Goal: Transaction & Acquisition: Purchase product/service

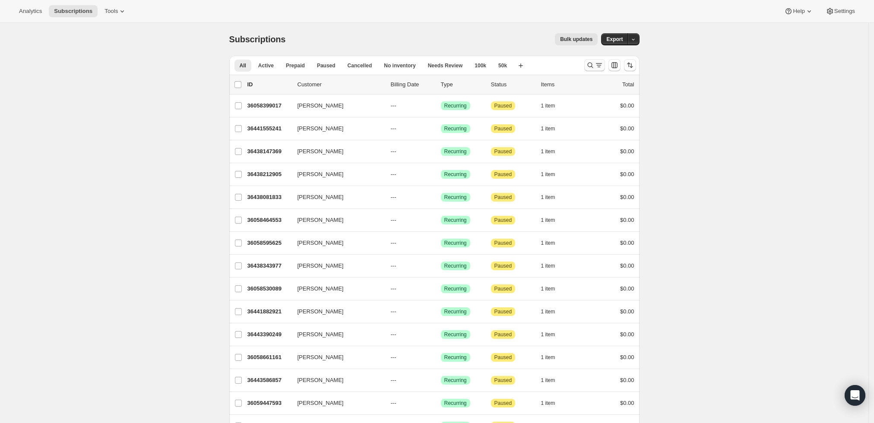
click at [593, 62] on icon "Search and filter results" at bounding box center [590, 65] width 9 height 9
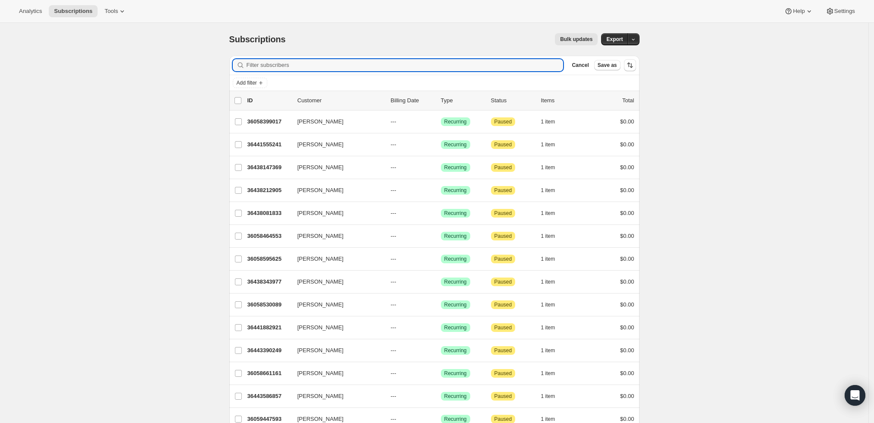
paste input "Vladimir Gerasimov"
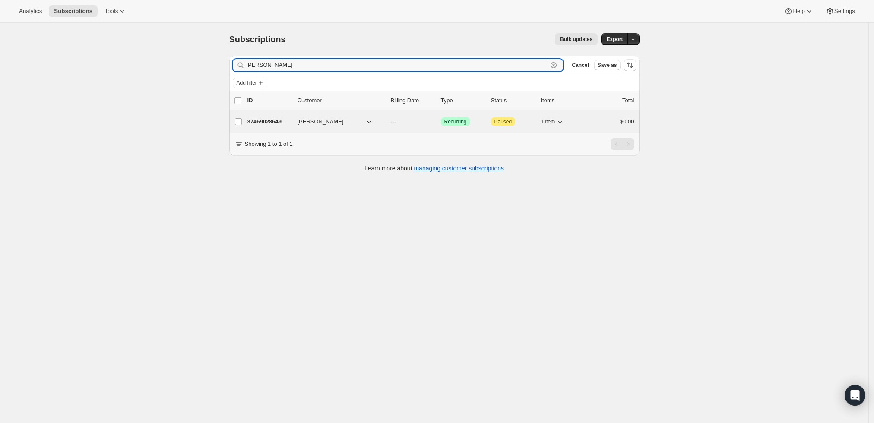
type input "Vladimir Gerasimov"
click at [267, 117] on p "37469028649" at bounding box center [268, 121] width 43 height 9
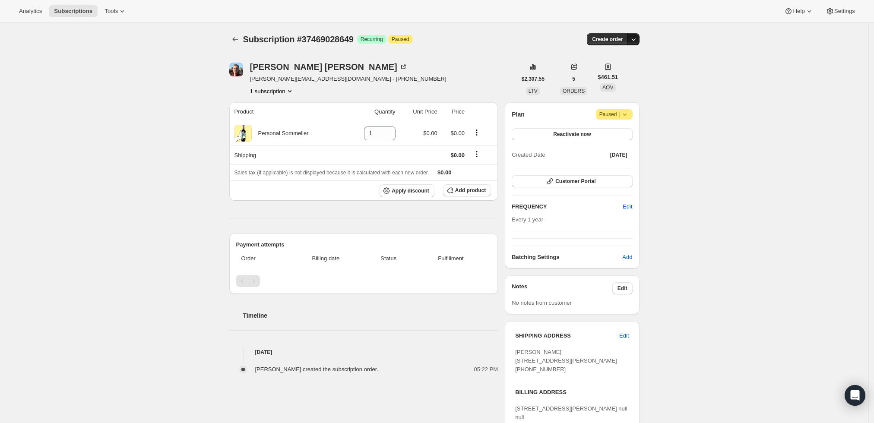
click at [635, 34] on button "button" at bounding box center [633, 39] width 12 height 12
click at [617, 75] on span "Create custom one-time order" at bounding box center [599, 71] width 75 height 6
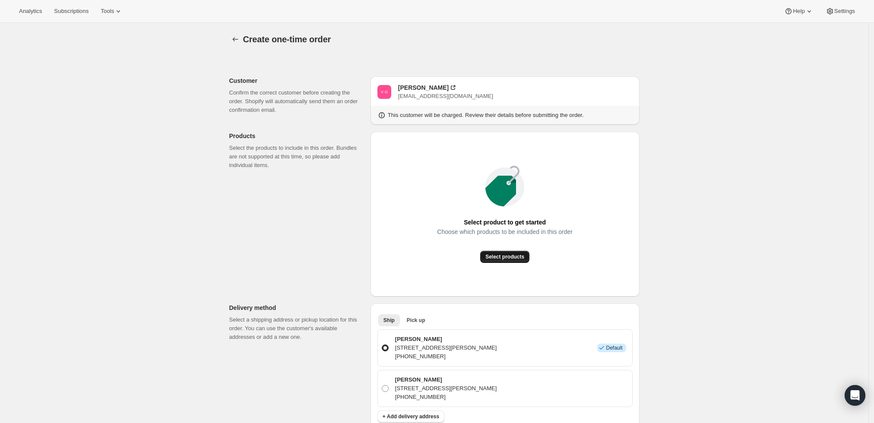
click at [515, 253] on span "Select products" at bounding box center [504, 256] width 39 height 7
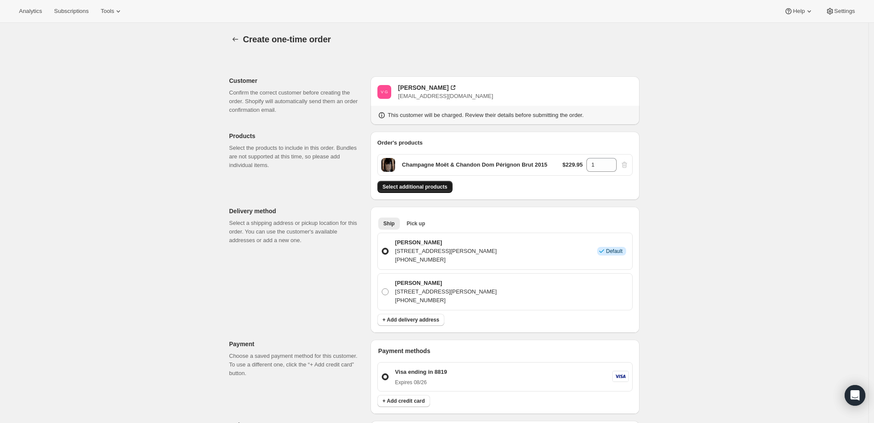
click at [434, 187] on span "Select additional products" at bounding box center [415, 186] width 65 height 7
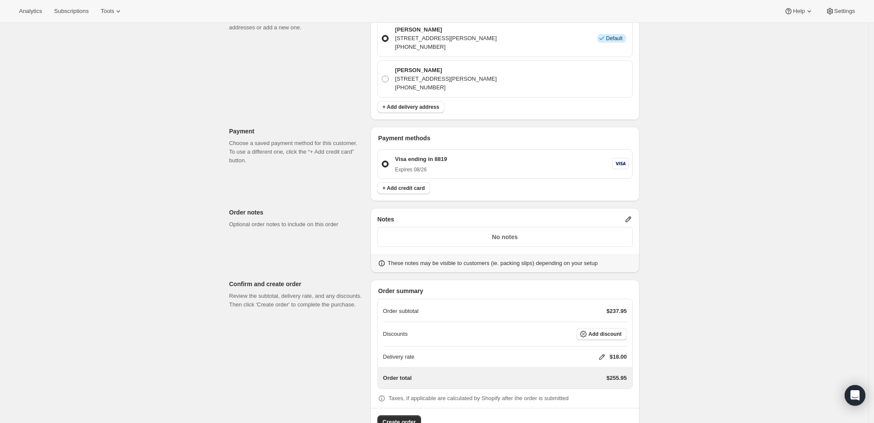
scroll to position [265, 0]
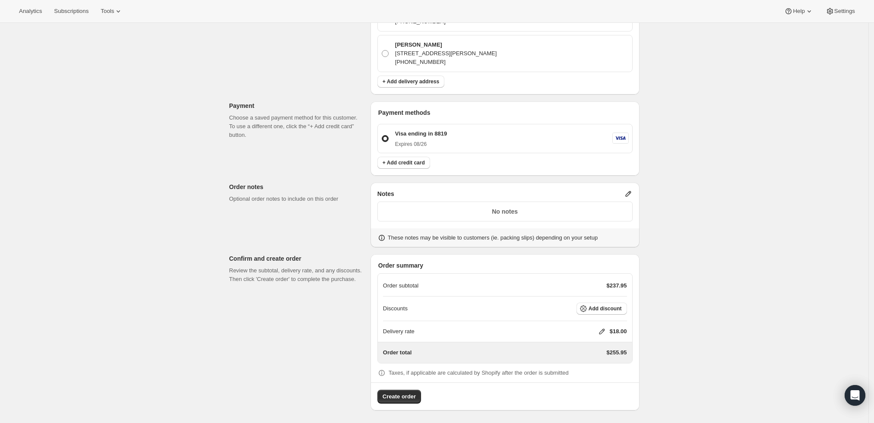
click at [601, 331] on icon at bounding box center [602, 331] width 9 height 9
click at [596, 367] on input "0" at bounding box center [606, 363] width 78 height 14
type input "0"
click at [598, 375] on div "Delivery rate $ 0 Cancel Save" at bounding box center [607, 365] width 101 height 48
click at [599, 383] on span "Save" at bounding box center [600, 383] width 12 height 7
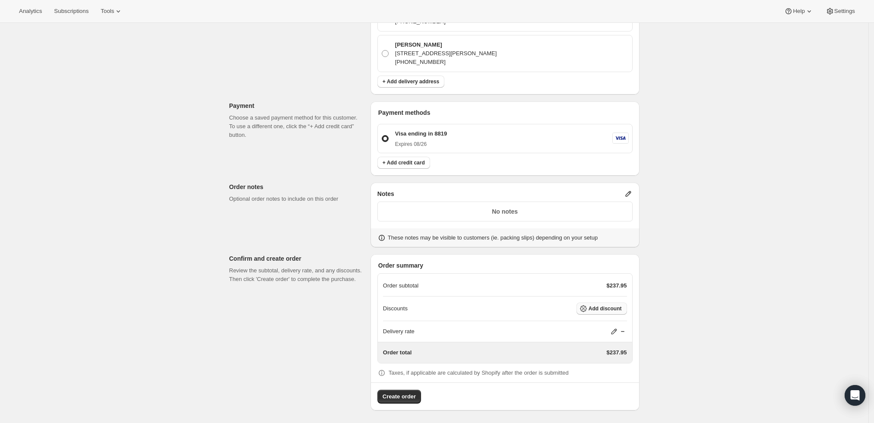
click at [594, 307] on span "Add discount" at bounding box center [604, 308] width 33 height 7
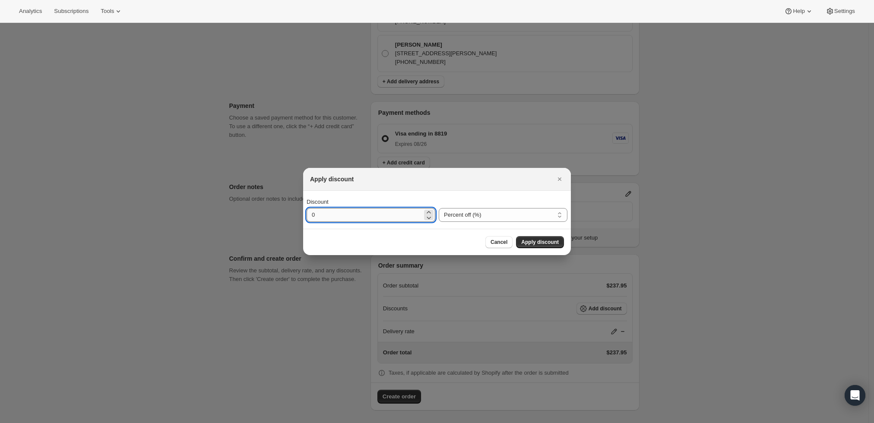
click at [320, 214] on input "0" at bounding box center [365, 215] width 116 height 14
type input "10"
click at [533, 244] on span "Apply discount" at bounding box center [540, 242] width 38 height 7
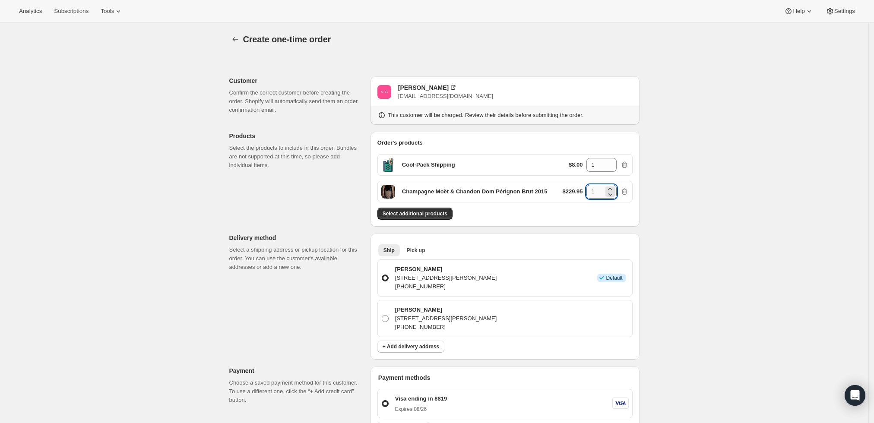
click at [598, 190] on input "1" at bounding box center [594, 192] width 17 height 14
type input "6"
click at [705, 217] on div "Create one-time order. This page is ready Create one-time order Customer Confir…" at bounding box center [434, 358] width 868 height 671
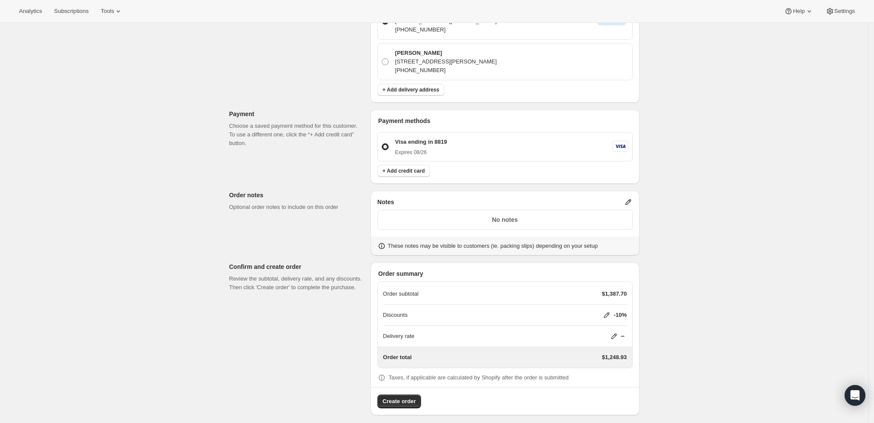
scroll to position [262, 0]
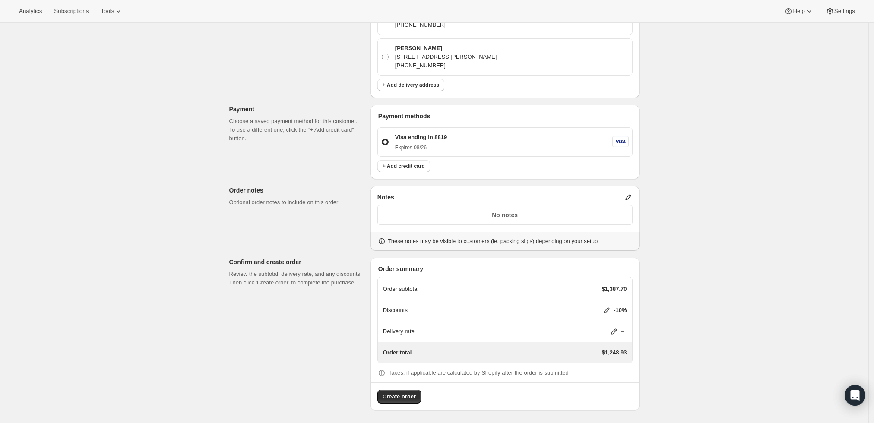
click at [609, 308] on icon at bounding box center [607, 311] width 6 height 6
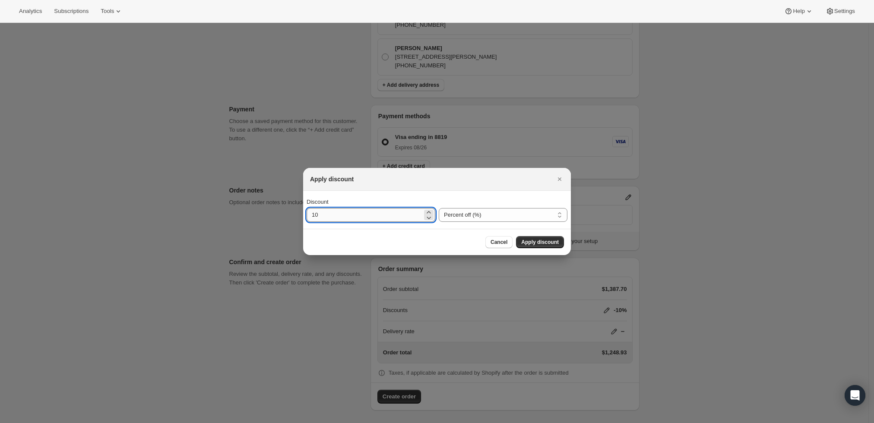
click at [393, 217] on input "10" at bounding box center [365, 215] width 116 height 14
type input "10"
click at [528, 241] on span "Apply discount" at bounding box center [540, 242] width 38 height 7
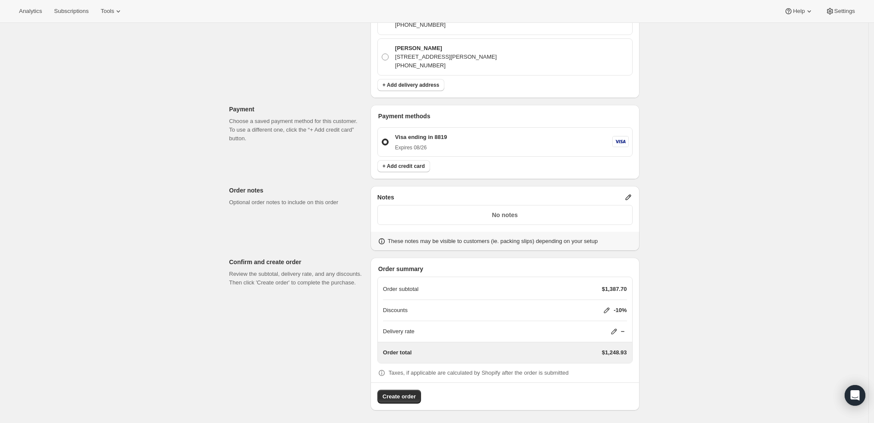
click at [406, 311] on p "Discounts" at bounding box center [395, 310] width 25 height 9
click at [608, 307] on icon at bounding box center [606, 310] width 9 height 9
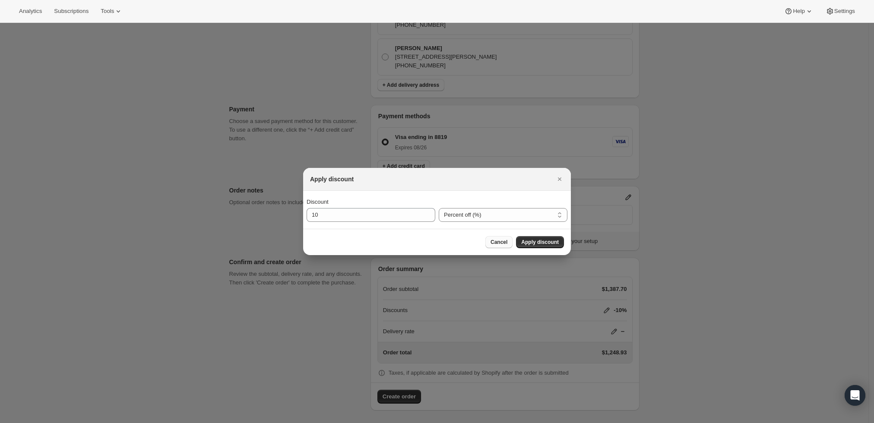
click at [501, 238] on button "Cancel" at bounding box center [498, 242] width 27 height 12
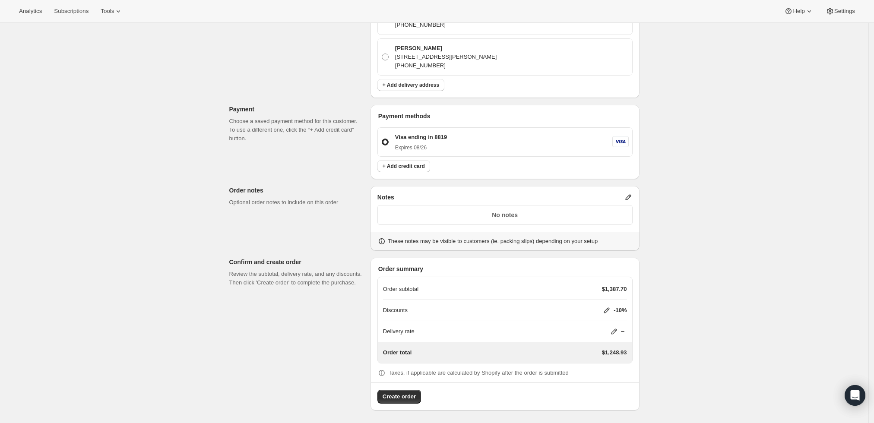
click at [650, 264] on div "Create one-time order. This page is ready Create one-time order Customer Confir…" at bounding box center [434, 92] width 431 height 663
click at [607, 306] on icon at bounding box center [606, 310] width 9 height 9
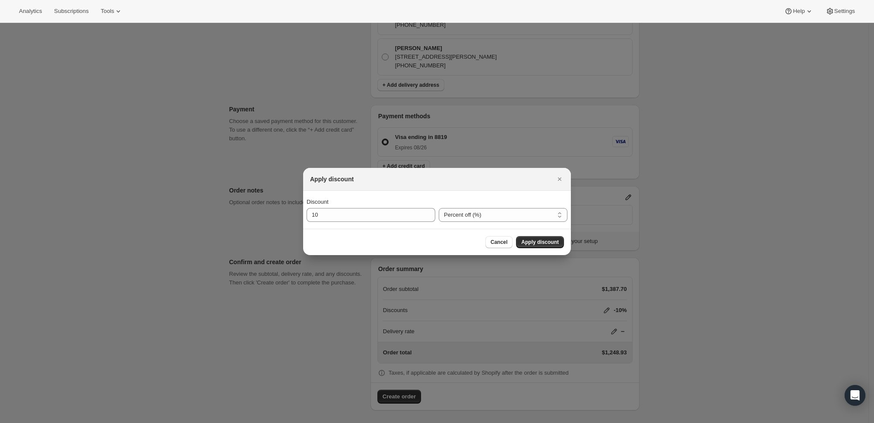
scroll to position [0, 0]
click at [541, 244] on span "Apply discount" at bounding box center [540, 242] width 38 height 7
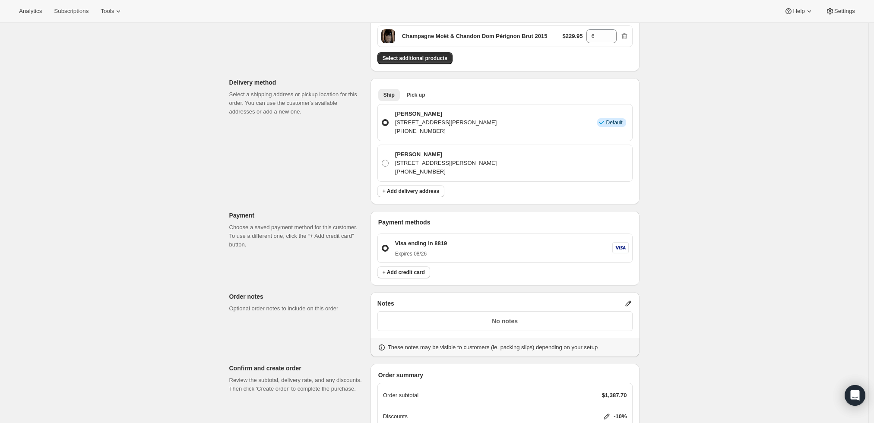
scroll to position [262, 0]
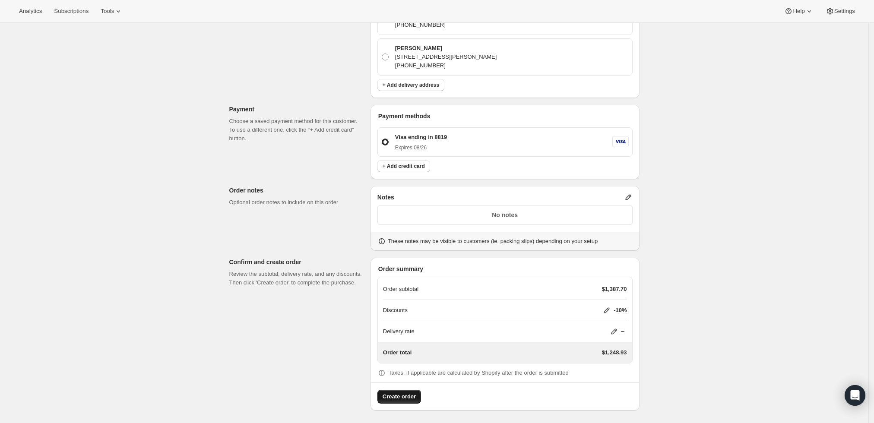
click at [402, 399] on span "Create order" at bounding box center [399, 396] width 33 height 9
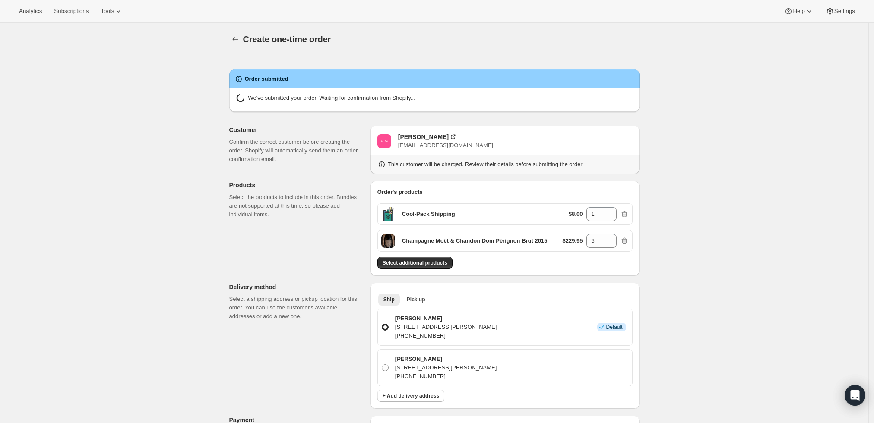
radio input "true"
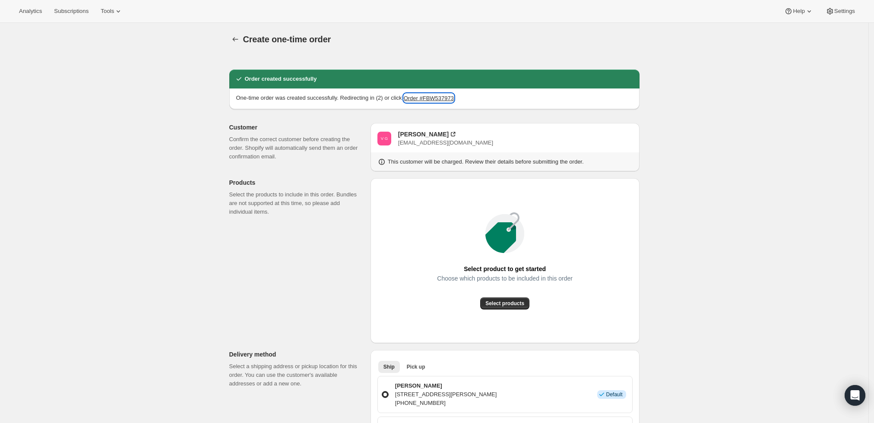
click at [451, 98] on button "Order #FBW537973" at bounding box center [429, 98] width 50 height 9
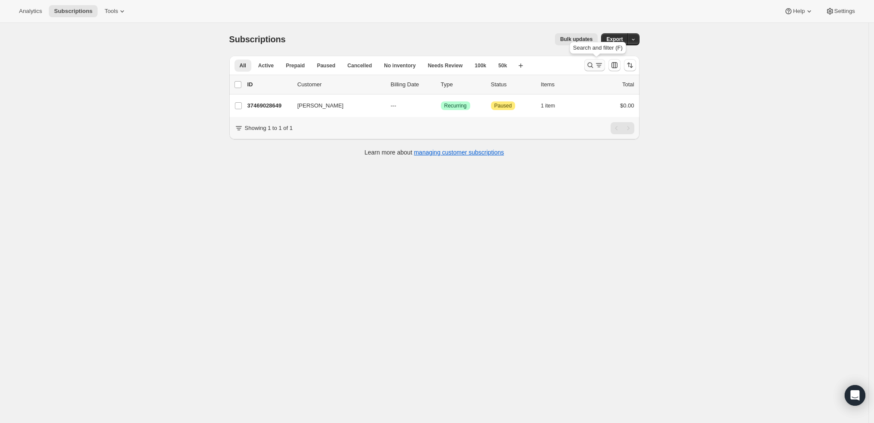
click at [590, 66] on icon "Search and filter results" at bounding box center [590, 65] width 9 height 9
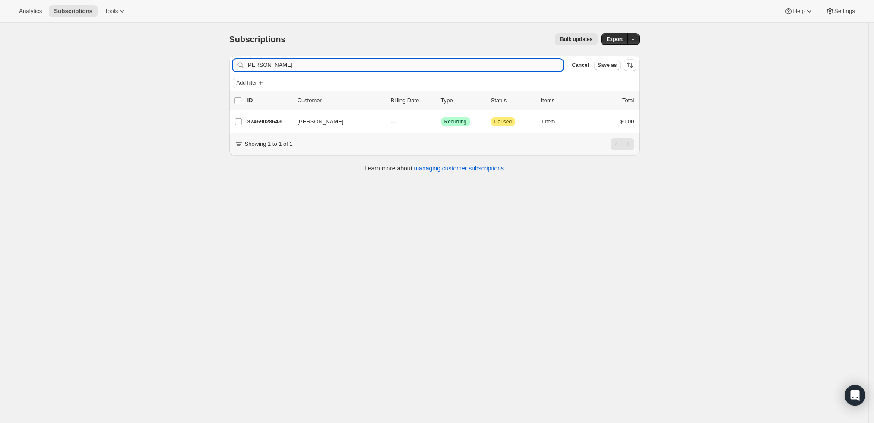
click at [375, 64] on input "Vladimir Gerasimov" at bounding box center [405, 65] width 317 height 12
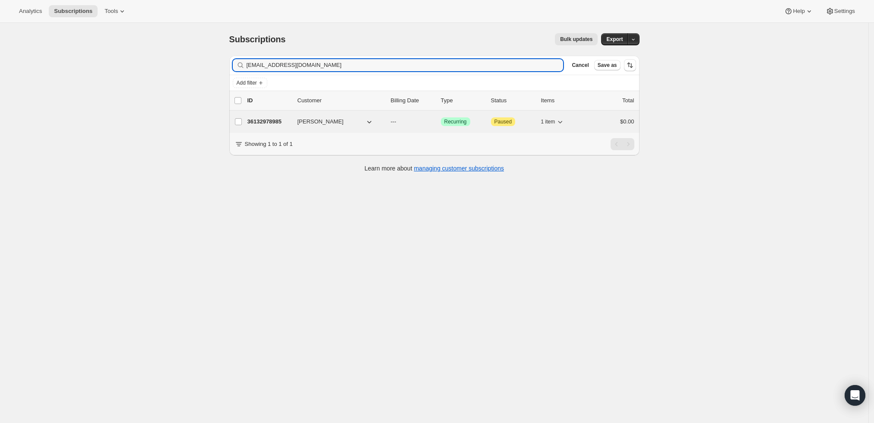
type input "js483@comcast.net"
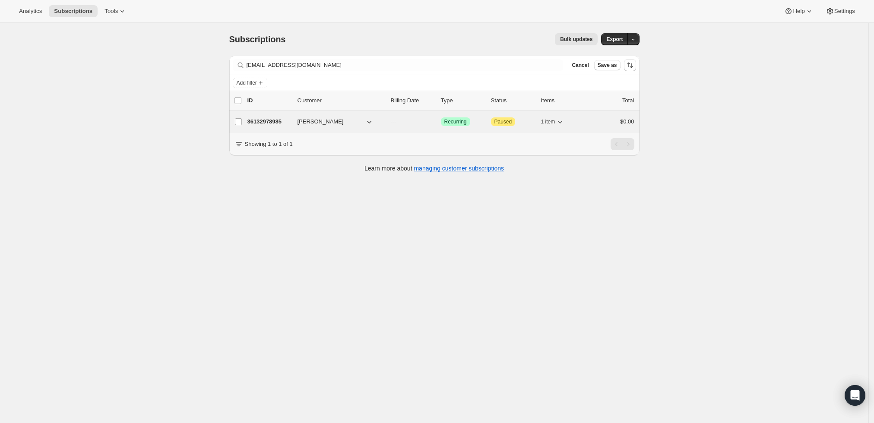
click at [272, 121] on p "36132978985" at bounding box center [268, 121] width 43 height 9
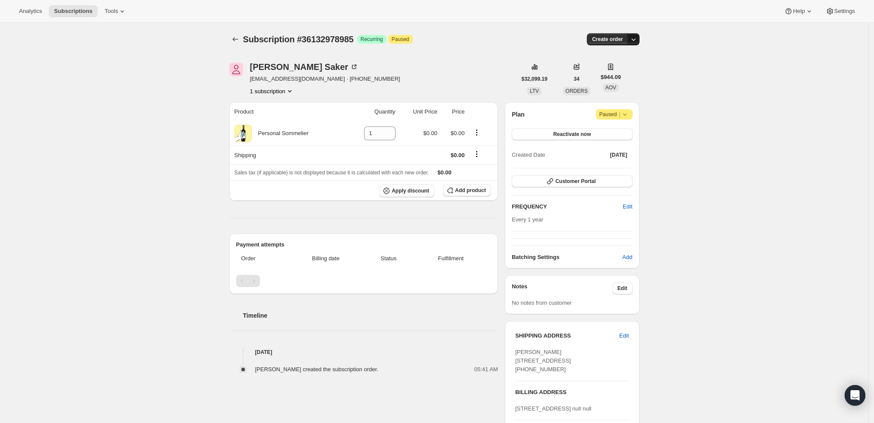
click at [635, 35] on button "button" at bounding box center [633, 39] width 12 height 12
click at [620, 73] on span "Create custom one-time order" at bounding box center [599, 71] width 75 height 6
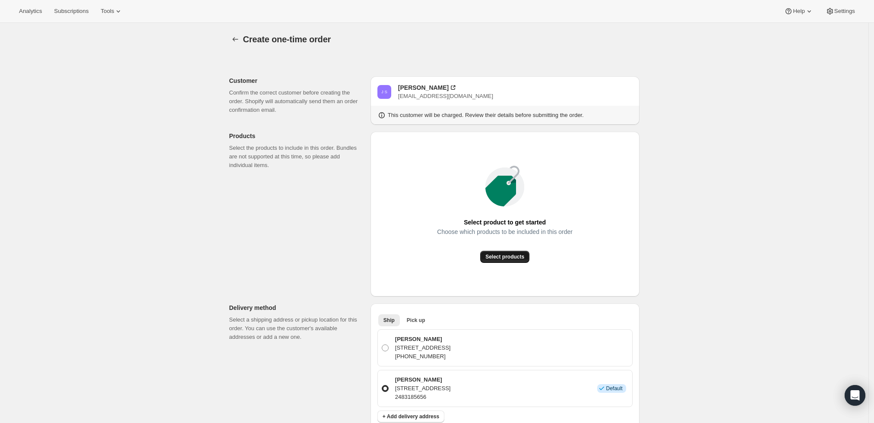
click at [516, 254] on span "Select products" at bounding box center [504, 256] width 39 height 7
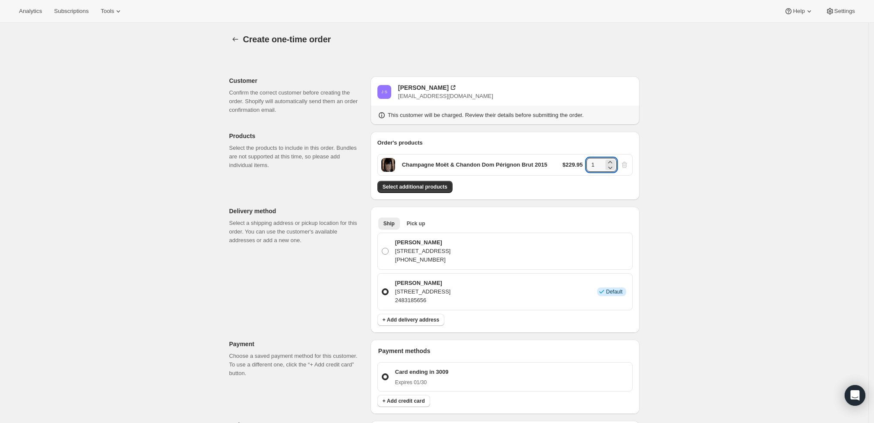
drag, startPoint x: 599, startPoint y: 161, endPoint x: 563, endPoint y: 161, distance: 36.3
click at [563, 161] on div "Champagne Moët & Chandon Dom Pérignon Brut 2015 $229.95 1" at bounding box center [504, 165] width 255 height 22
type input "6"
click at [727, 187] on div "Create one-time order. This page is ready Create one-time order Customer Confir…" at bounding box center [434, 347] width 868 height 648
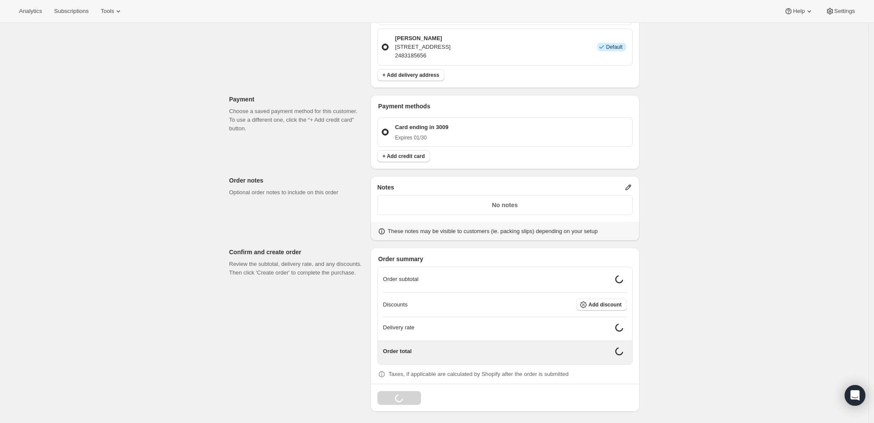
scroll to position [238, 0]
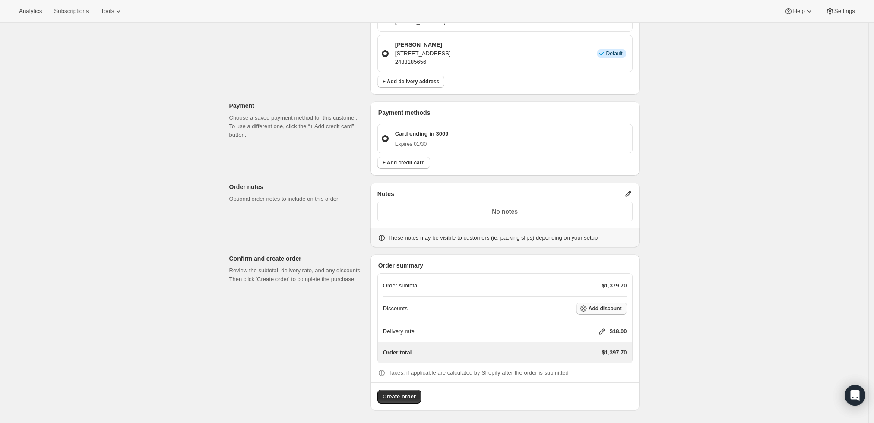
click at [607, 307] on span "Add discount" at bounding box center [604, 308] width 33 height 7
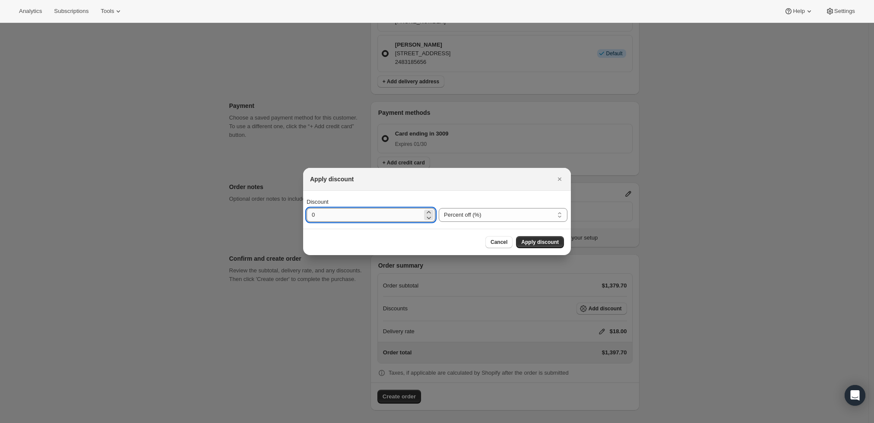
click at [411, 215] on input "0" at bounding box center [365, 215] width 116 height 14
type input "10"
click at [525, 242] on span "Apply discount" at bounding box center [540, 242] width 38 height 7
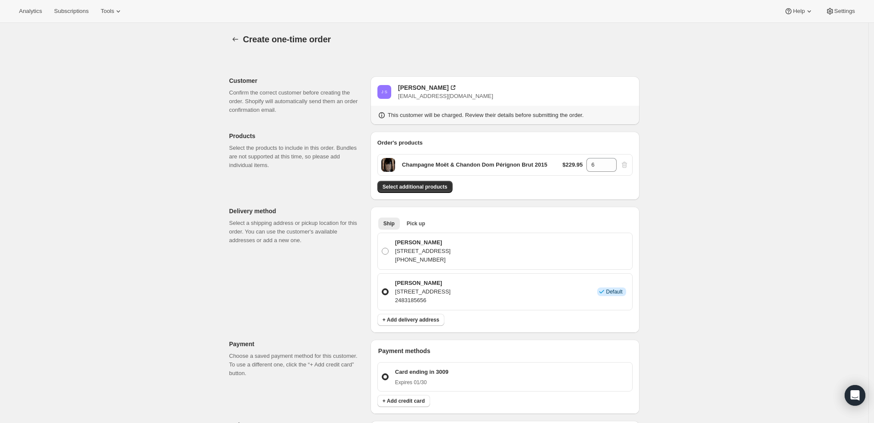
scroll to position [235, 0]
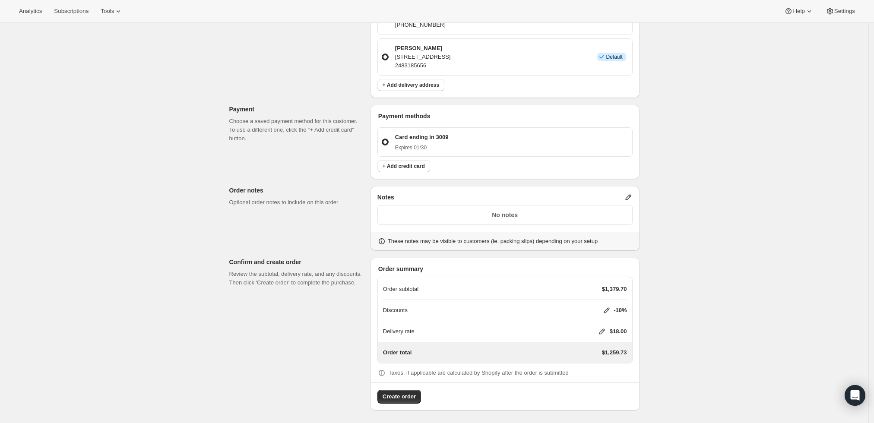
click at [603, 331] on icon at bounding box center [602, 331] width 9 height 9
click at [577, 364] on input "0" at bounding box center [606, 363] width 78 height 14
type input "0"
click at [600, 388] on button "Save" at bounding box center [600, 383] width 22 height 12
click at [632, 198] on icon at bounding box center [628, 197] width 9 height 9
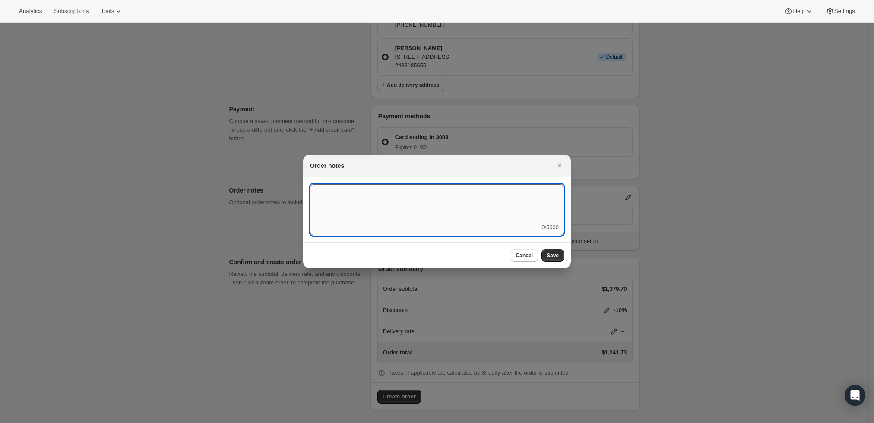
click at [514, 217] on textarea ":r3t:" at bounding box center [437, 203] width 254 height 39
type textarea "Weather HOLD"
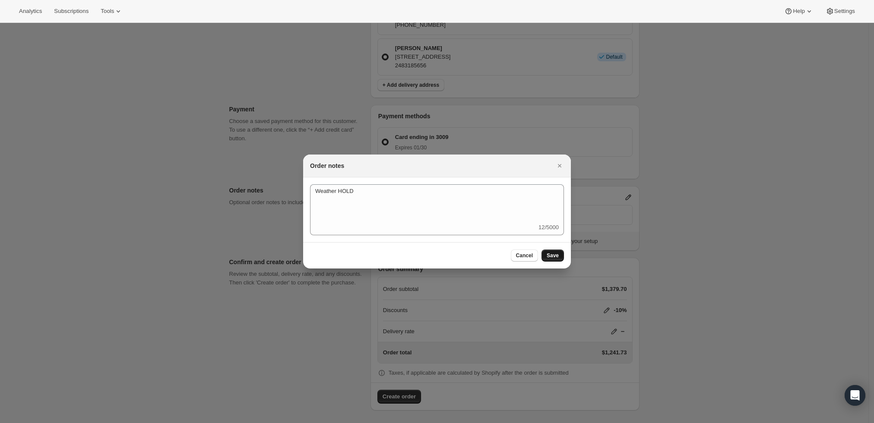
click at [552, 258] on span "Save" at bounding box center [553, 255] width 12 height 7
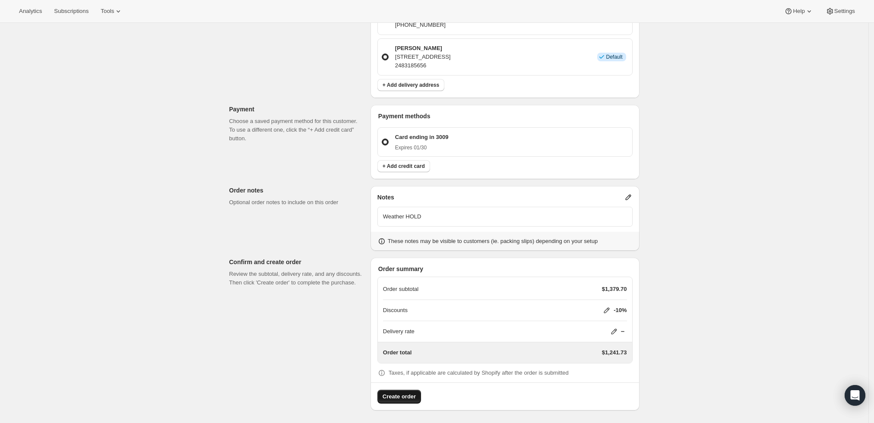
click at [407, 396] on span "Create order" at bounding box center [399, 396] width 33 height 9
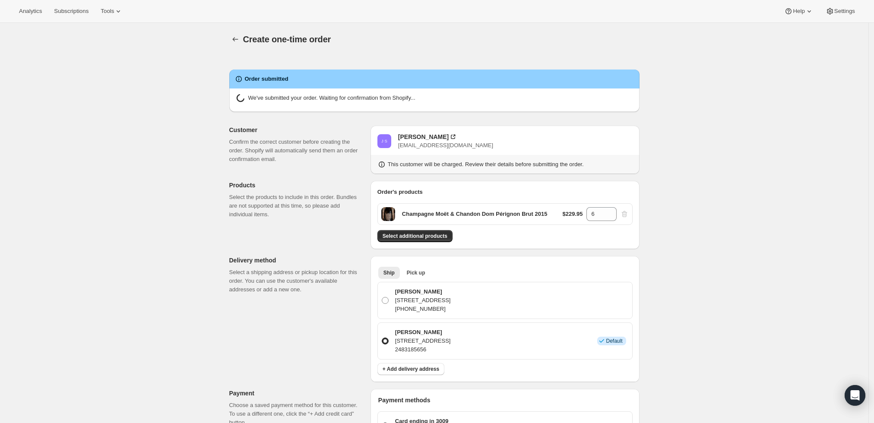
radio input "true"
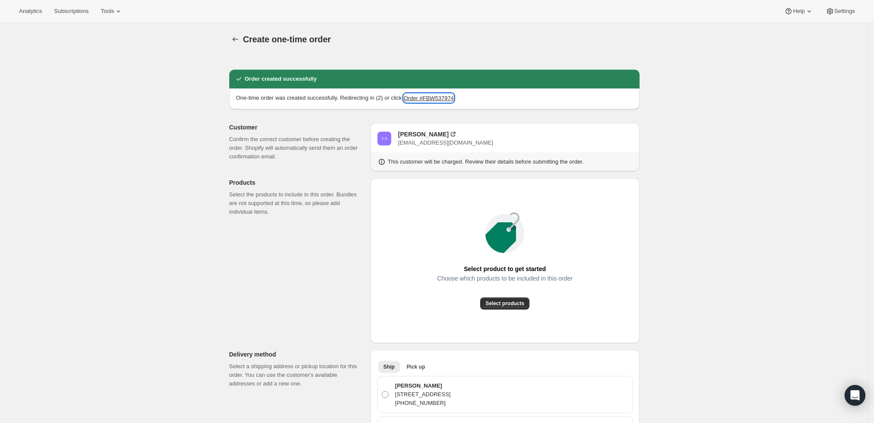
click at [429, 99] on button "Order #FBW537974" at bounding box center [429, 98] width 50 height 9
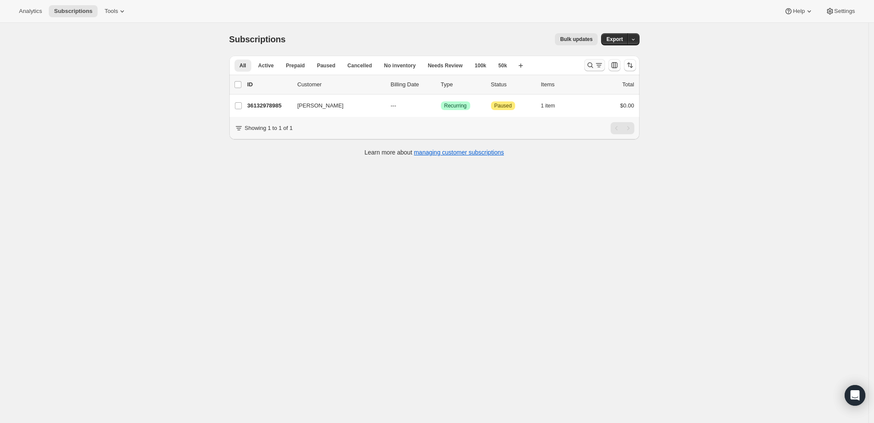
click at [595, 63] on icon "Search and filter results" at bounding box center [590, 65] width 9 height 9
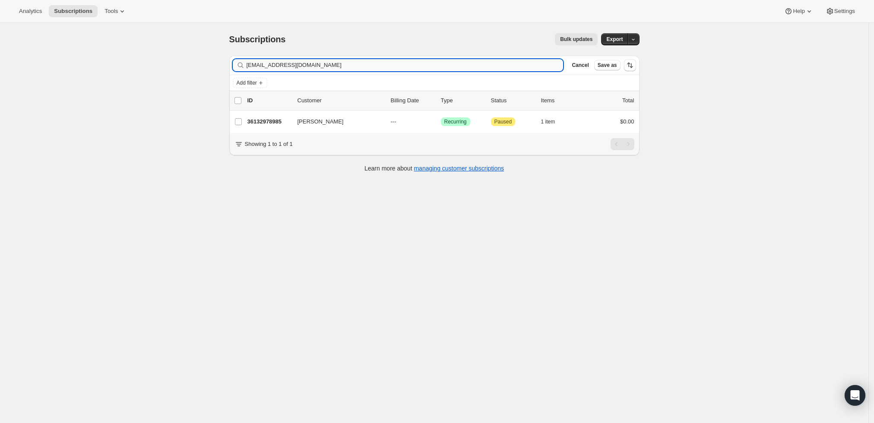
click at [488, 67] on input "js483@comcast.net" at bounding box center [405, 65] width 317 height 12
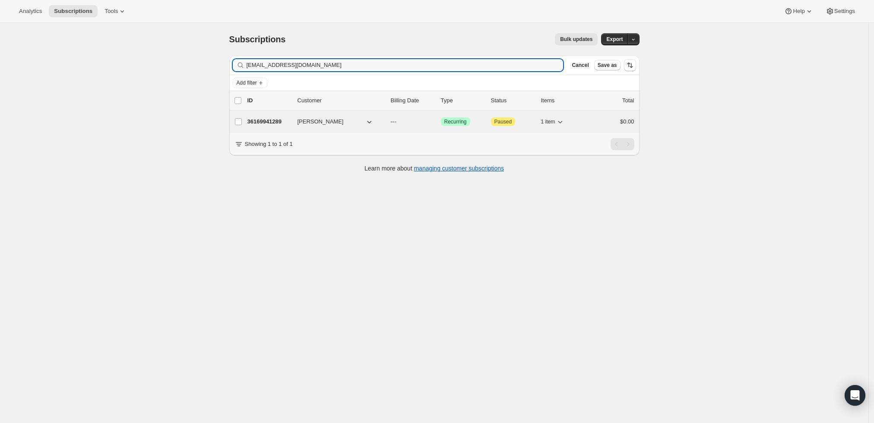
type input "ges35@georgetown.edu"
click at [265, 119] on p "36169941289" at bounding box center [268, 121] width 43 height 9
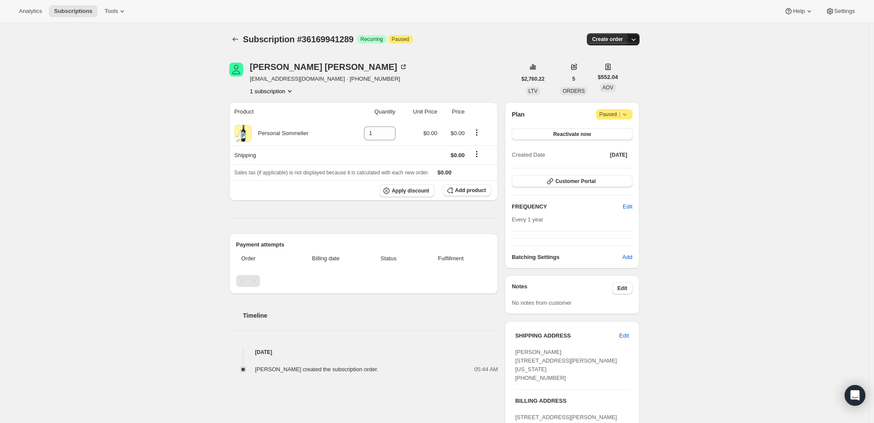
click at [632, 38] on icon "button" at bounding box center [633, 39] width 9 height 9
click at [612, 72] on span "Create custom one-time order" at bounding box center [599, 71] width 75 height 6
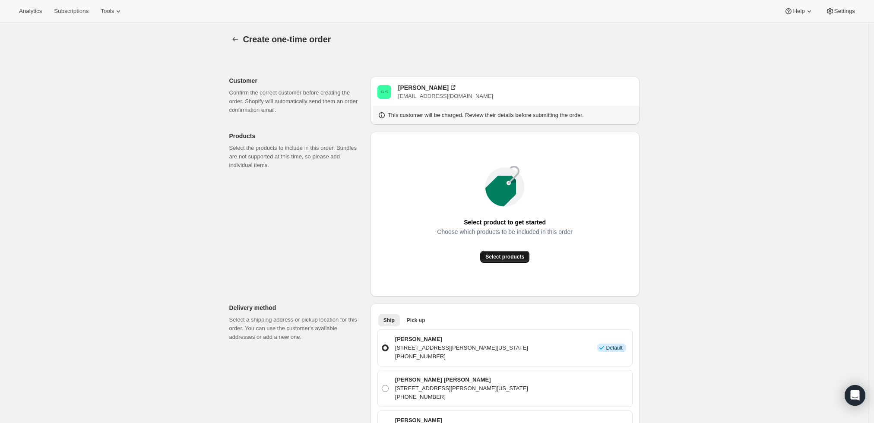
click at [497, 255] on span "Select products" at bounding box center [504, 256] width 39 height 7
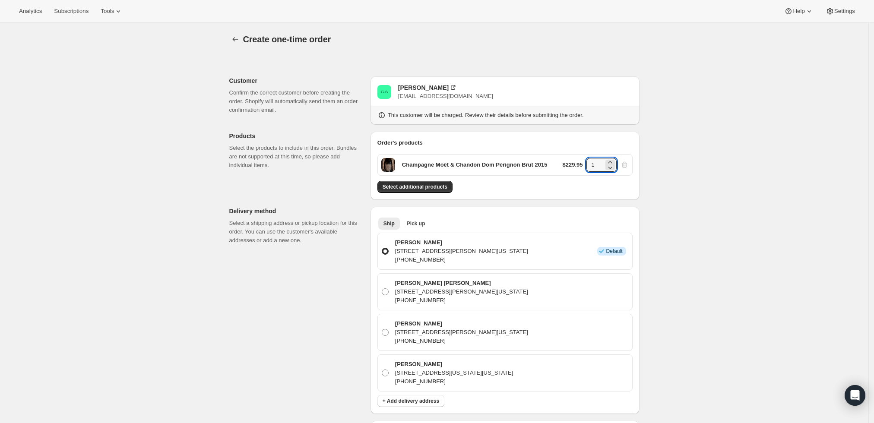
drag, startPoint x: 599, startPoint y: 164, endPoint x: 579, endPoint y: 163, distance: 20.3
click at [579, 163] on div "$229.95 1" at bounding box center [596, 165] width 66 height 14
type input "6"
click at [684, 174] on div "Create one-time order. This page is ready Create one-time order Customer Confir…" at bounding box center [434, 387] width 868 height 729
click at [430, 191] on button "Select additional products" at bounding box center [414, 187] width 75 height 12
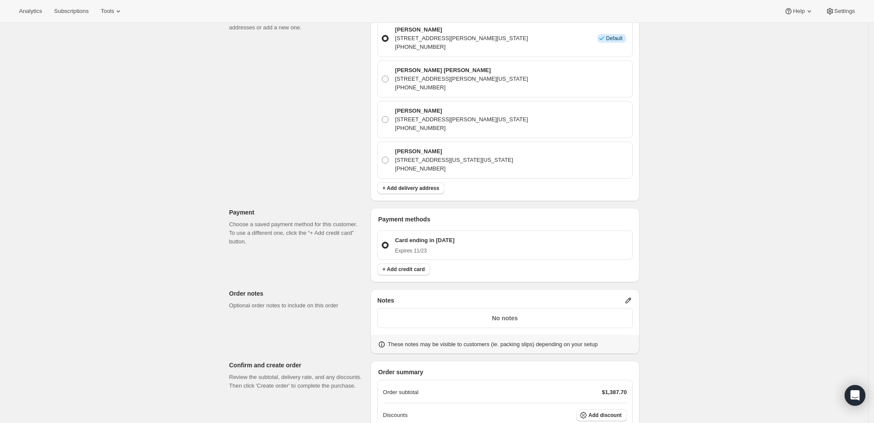
scroll to position [288, 0]
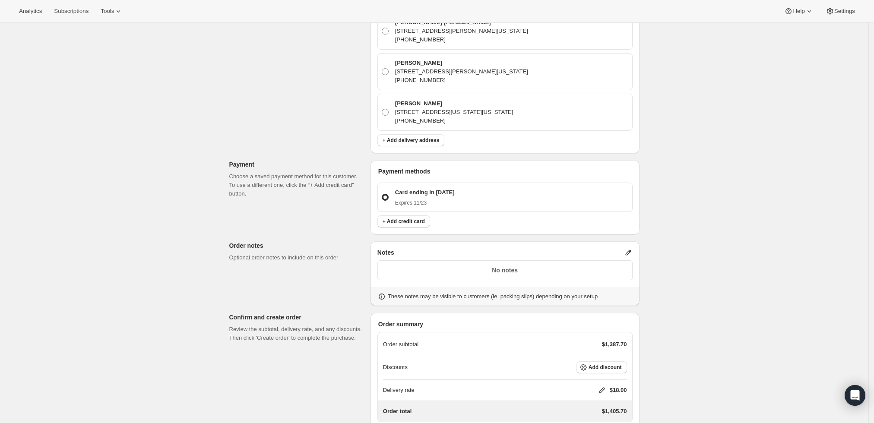
click at [633, 250] on icon at bounding box center [628, 252] width 9 height 9
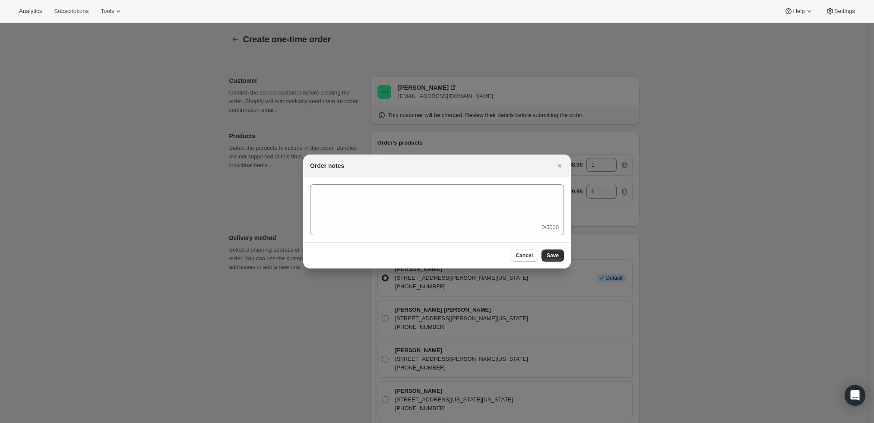
scroll to position [0, 0]
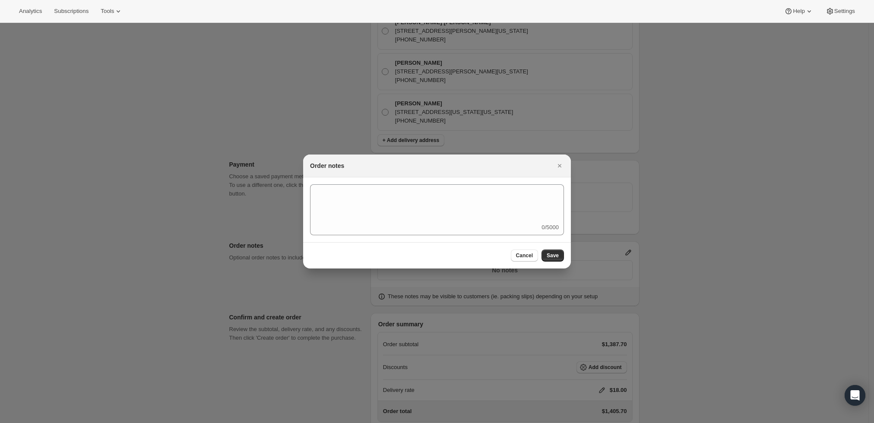
click at [466, 232] on div "0/5000" at bounding box center [437, 209] width 254 height 51
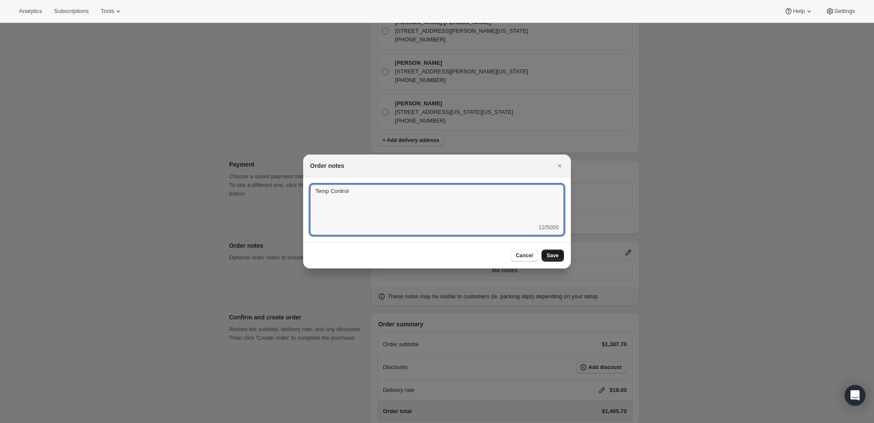
type textarea "Temp Control"
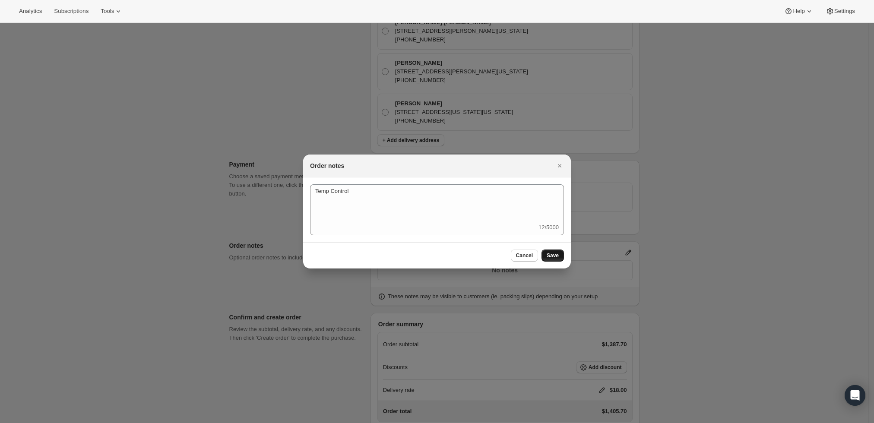
click at [556, 256] on span "Save" at bounding box center [553, 255] width 12 height 7
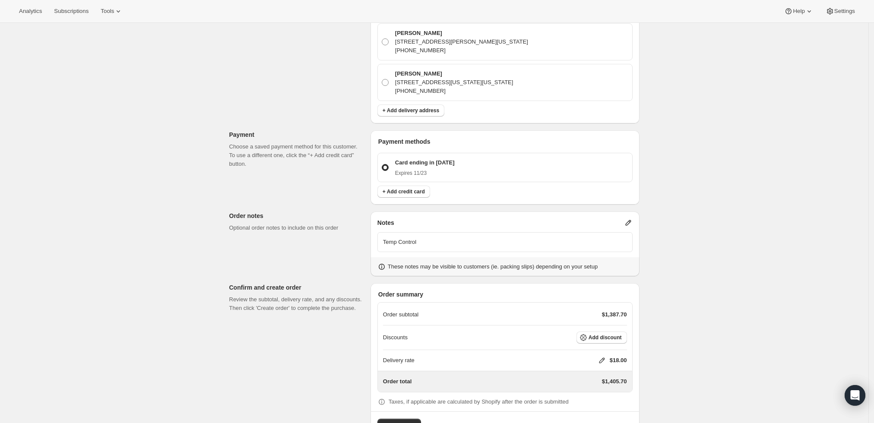
scroll to position [346, 0]
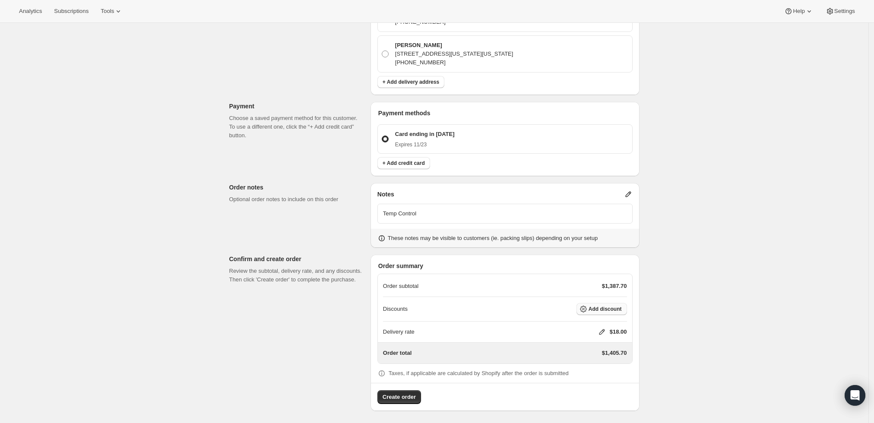
click at [622, 308] on span "Add discount" at bounding box center [604, 309] width 33 height 7
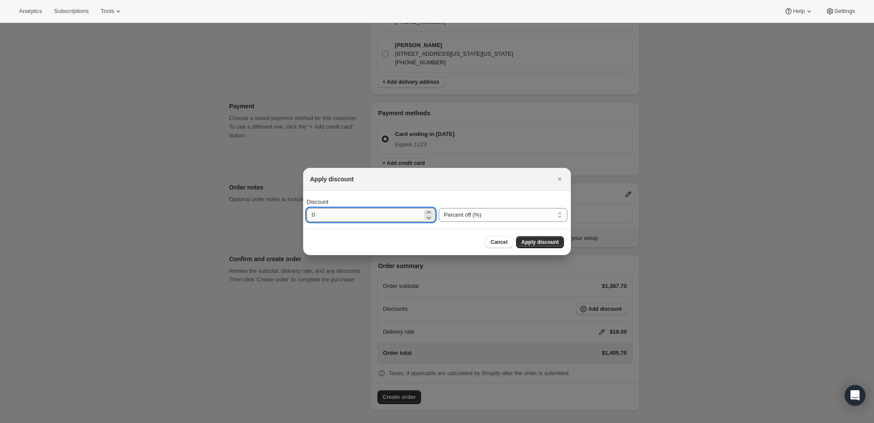
click at [348, 217] on input "0" at bounding box center [365, 215] width 116 height 14
type input "10"
click at [549, 242] on span "Apply discount" at bounding box center [540, 242] width 38 height 7
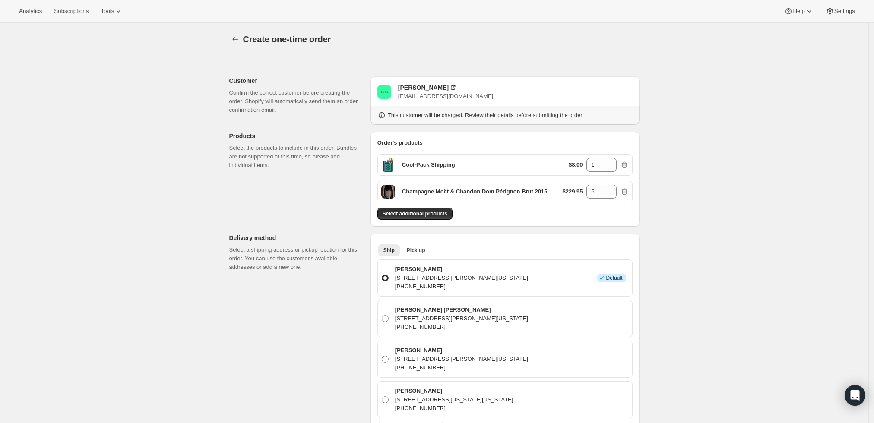
scroll to position [342, 0]
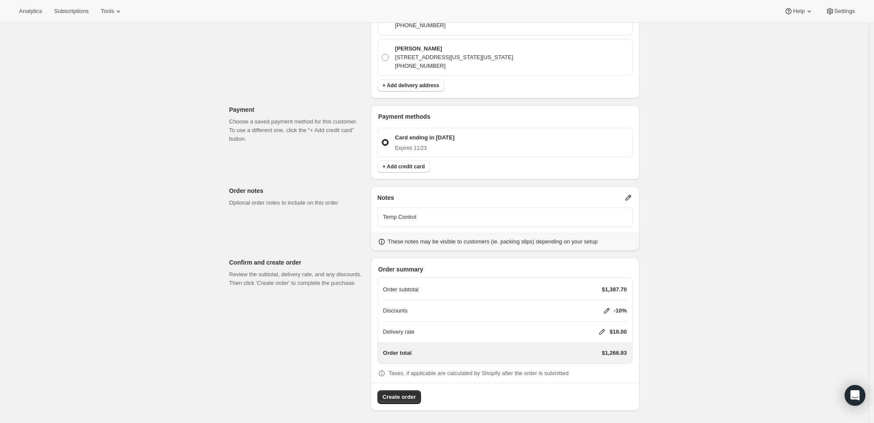
click at [602, 329] on icon at bounding box center [602, 332] width 9 height 9
click at [598, 359] on input "0" at bounding box center [606, 364] width 78 height 14
type input "0"
click at [604, 383] on button "Save" at bounding box center [600, 383] width 22 height 12
click at [401, 397] on span "Create order" at bounding box center [399, 397] width 33 height 9
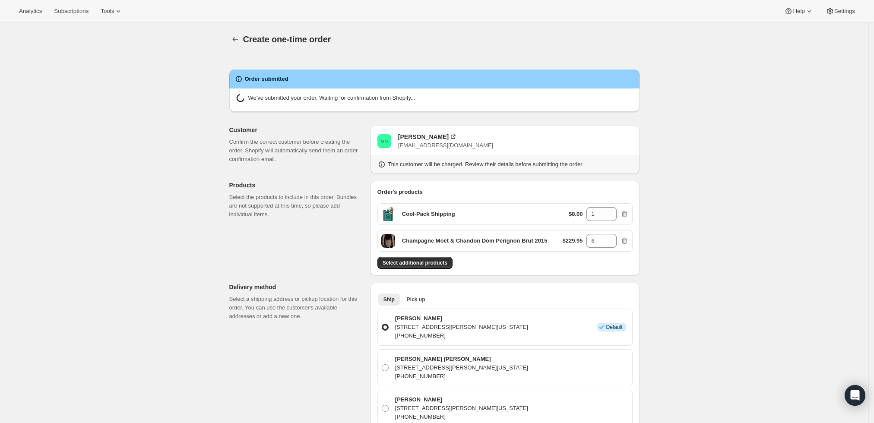
radio input "true"
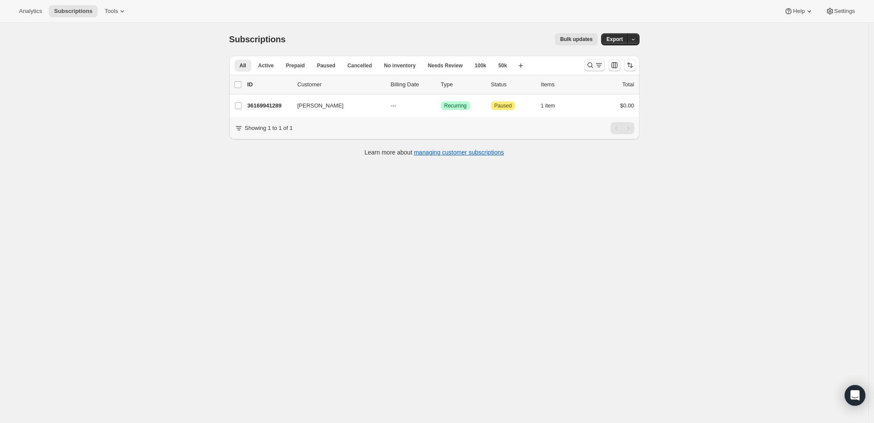
click at [593, 65] on icon "Search and filter results" at bounding box center [590, 65] width 9 height 9
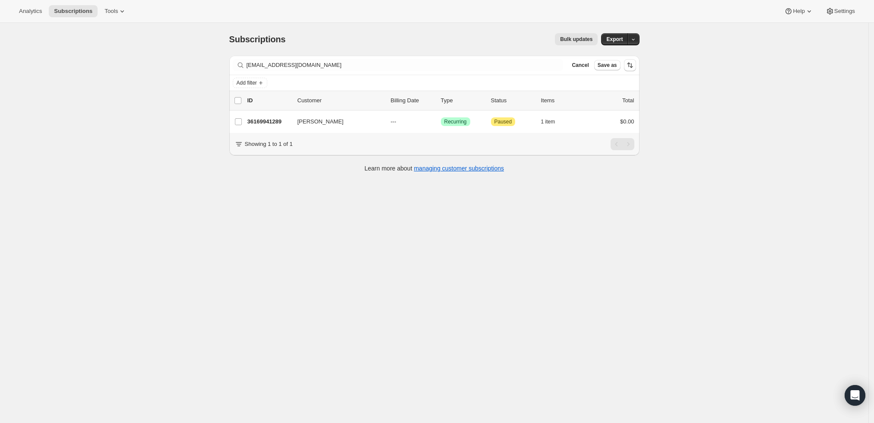
click at [327, 71] on div "Filter subscribers [EMAIL_ADDRESS][DOMAIN_NAME] Clear Cancel Save as" at bounding box center [434, 65] width 410 height 19
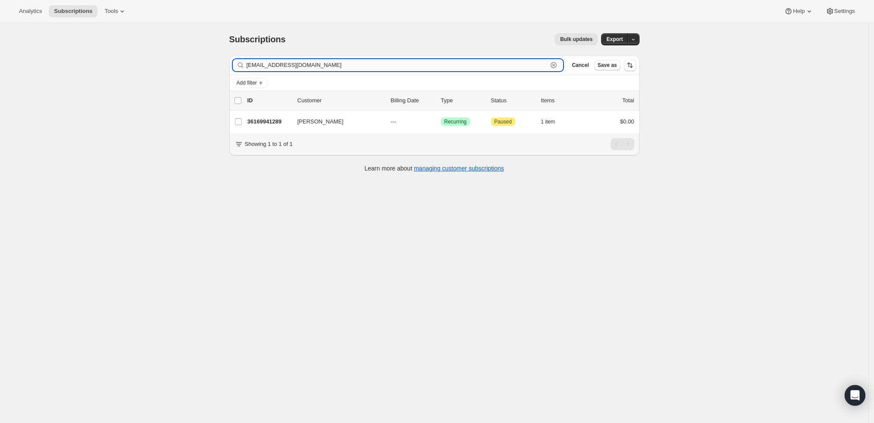
click at [327, 65] on input "[EMAIL_ADDRESS][DOMAIN_NAME]" at bounding box center [397, 65] width 301 height 12
paste input "[PERSON_NAME]"
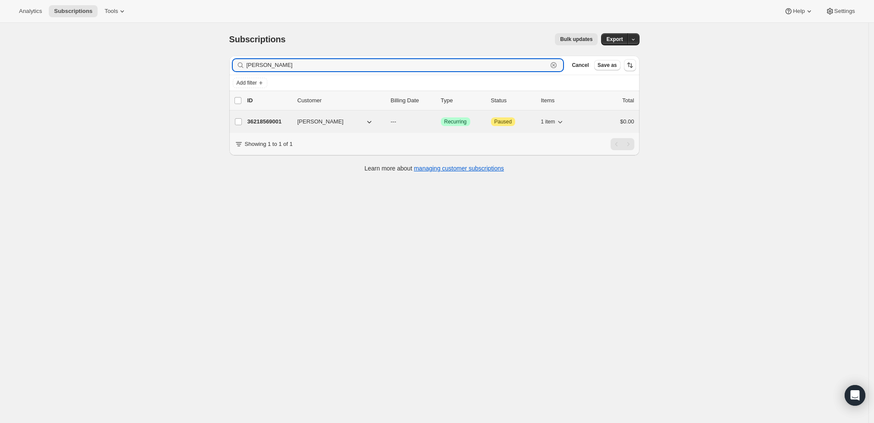
type input "Alex Oettl"
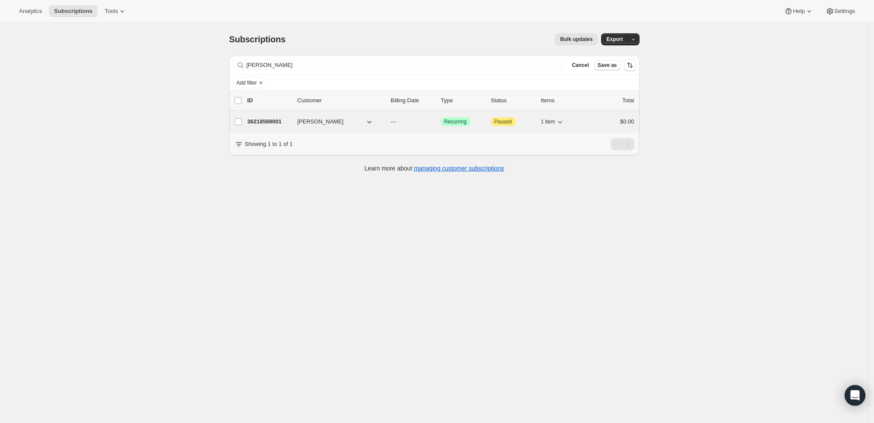
click at [268, 118] on p "36218569001" at bounding box center [268, 121] width 43 height 9
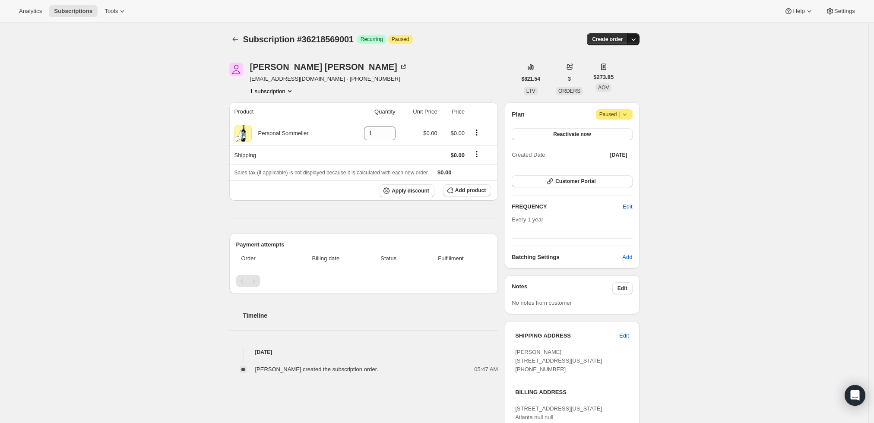
click at [636, 36] on icon "button" at bounding box center [633, 39] width 9 height 9
click at [614, 72] on span "Create custom one-time order" at bounding box center [599, 71] width 75 height 6
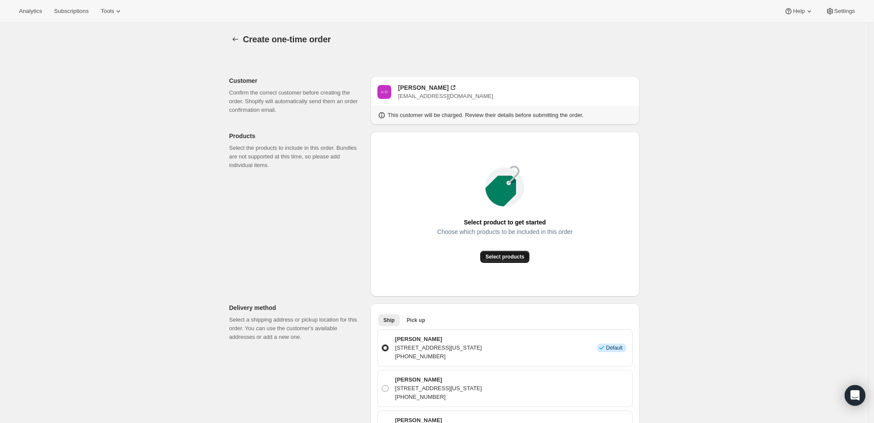
click at [508, 258] on span "Select products" at bounding box center [504, 256] width 39 height 7
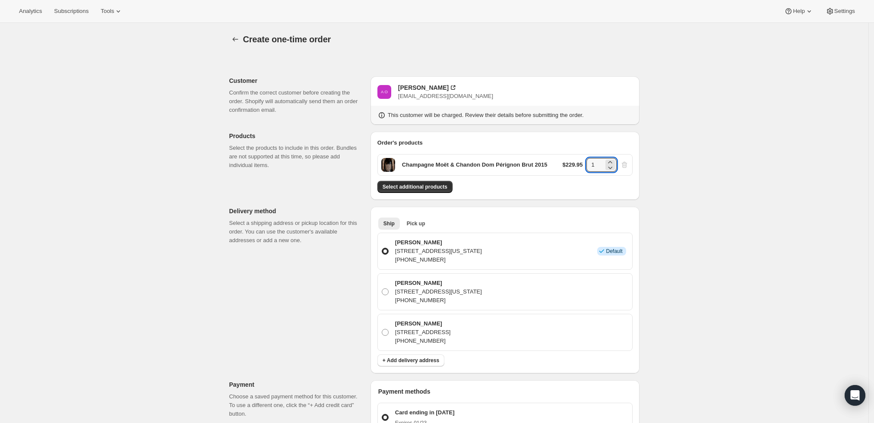
drag, startPoint x: 604, startPoint y: 162, endPoint x: 569, endPoint y: 167, distance: 35.7
click at [569, 167] on div "$229.95 1" at bounding box center [596, 165] width 66 height 14
type input "6"
click at [709, 178] on div "Create one-time order. This page is ready Create one-time order Customer Confir…" at bounding box center [434, 367] width 868 height 688
click at [418, 182] on button "Select additional products" at bounding box center [414, 187] width 75 height 12
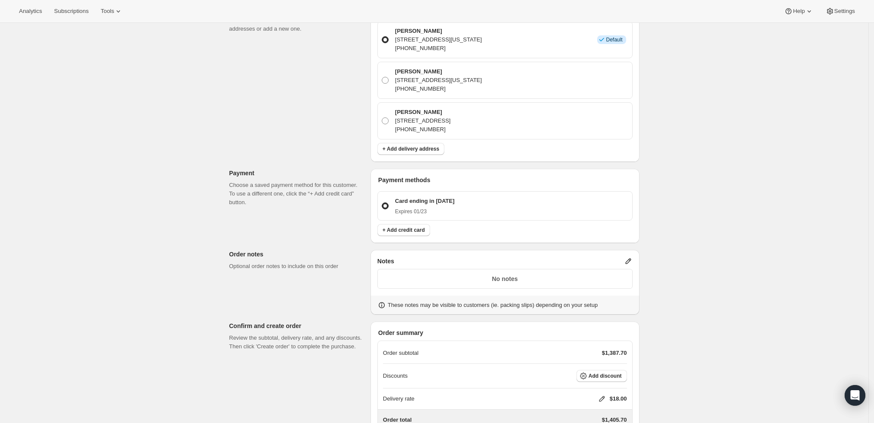
scroll to position [240, 0]
click at [604, 398] on icon at bounding box center [602, 397] width 9 height 9
click at [580, 363] on input "0" at bounding box center [606, 362] width 78 height 14
type input "0"
click at [598, 384] on span "Save" at bounding box center [600, 381] width 12 height 7
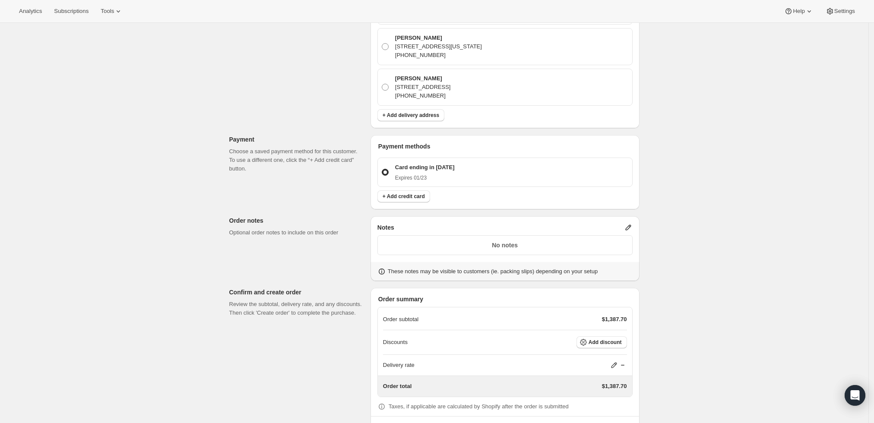
scroll to position [288, 0]
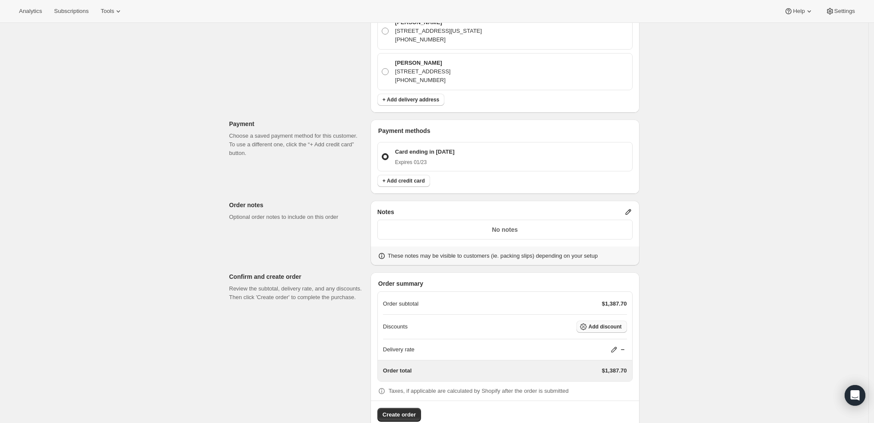
click at [622, 322] on button "Add discount" at bounding box center [601, 327] width 51 height 12
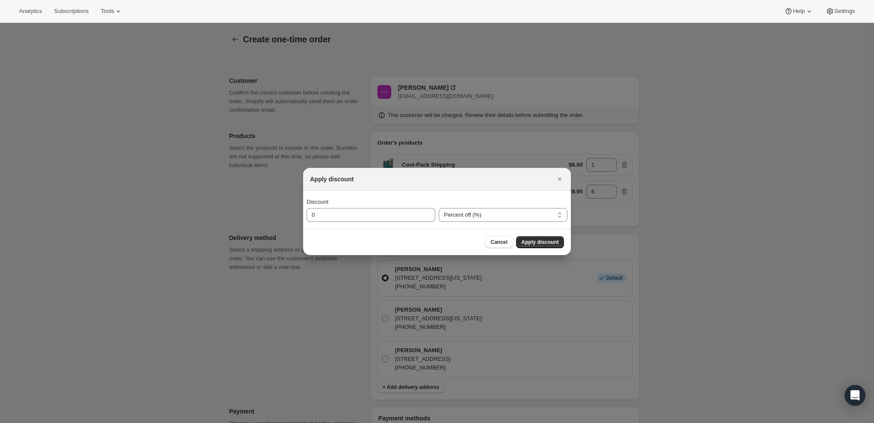
scroll to position [0, 0]
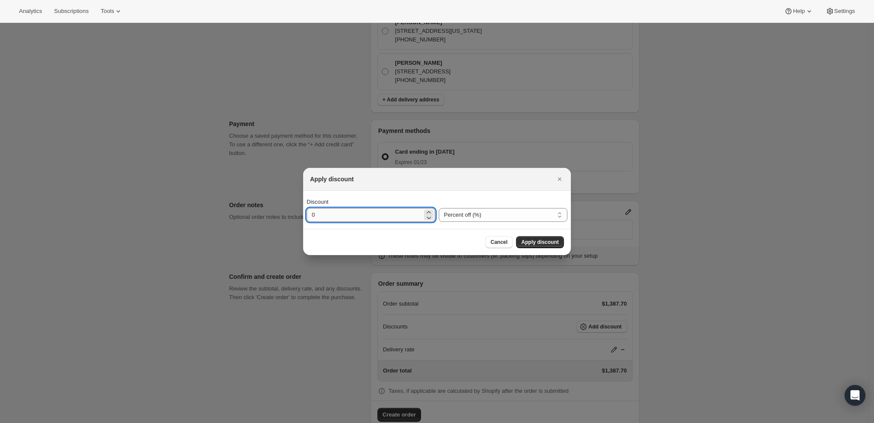
click at [380, 212] on input "0" at bounding box center [365, 215] width 116 height 14
type input "10"
click at [826, 181] on div at bounding box center [437, 211] width 874 height 423
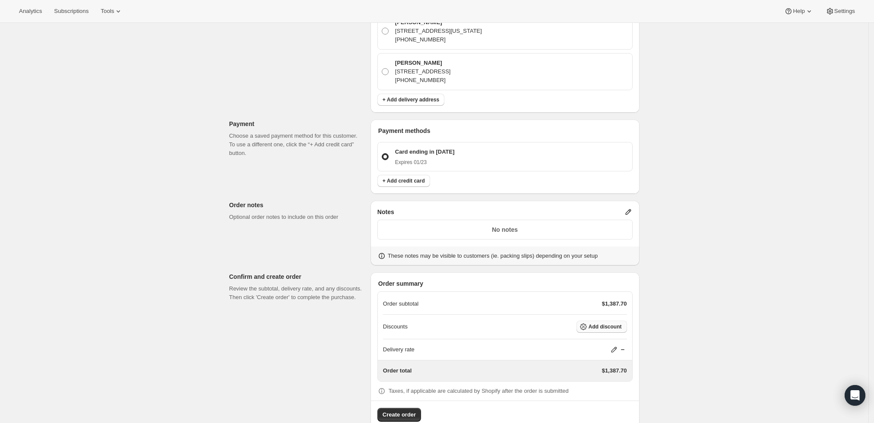
click at [607, 327] on span "Add discount" at bounding box center [604, 326] width 33 height 7
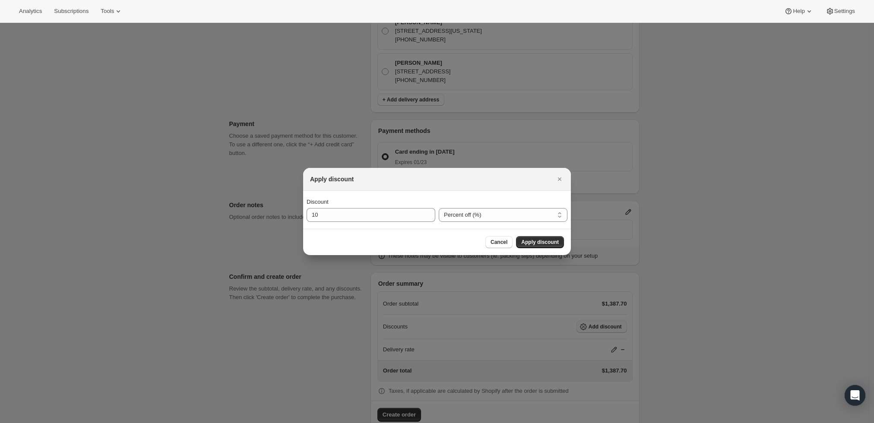
scroll to position [0, 0]
click at [530, 235] on div "Cancel Apply discount" at bounding box center [437, 242] width 268 height 26
click at [531, 242] on span "Apply discount" at bounding box center [540, 242] width 38 height 7
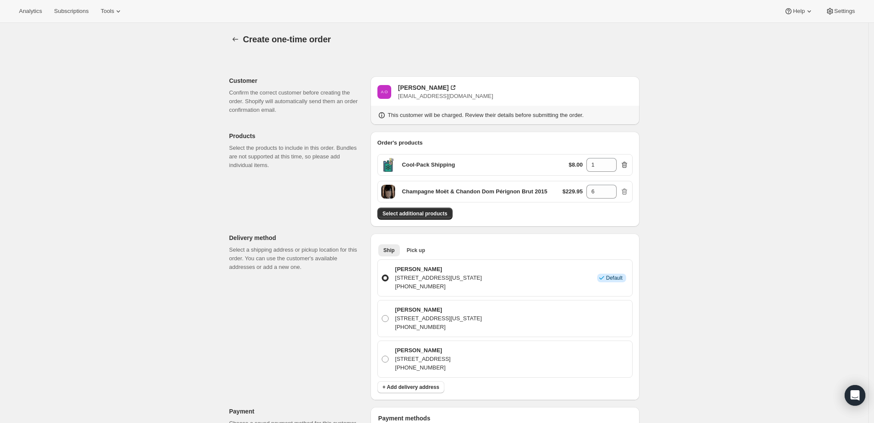
click at [626, 162] on icon "button" at bounding box center [624, 165] width 6 height 6
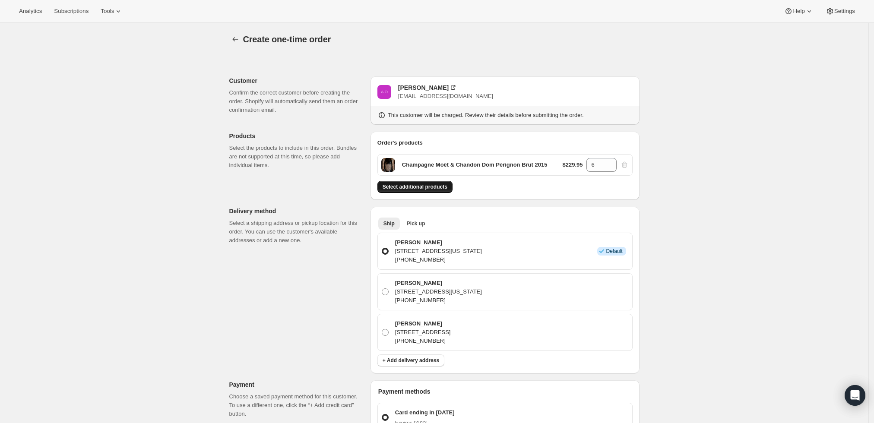
click at [435, 186] on span "Select additional products" at bounding box center [415, 186] width 65 height 7
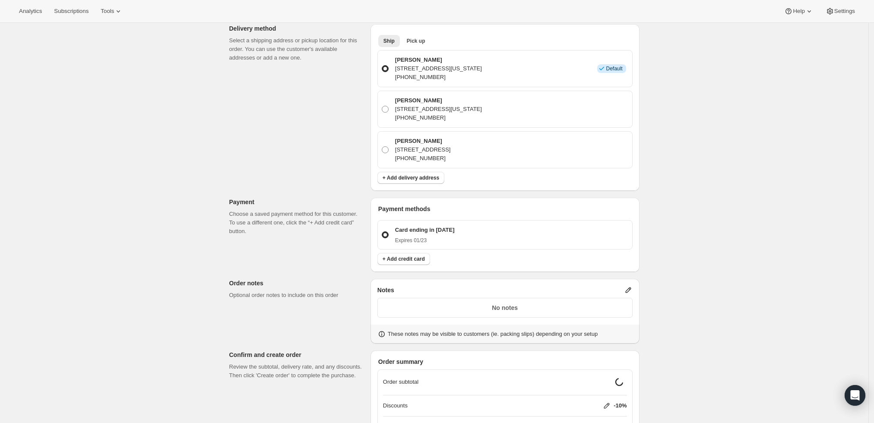
scroll to position [240, 0]
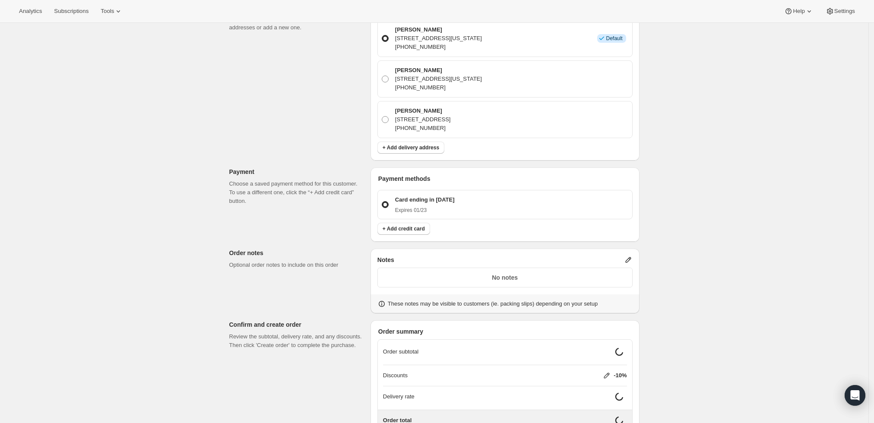
click at [633, 258] on icon at bounding box center [628, 260] width 9 height 9
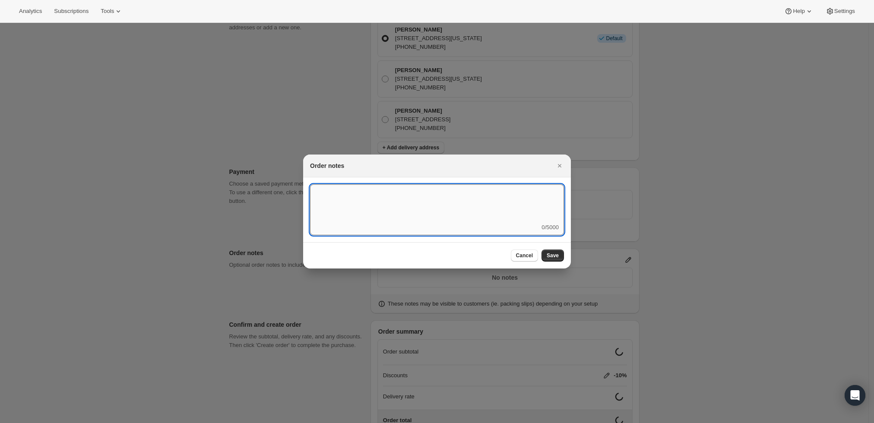
click at [456, 221] on textarea ":r3t:" at bounding box center [437, 203] width 254 height 39
type textarea "Temp Control"
click at [558, 255] on span "Save" at bounding box center [553, 255] width 12 height 7
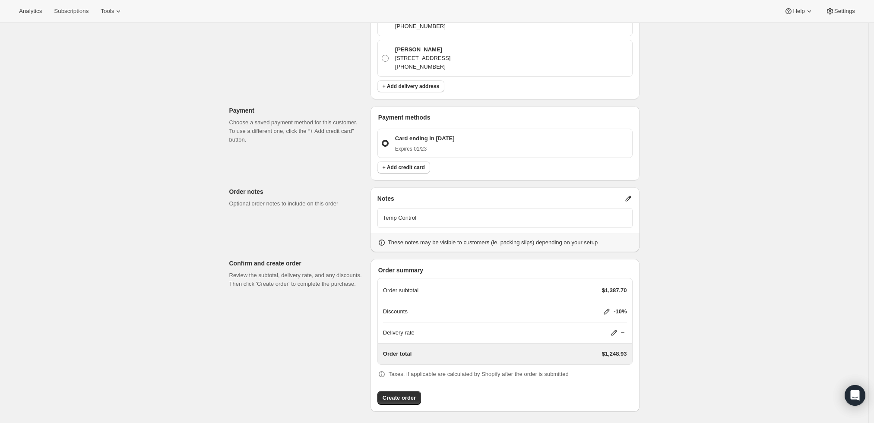
scroll to position [302, 0]
click at [393, 395] on span "Create order" at bounding box center [399, 396] width 33 height 9
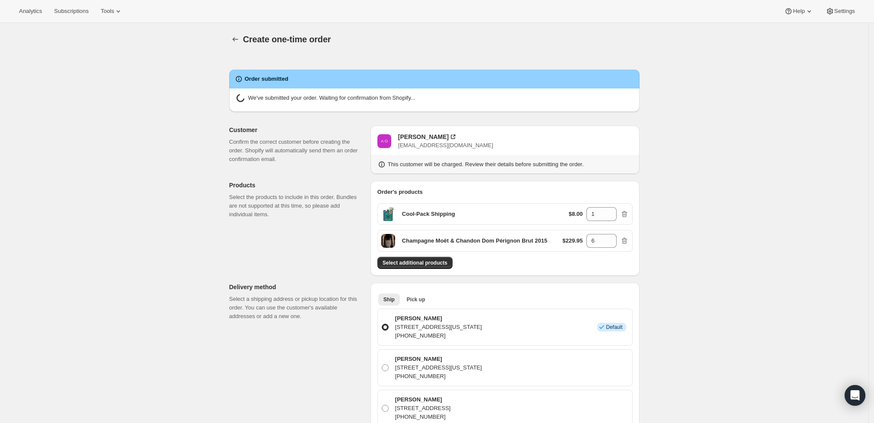
radio input "true"
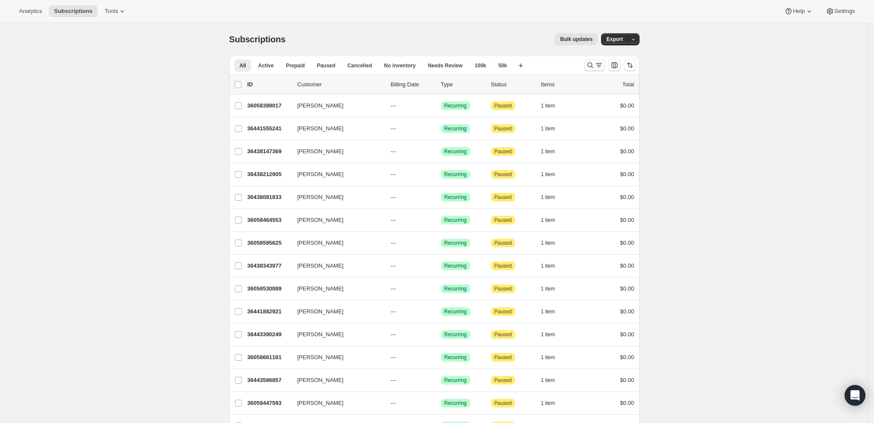
click at [588, 65] on icon "Search and filter results" at bounding box center [590, 65] width 9 height 9
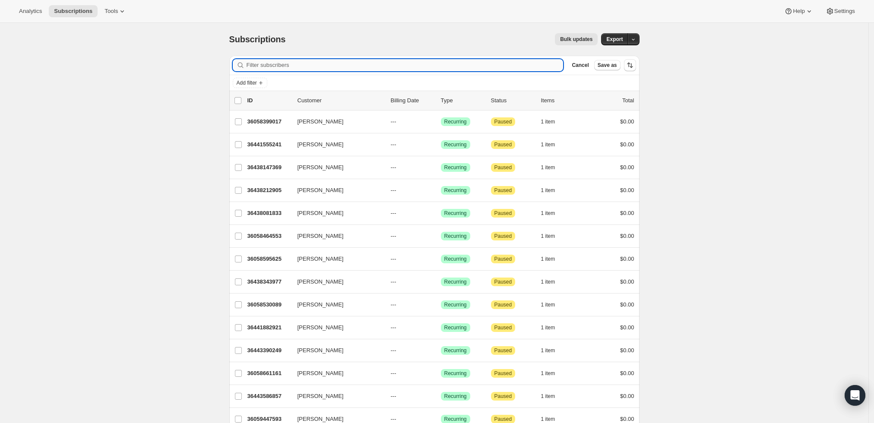
paste input "[EMAIL_ADDRESS][DOMAIN_NAME]>"
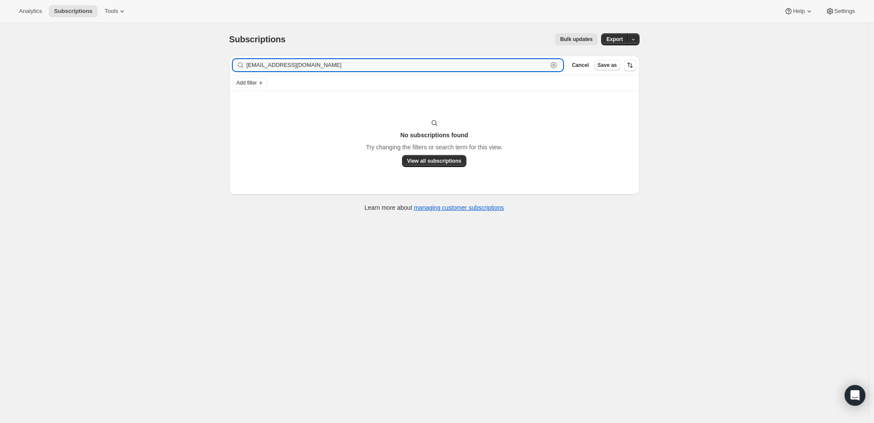
click at [304, 68] on input "[EMAIL_ADDRESS][DOMAIN_NAME]" at bounding box center [397, 65] width 301 height 12
click at [439, 65] on input "[EMAIL_ADDRESS][DOMAIN_NAME]" at bounding box center [397, 65] width 301 height 12
paste input "[PERSON_NAME]"
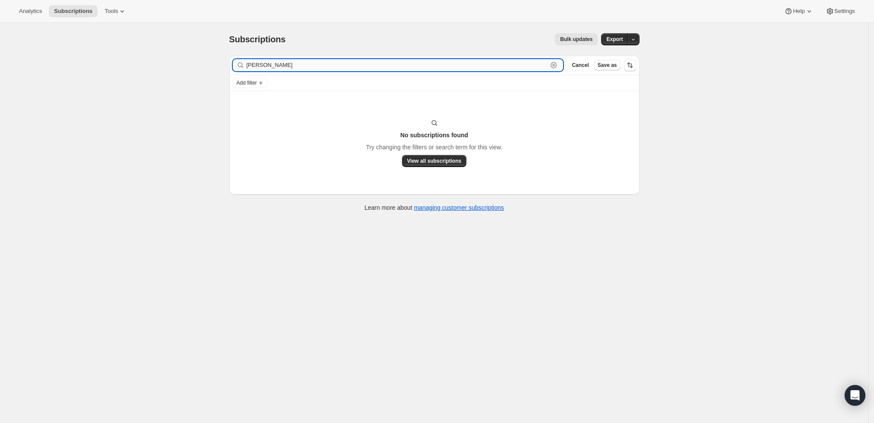
click at [435, 63] on input "[PERSON_NAME]" at bounding box center [397, 65] width 301 height 12
click at [435, 63] on input "Kip Brar" at bounding box center [397, 65] width 301 height 12
paste input "ksbrar@gmail.com"
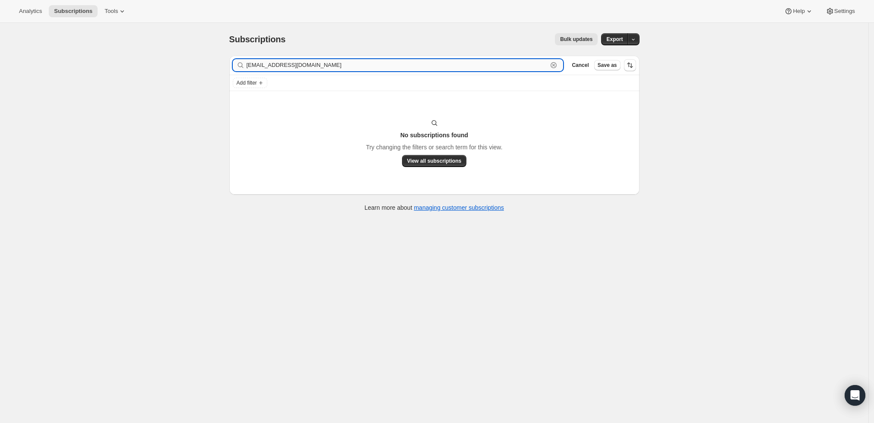
click at [320, 63] on input "ksbrar@gmail.com" at bounding box center [397, 65] width 301 height 12
paste input "Kip Brar"
type input "Kip Brar"
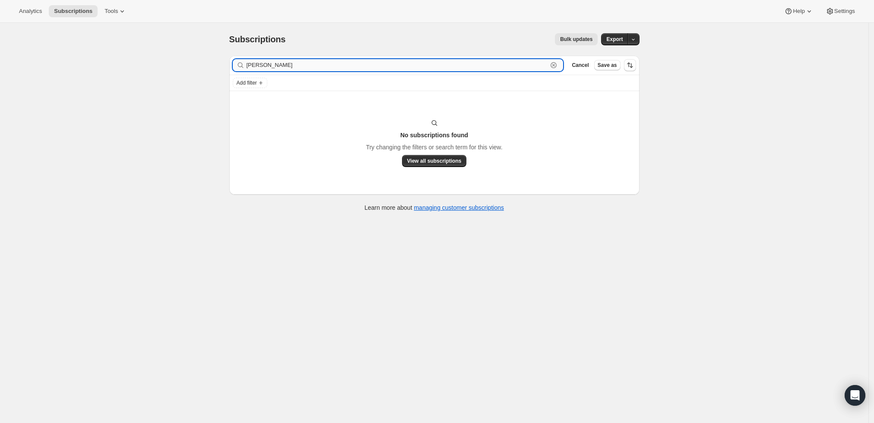
click at [329, 61] on input "Kip Brar" at bounding box center [397, 65] width 301 height 12
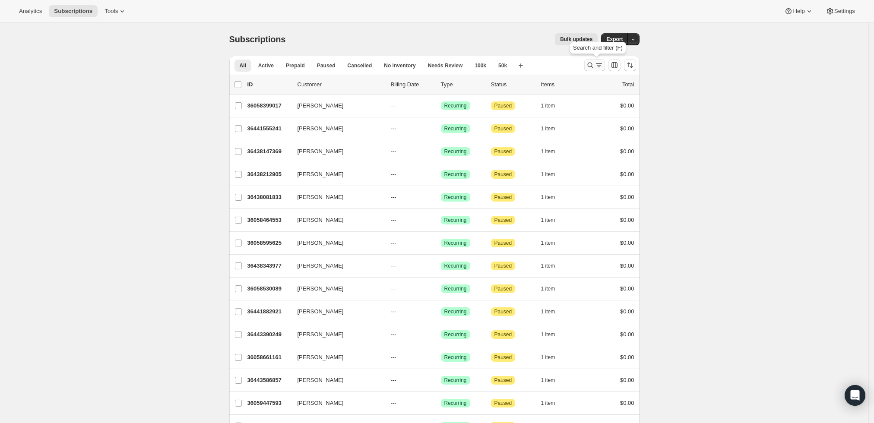
click at [595, 61] on icon "Search and filter results" at bounding box center [590, 65] width 9 height 9
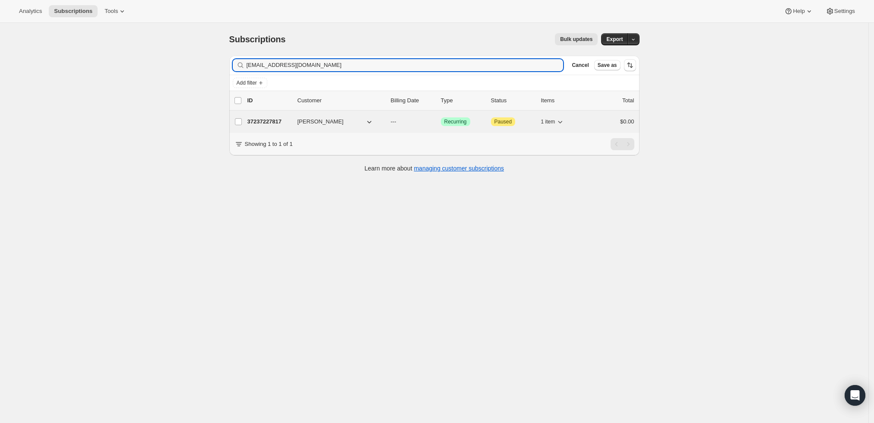
type input "[EMAIL_ADDRESS][DOMAIN_NAME]"
click at [273, 117] on p "37237227817" at bounding box center [268, 121] width 43 height 9
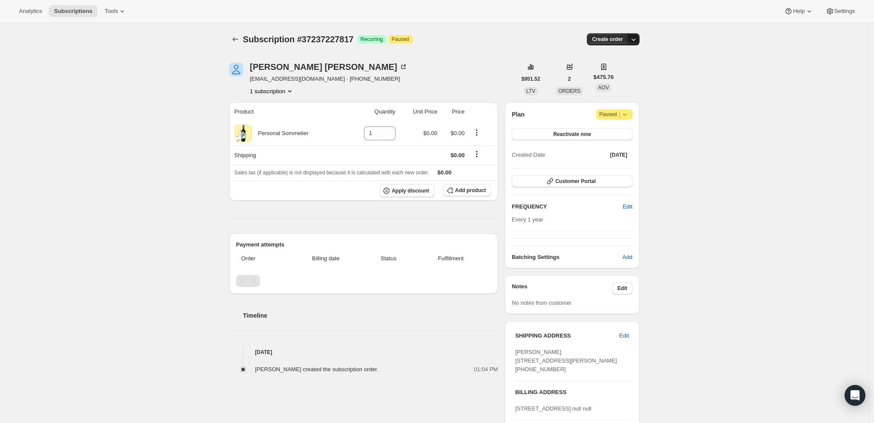
click at [636, 39] on icon "button" at bounding box center [633, 39] width 9 height 9
click at [585, 70] on span "Create custom one-time order" at bounding box center [599, 71] width 75 height 6
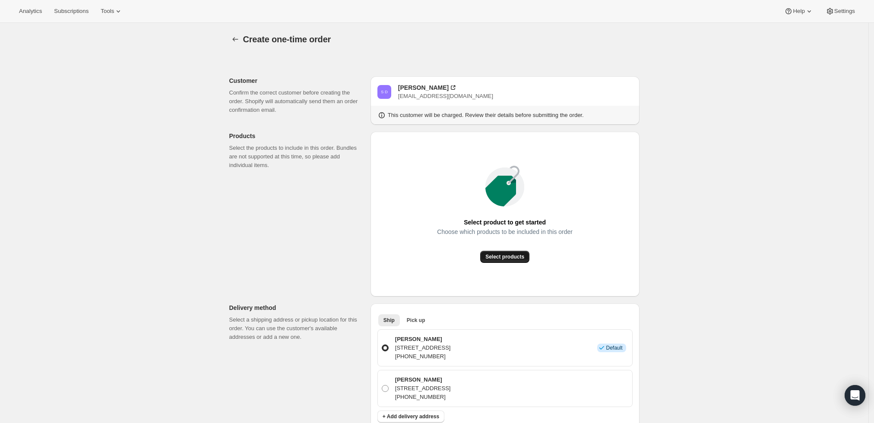
click at [499, 257] on span "Select products" at bounding box center [504, 256] width 39 height 7
click at [505, 266] on div "Select product to get started Choose which products to be included in this orde…" at bounding box center [504, 214] width 255 height 151
click at [507, 253] on button "Select products" at bounding box center [504, 257] width 49 height 12
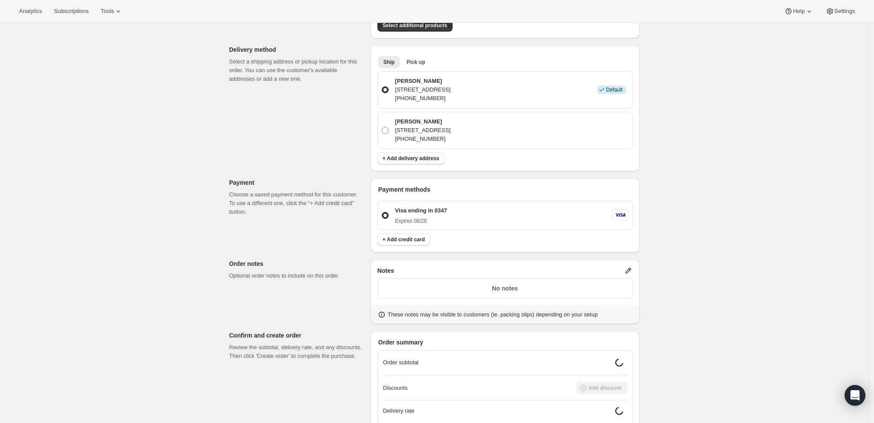
scroll to position [192, 0]
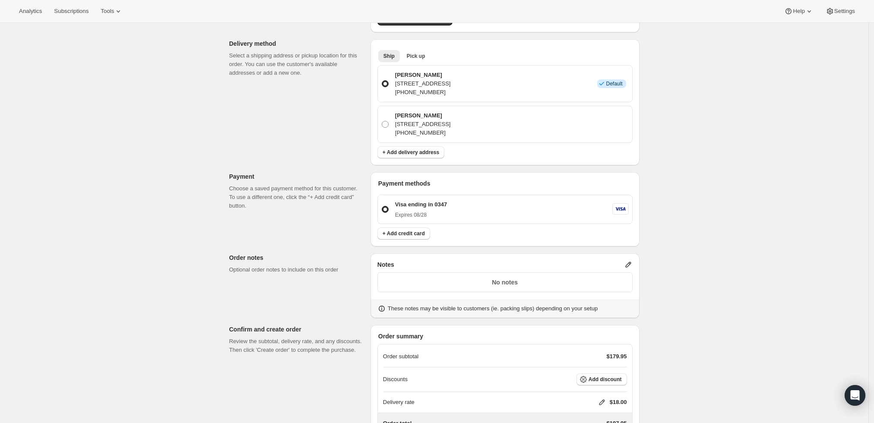
click at [628, 261] on icon at bounding box center [628, 264] width 9 height 9
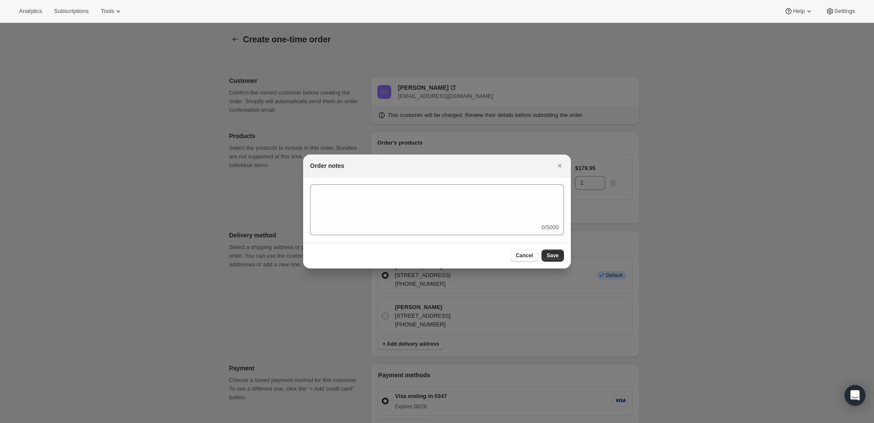
scroll to position [0, 0]
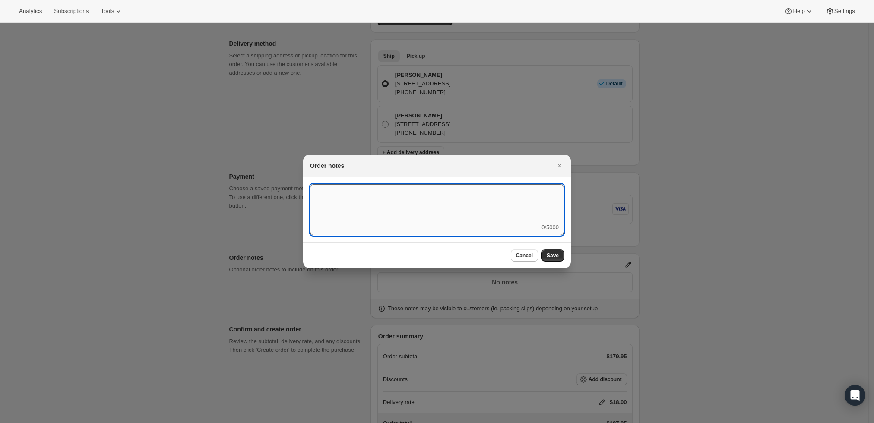
click at [433, 213] on textarea ":rd5:" at bounding box center [437, 203] width 254 height 39
type textarea "s"
paste textarea "FBW537968"
type textarea "Ship with FBW537968"
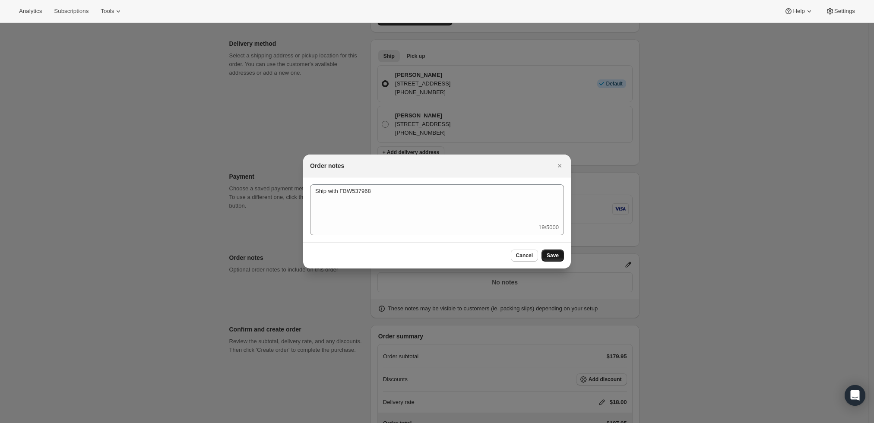
click at [546, 260] on button "Save" at bounding box center [552, 256] width 22 height 12
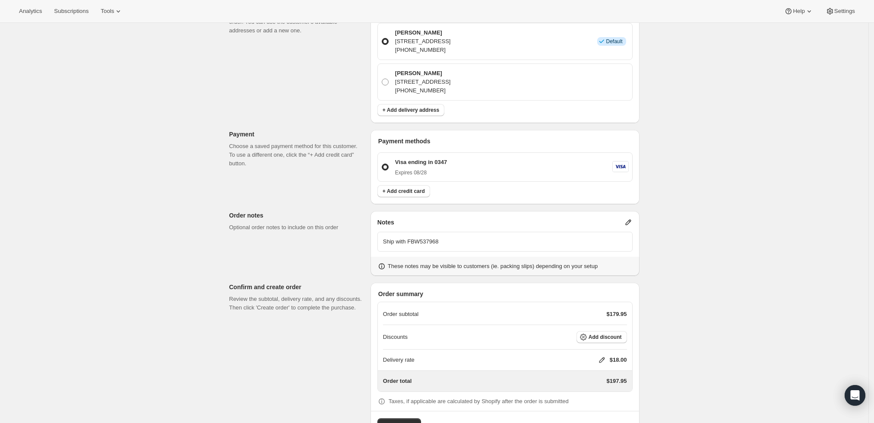
scroll to position [263, 0]
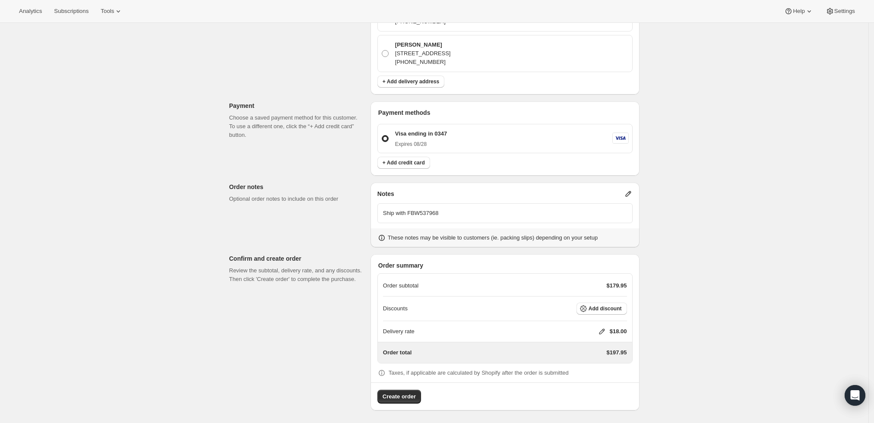
click at [604, 327] on icon at bounding box center [602, 331] width 9 height 9
click at [579, 365] on input "0" at bounding box center [606, 363] width 78 height 14
type input "0"
click at [594, 383] on span "Save" at bounding box center [600, 383] width 12 height 7
click at [605, 307] on span "Add discount" at bounding box center [604, 308] width 33 height 7
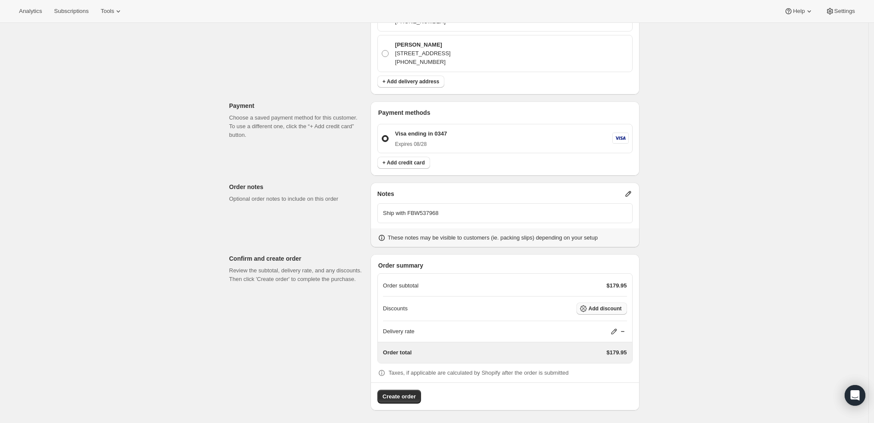
scroll to position [0, 0]
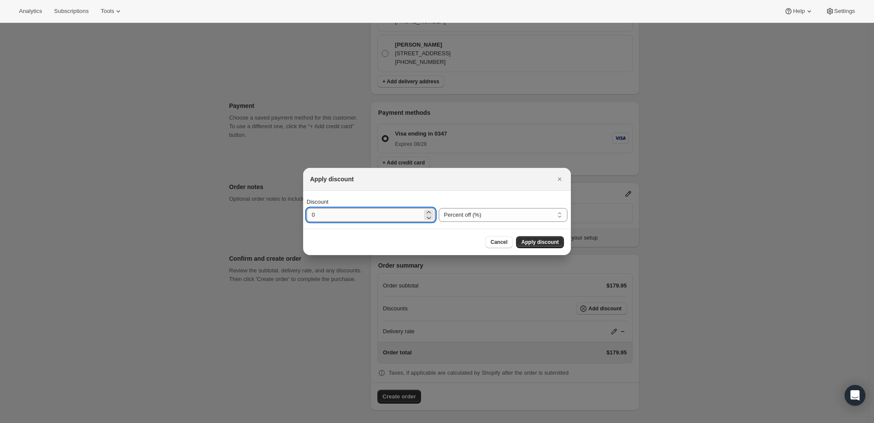
click at [365, 216] on input "0" at bounding box center [365, 215] width 116 height 14
type input "45"
click at [546, 242] on span "Apply discount" at bounding box center [540, 242] width 38 height 7
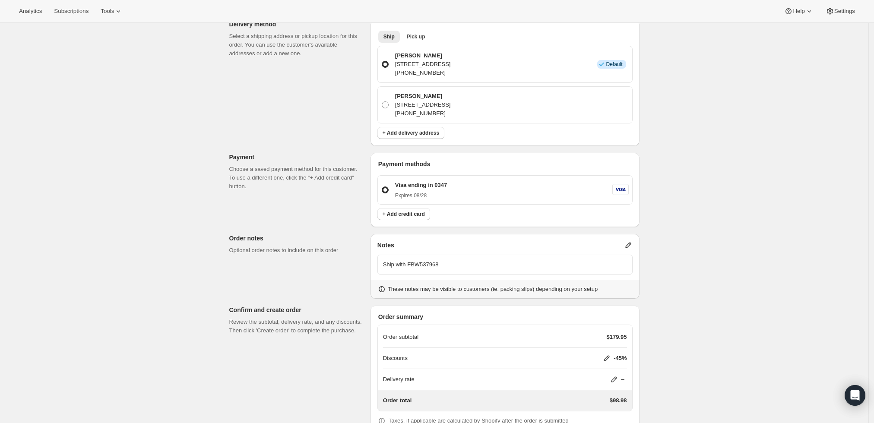
scroll to position [259, 0]
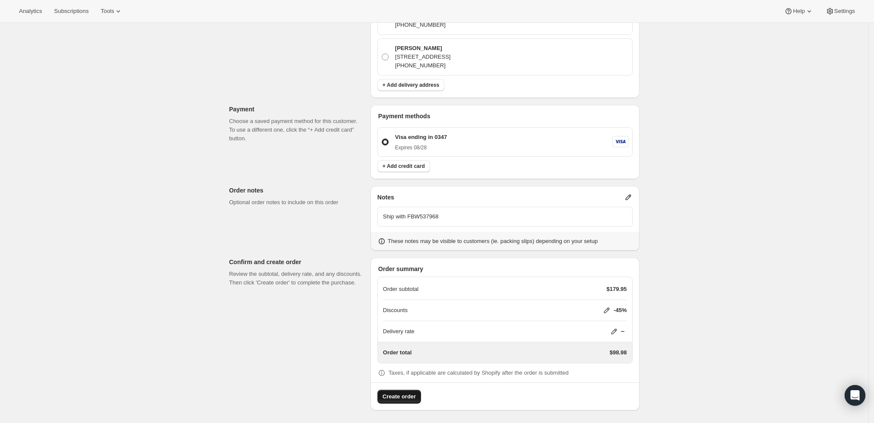
click at [401, 393] on span "Create order" at bounding box center [399, 396] width 33 height 9
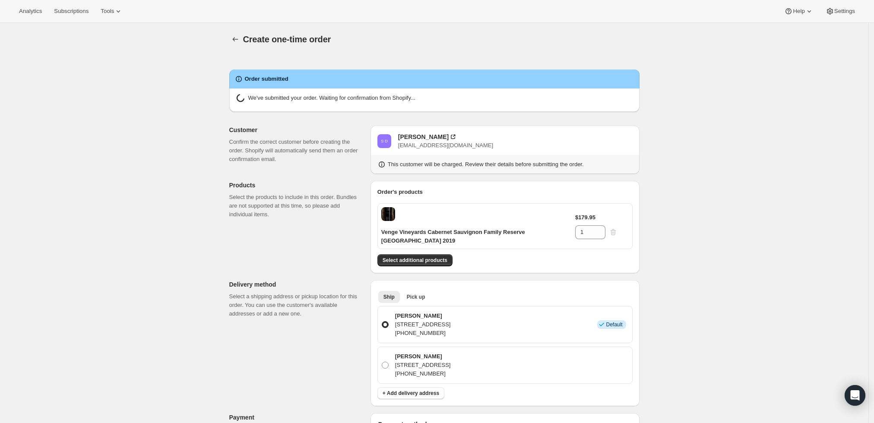
radio input "true"
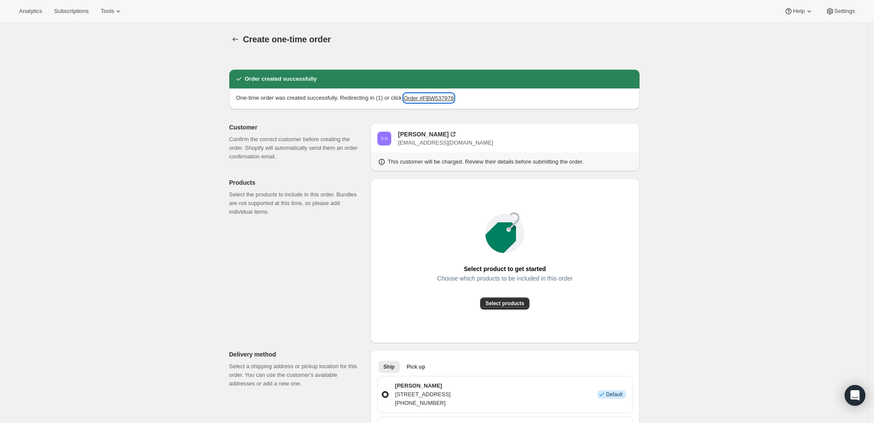
click at [434, 99] on button "Order #FBW537978" at bounding box center [429, 98] width 50 height 9
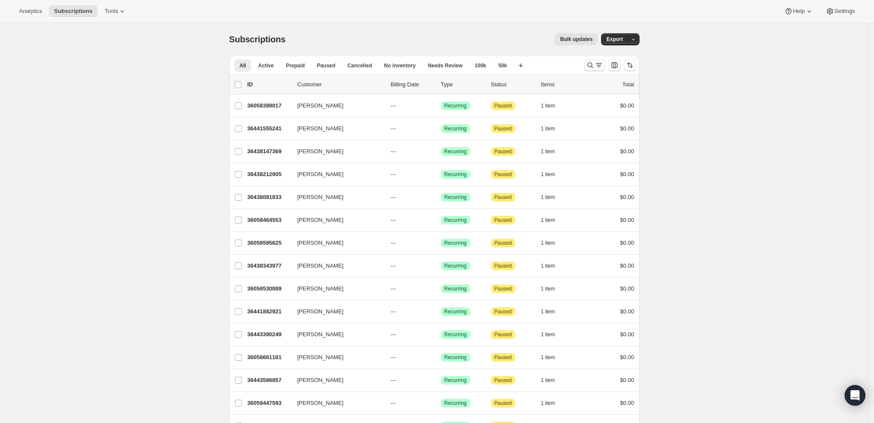
click at [597, 65] on div "Search and filter results" at bounding box center [594, 65] width 17 height 9
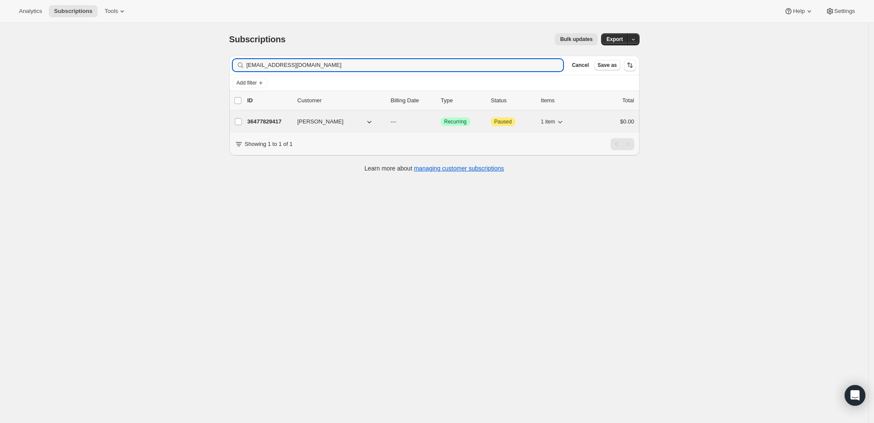
type input "[EMAIL_ADDRESS][DOMAIN_NAME]"
click at [323, 122] on span "[PERSON_NAME]" at bounding box center [320, 121] width 46 height 9
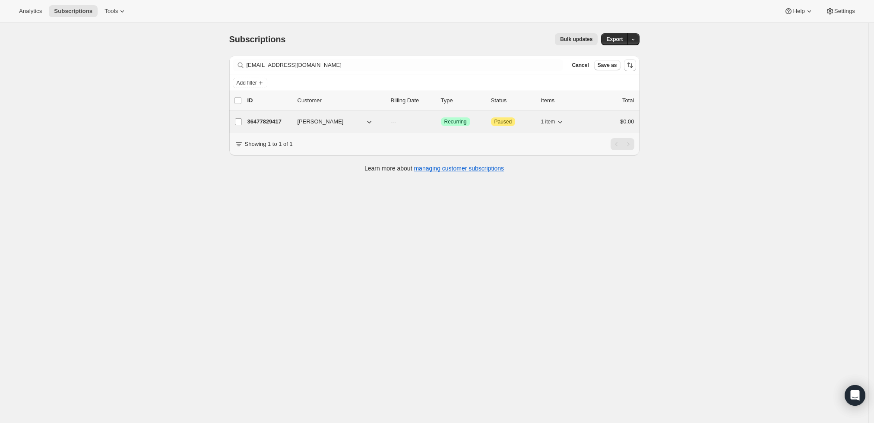
click at [264, 118] on p "36477829417" at bounding box center [268, 121] width 43 height 9
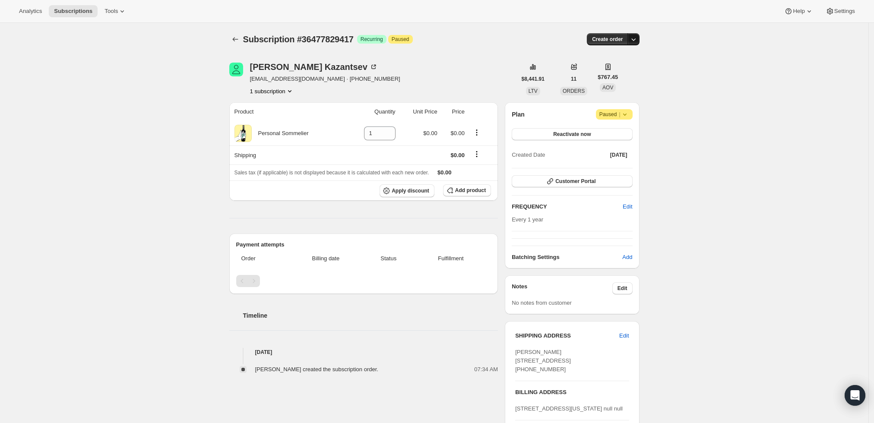
click at [636, 42] on icon "button" at bounding box center [633, 39] width 9 height 9
click at [625, 70] on span "Create custom one-time order" at bounding box center [599, 71] width 75 height 6
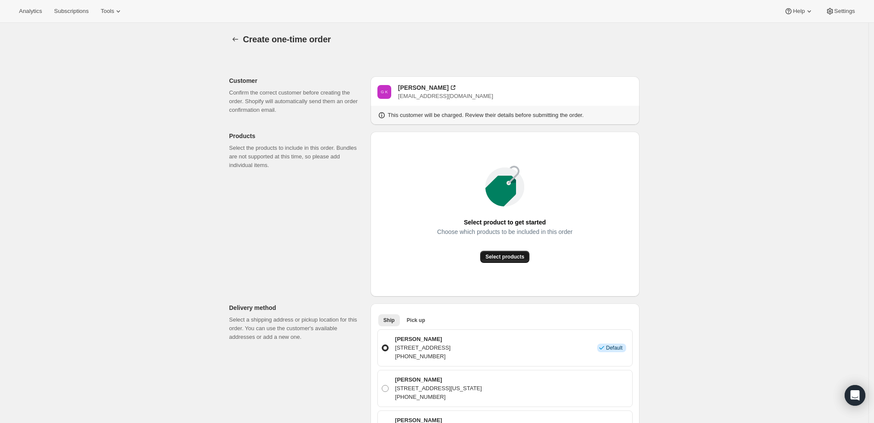
click at [508, 256] on span "Select products" at bounding box center [504, 256] width 39 height 7
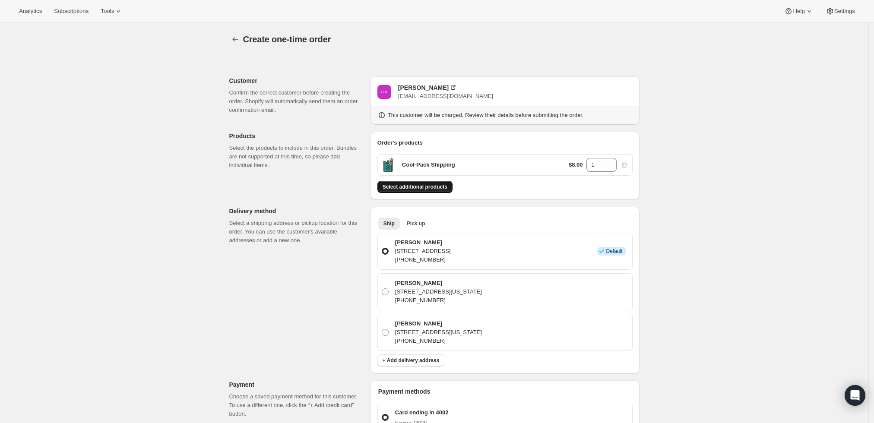
click at [414, 188] on span "Select additional products" at bounding box center [415, 186] width 65 height 7
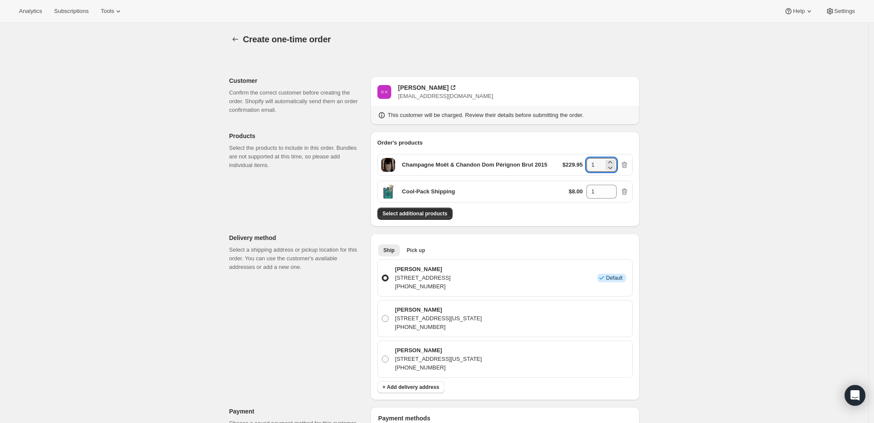
drag, startPoint x: 599, startPoint y: 167, endPoint x: 583, endPoint y: 165, distance: 16.0
click at [583, 165] on div "$229.95 1" at bounding box center [596, 165] width 66 height 14
type input "6"
click at [679, 155] on div "Create one-time order. This page is ready Create one-time order Customer Confir…" at bounding box center [434, 376] width 868 height 707
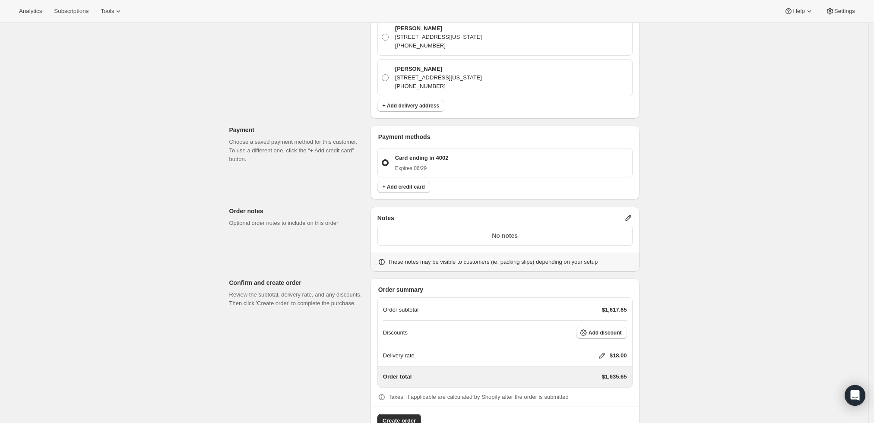
scroll to position [288, 0]
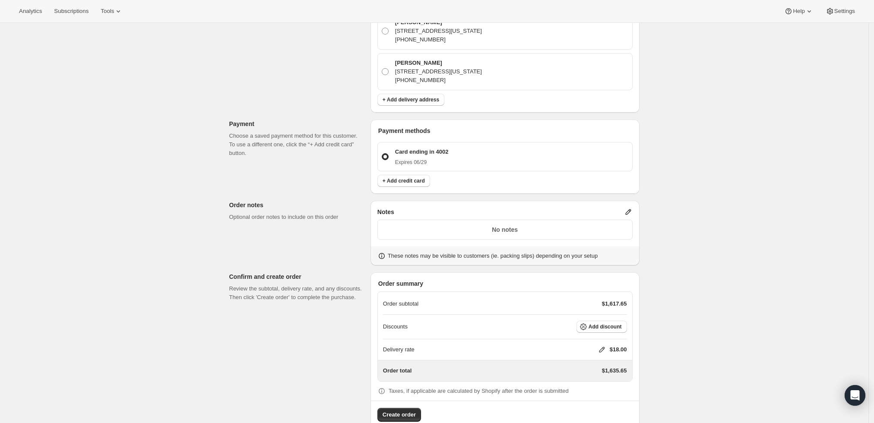
click at [629, 213] on icon at bounding box center [628, 212] width 6 height 6
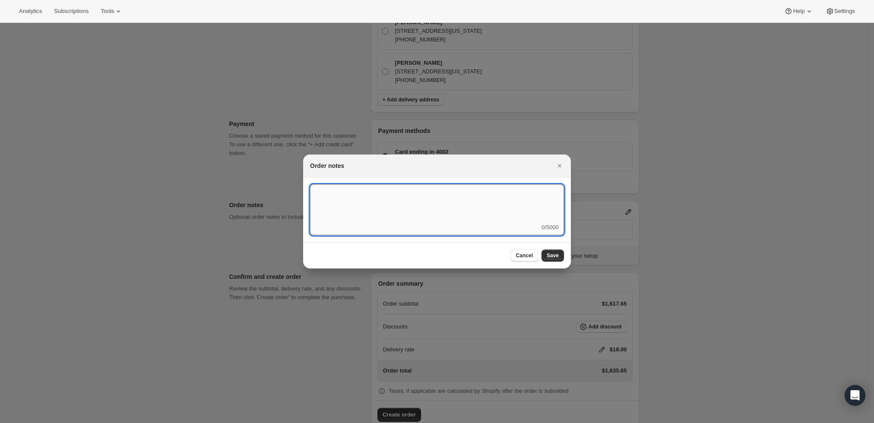
click at [476, 215] on textarea ":rd3:" at bounding box center [437, 203] width 254 height 39
type textarea "Temp Control"
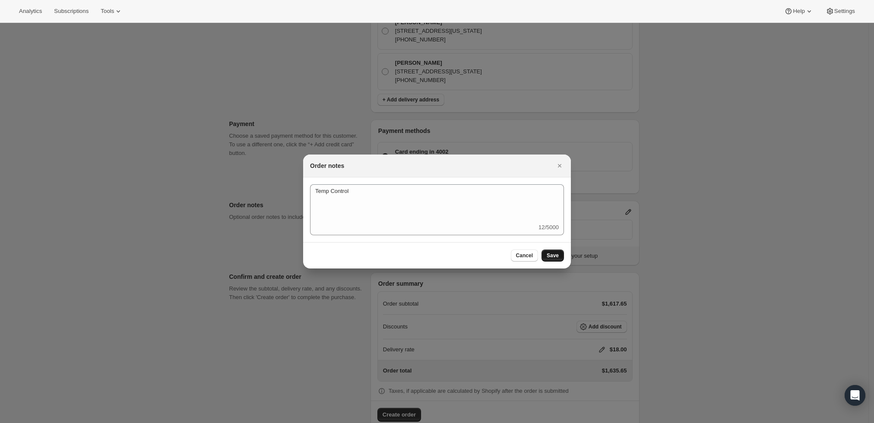
click at [559, 255] on button "Save" at bounding box center [552, 256] width 22 height 12
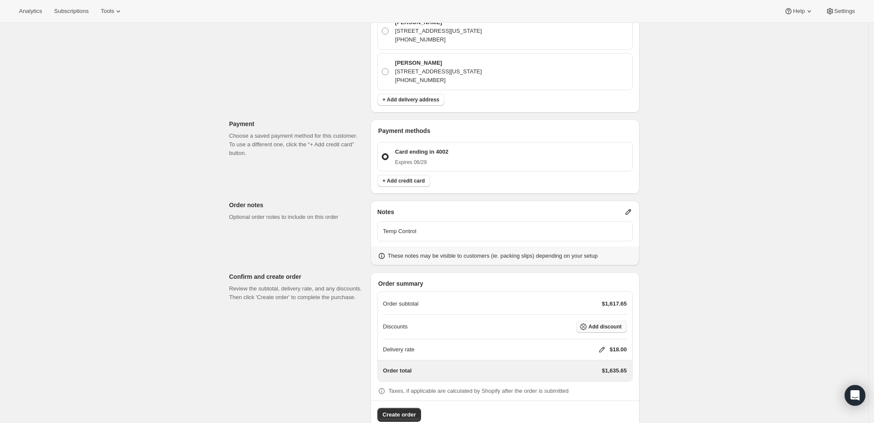
click at [602, 327] on span "Add discount" at bounding box center [604, 326] width 33 height 7
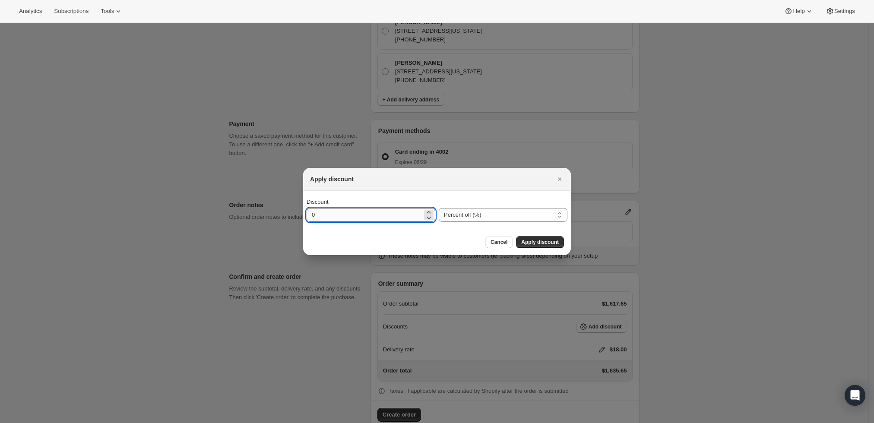
click at [402, 213] on input "0" at bounding box center [365, 215] width 116 height 14
type input "10"
click at [535, 241] on span "Apply discount" at bounding box center [540, 242] width 38 height 7
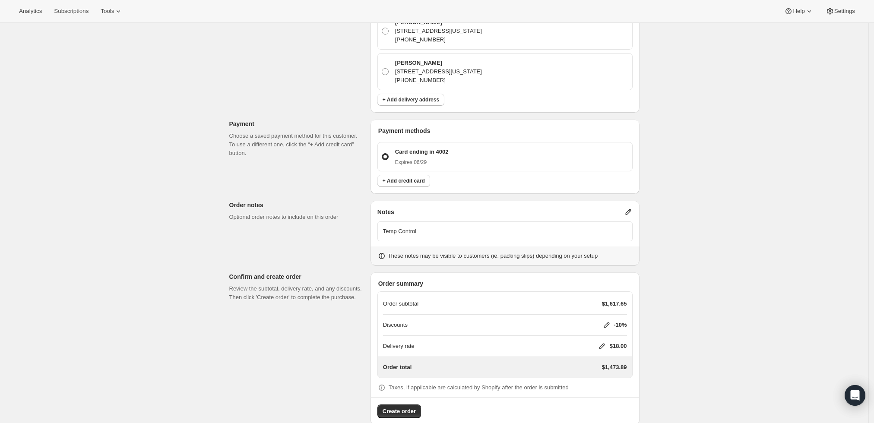
click at [601, 342] on icon at bounding box center [602, 346] width 9 height 9
click at [586, 376] on input "0" at bounding box center [606, 378] width 78 height 14
type input "0"
click at [600, 399] on span "Save" at bounding box center [600, 397] width 12 height 7
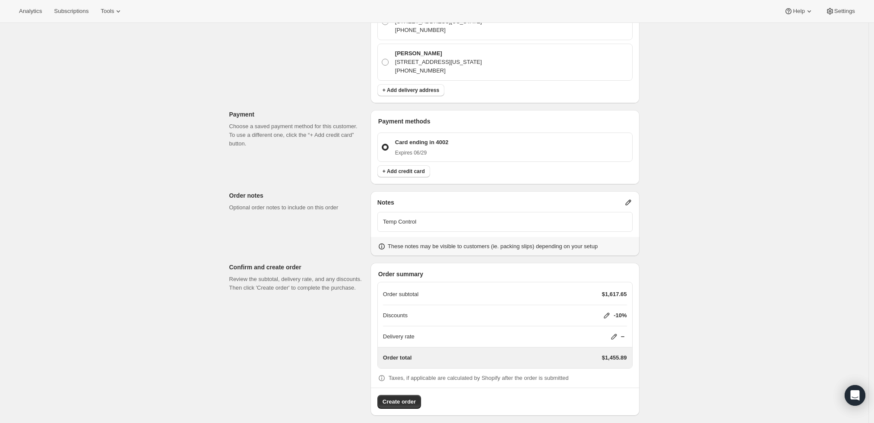
scroll to position [302, 0]
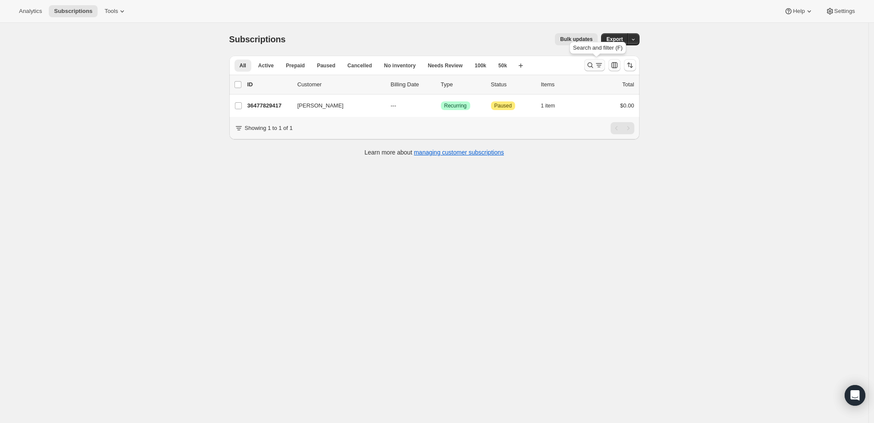
click at [598, 62] on icon "Search and filter results" at bounding box center [599, 65] width 9 height 9
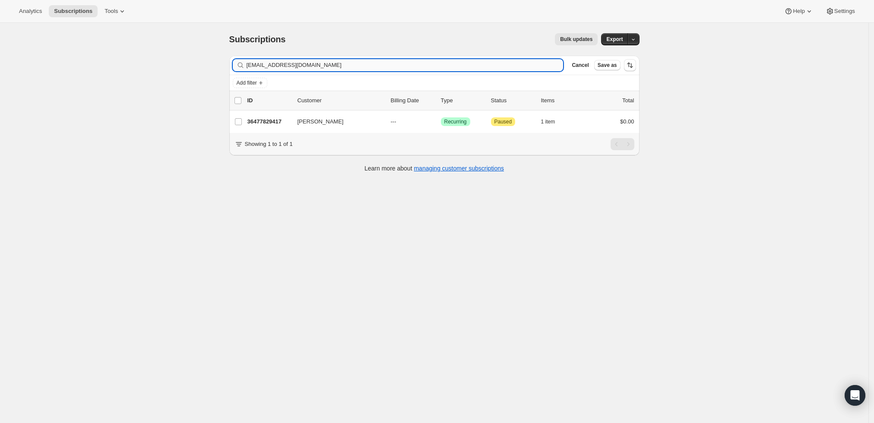
click at [315, 65] on input "[EMAIL_ADDRESS][DOMAIN_NAME]" at bounding box center [405, 65] width 317 height 12
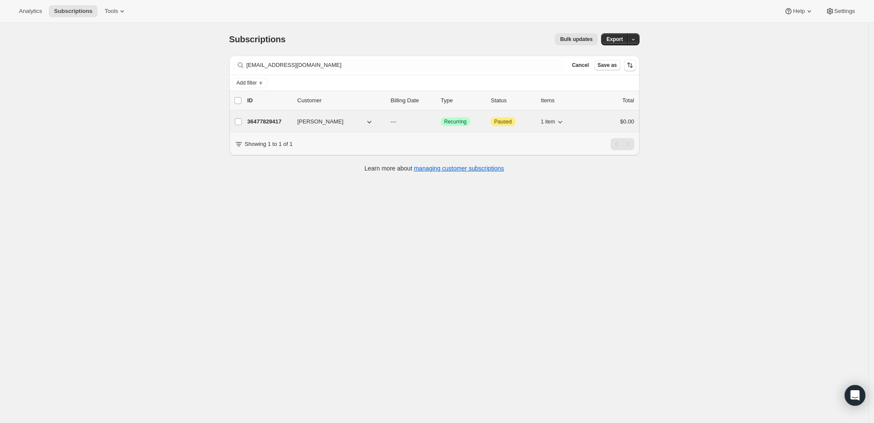
click at [272, 117] on p "36477829417" at bounding box center [268, 121] width 43 height 9
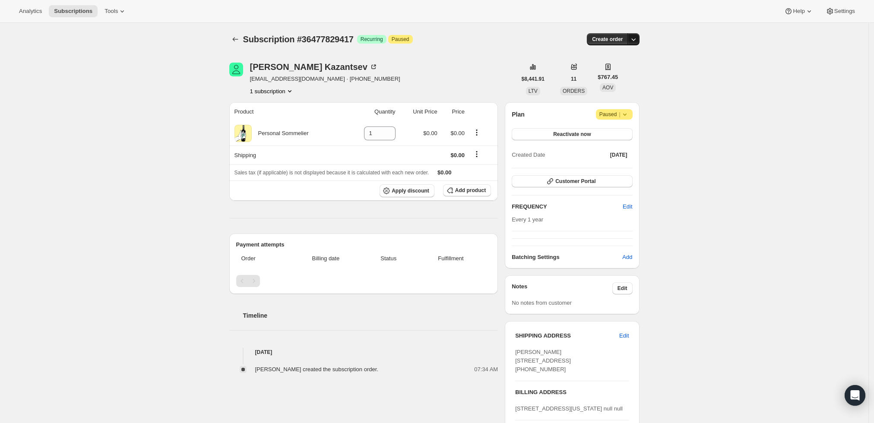
click at [638, 40] on icon "button" at bounding box center [633, 39] width 9 height 9
click at [621, 74] on span "Create custom one-time order" at bounding box center [599, 71] width 75 height 6
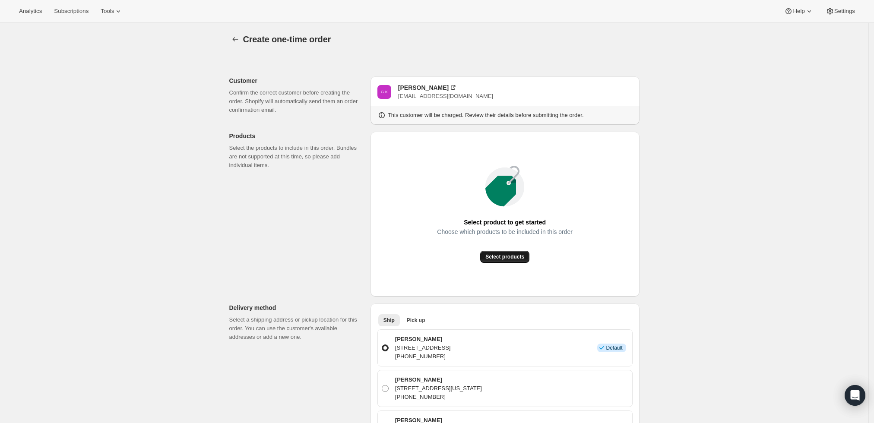
click at [509, 257] on span "Select products" at bounding box center [504, 256] width 39 height 7
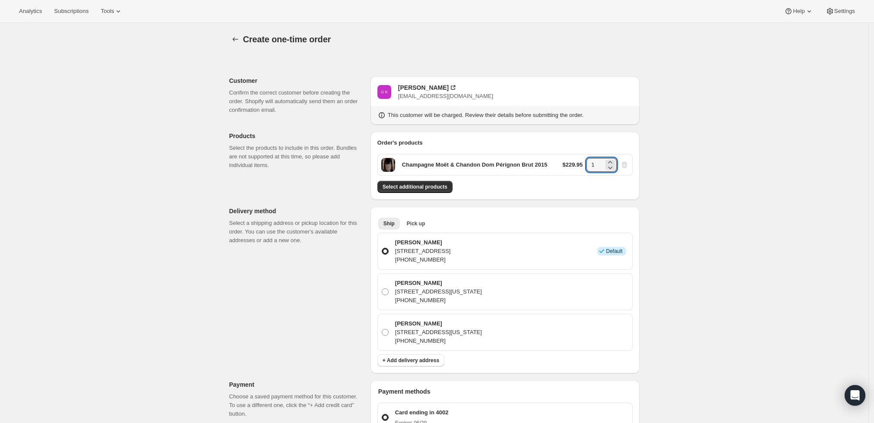
drag, startPoint x: 598, startPoint y: 163, endPoint x: 575, endPoint y: 164, distance: 23.4
click at [575, 164] on div "$229.95 1" at bounding box center [596, 165] width 66 height 14
type input "6"
click at [739, 179] on div "Create one-time order. This page is ready Create one-time order Customer Confir…" at bounding box center [434, 367] width 868 height 688
click at [439, 188] on span "Select additional products" at bounding box center [415, 186] width 65 height 7
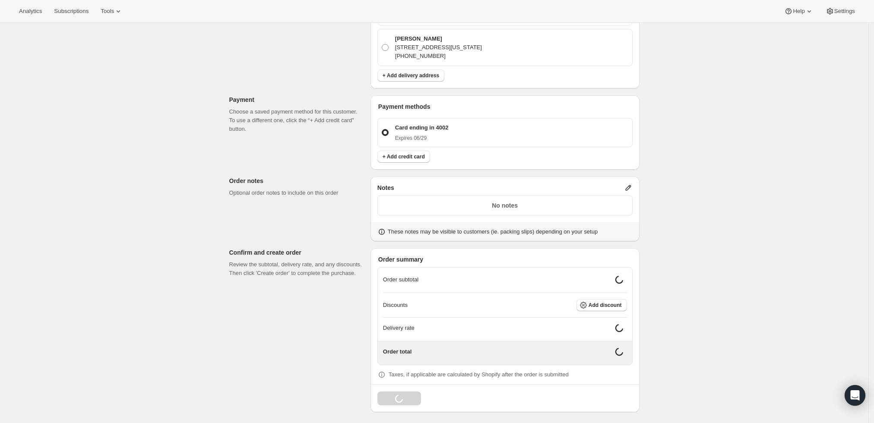
scroll to position [306, 0]
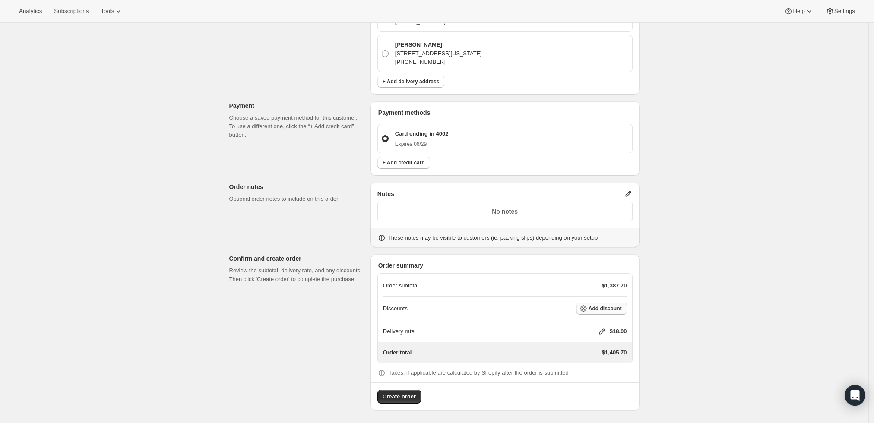
click at [619, 310] on span "Add discount" at bounding box center [604, 308] width 33 height 7
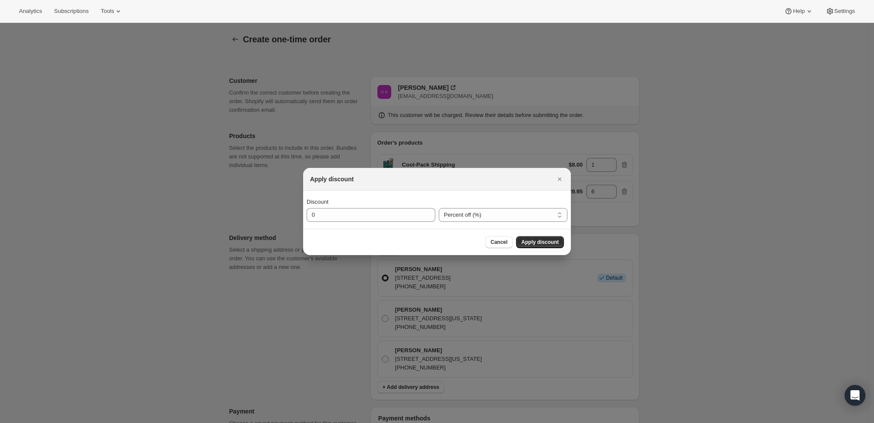
scroll to position [0, 0]
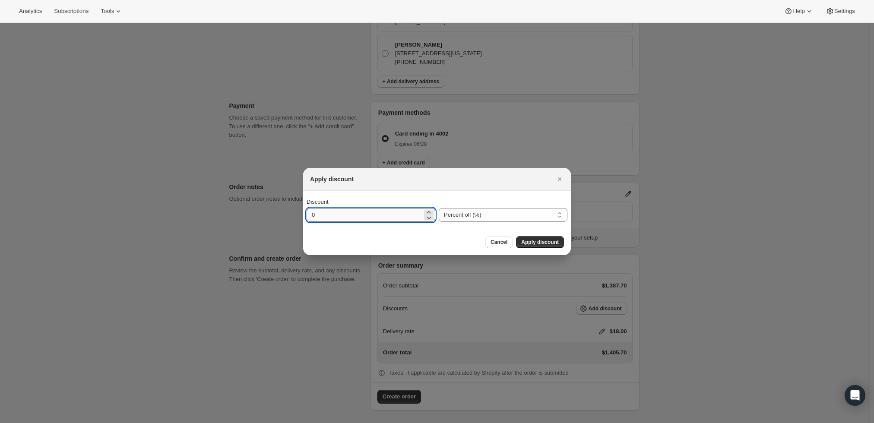
click at [381, 217] on input "0" at bounding box center [365, 215] width 116 height 14
type input "10"
click at [552, 241] on span "Apply discount" at bounding box center [540, 242] width 38 height 7
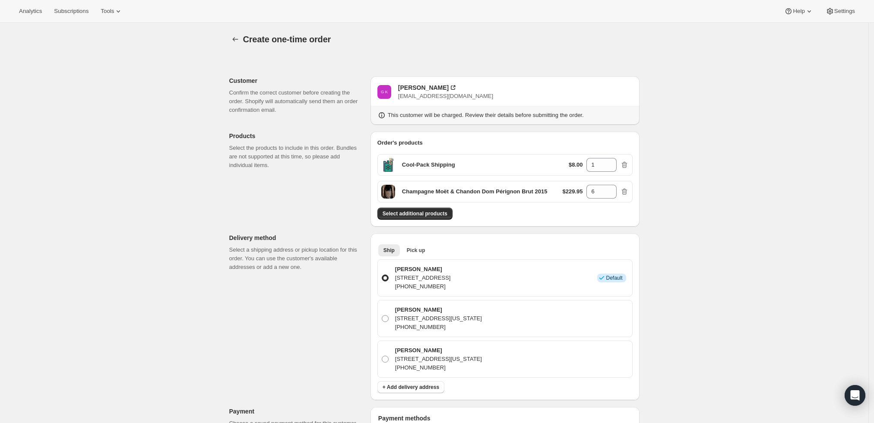
scroll to position [302, 0]
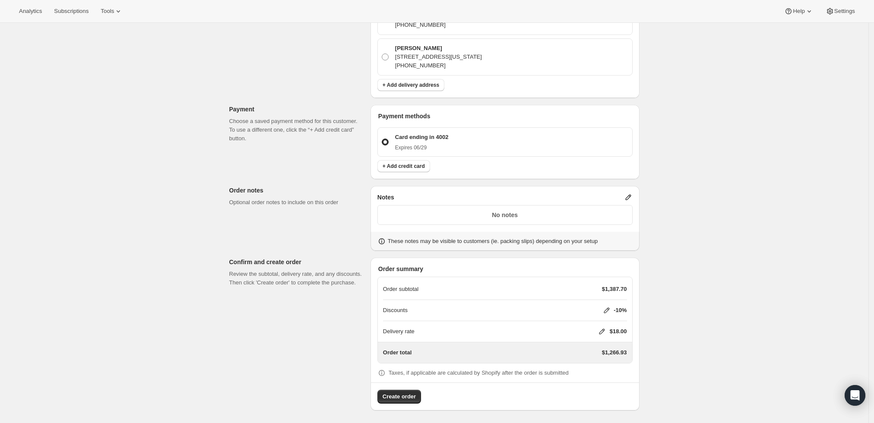
click at [601, 336] on div "Delivery rate $18.00" at bounding box center [505, 331] width 244 height 21
click at [602, 333] on icon at bounding box center [602, 332] width 6 height 6
click at [573, 364] on input "0" at bounding box center [606, 363] width 78 height 14
type input "0"
click at [604, 383] on button "Save" at bounding box center [600, 383] width 22 height 12
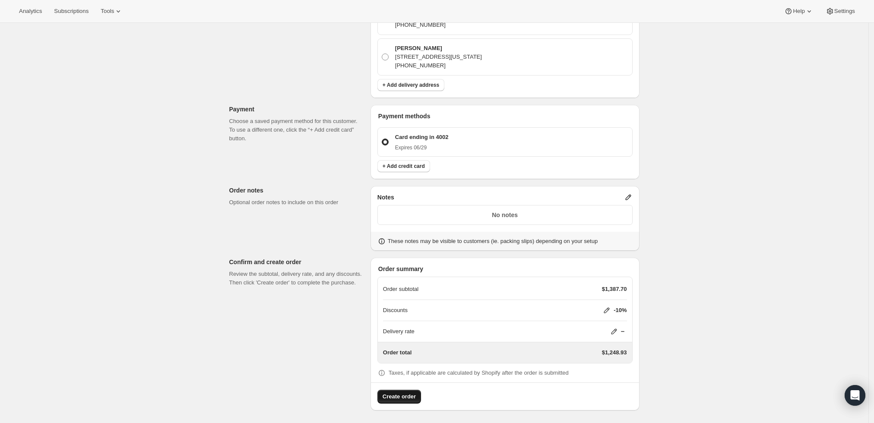
click at [389, 400] on button "Create order" at bounding box center [399, 397] width 44 height 14
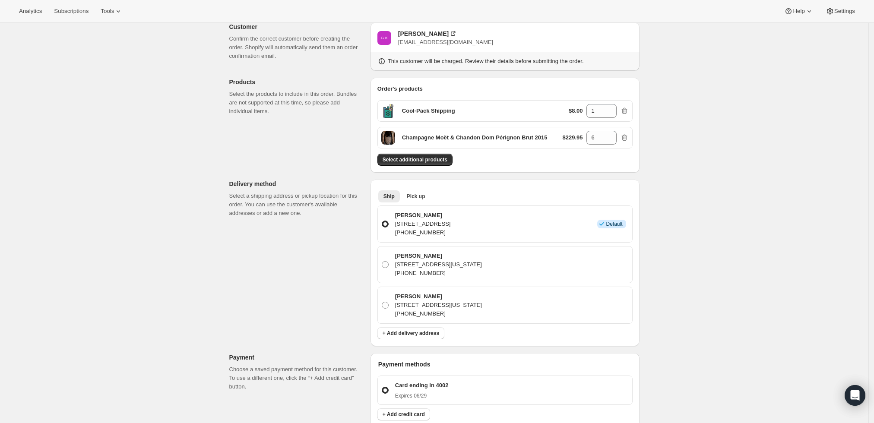
scroll to position [0, 0]
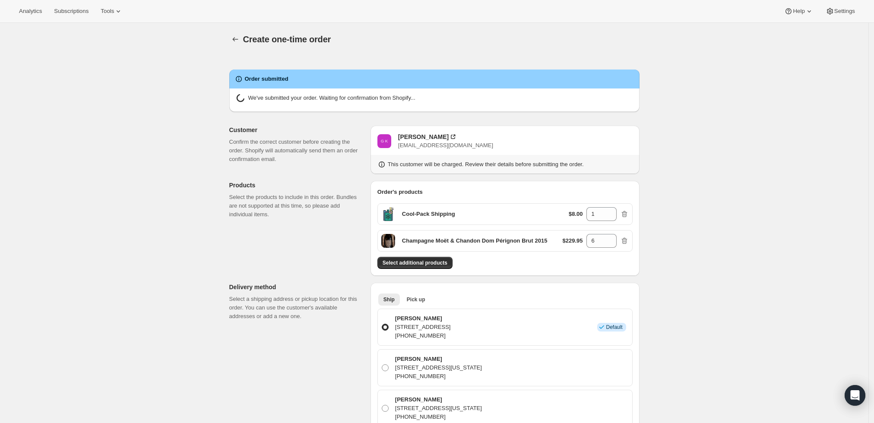
radio input "true"
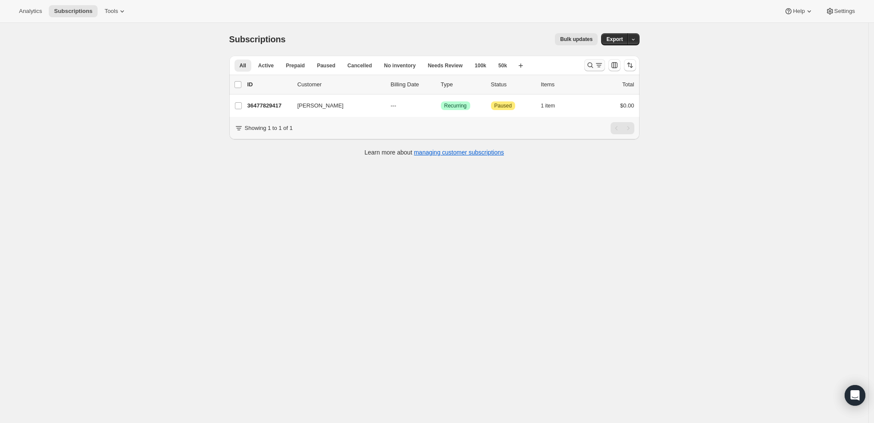
click at [590, 62] on icon "Search and filter results" at bounding box center [590, 65] width 9 height 9
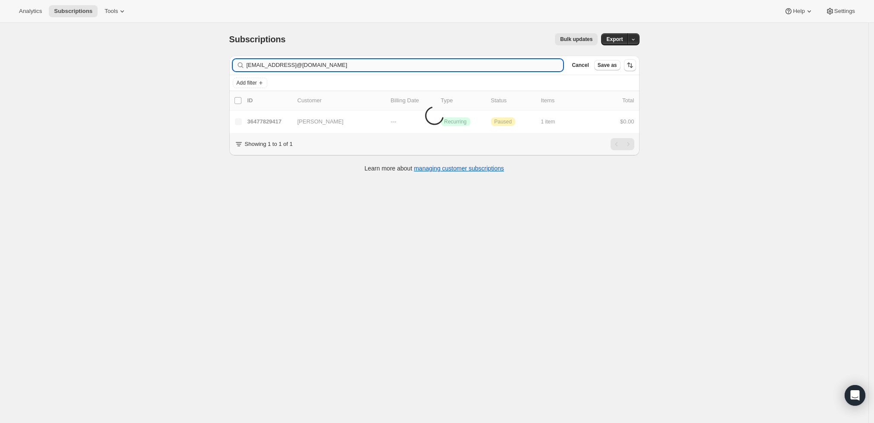
click at [487, 63] on input "kurumo@gmail.commkelly@getkbi.com" at bounding box center [405, 65] width 317 height 12
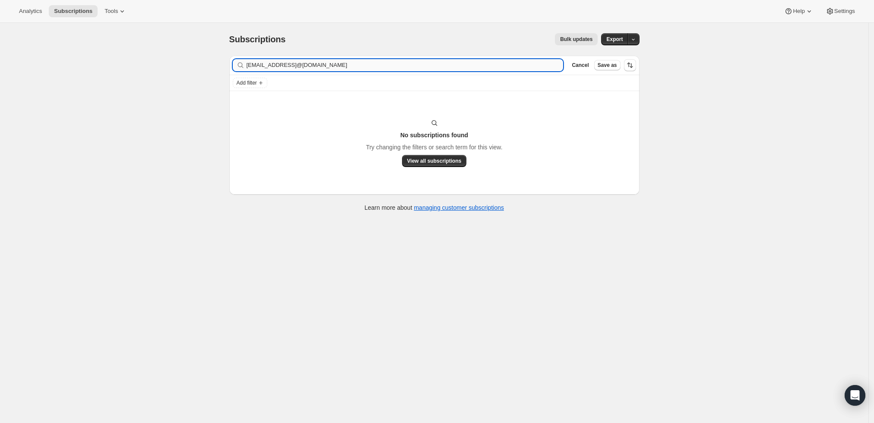
click at [487, 63] on input "kurumo@gmail.commkelly@getkbi.com" at bounding box center [405, 65] width 317 height 12
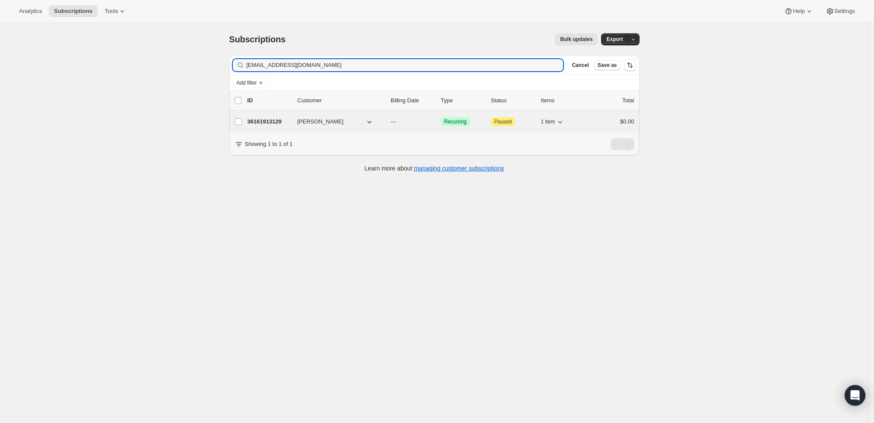
type input "[EMAIL_ADDRESS][DOMAIN_NAME]"
click at [268, 120] on p "36161913129" at bounding box center [268, 121] width 43 height 9
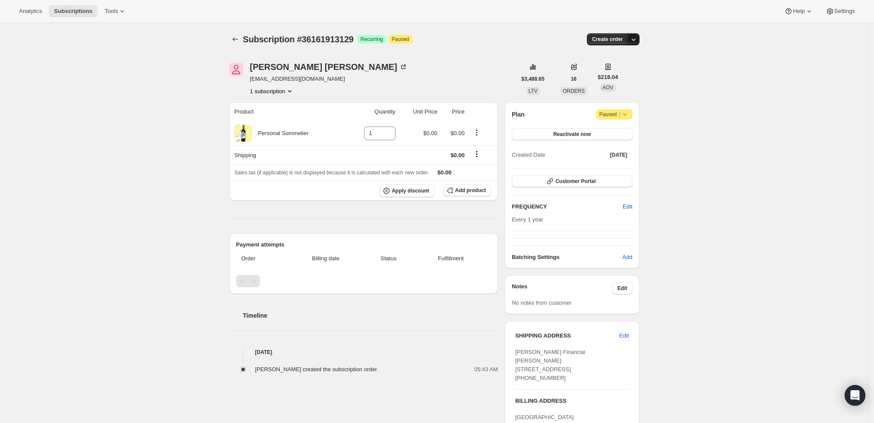
click at [638, 39] on icon "button" at bounding box center [633, 39] width 9 height 9
click at [620, 67] on button "Create custom one-time order" at bounding box center [593, 72] width 91 height 14
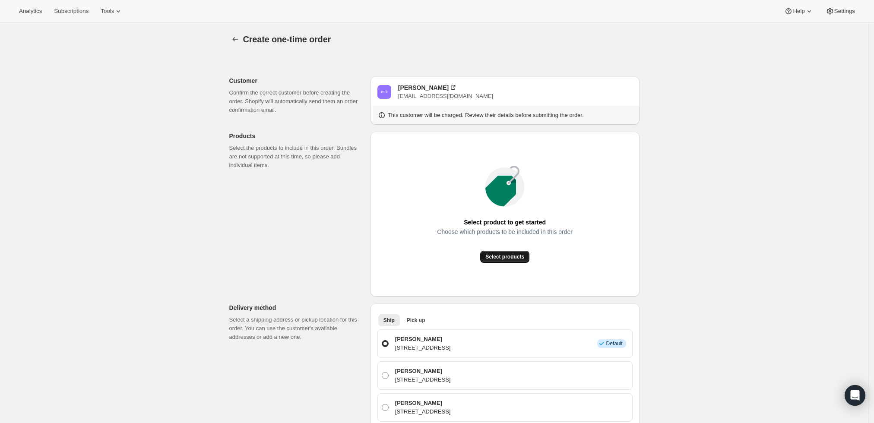
click at [506, 259] on span "Select products" at bounding box center [504, 256] width 39 height 7
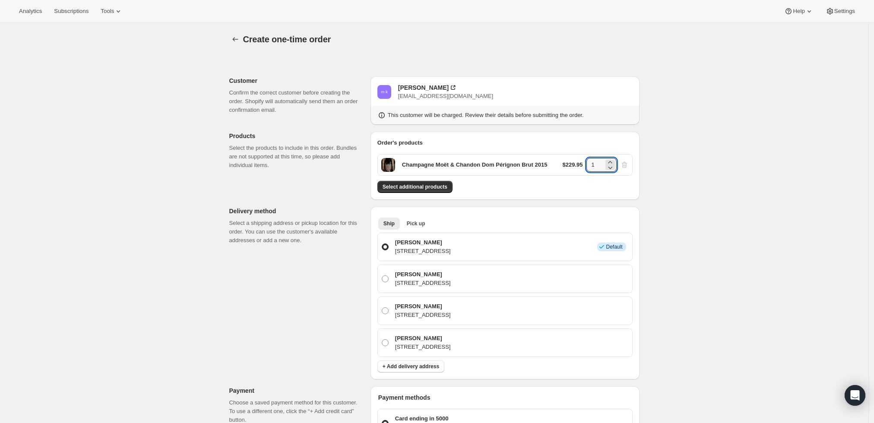
drag, startPoint x: 601, startPoint y: 163, endPoint x: 553, endPoint y: 165, distance: 48.4
click at [553, 165] on div "Champagne Moët & Chandon Dom Pérignon Brut 2015 $229.95 1" at bounding box center [504, 165] width 255 height 22
type input "6"
click at [774, 247] on div "Create one-time order. This page is ready Create one-time order Customer Confir…" at bounding box center [434, 370] width 868 height 694
click at [432, 187] on span "Select additional products" at bounding box center [415, 186] width 65 height 7
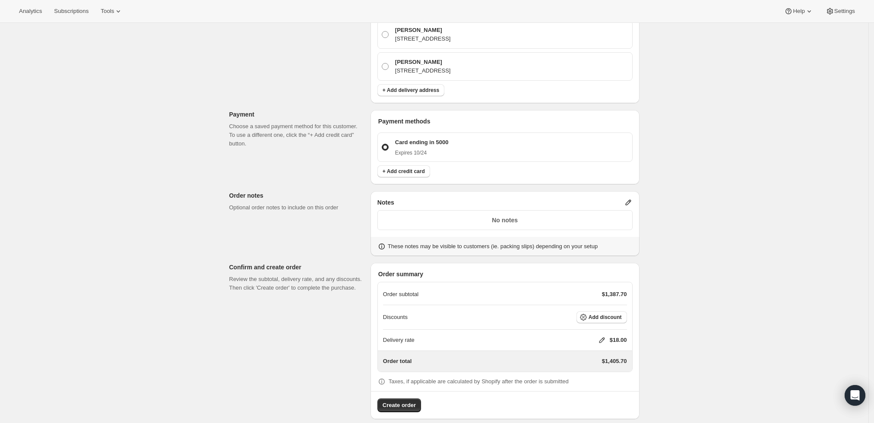
scroll to position [311, 0]
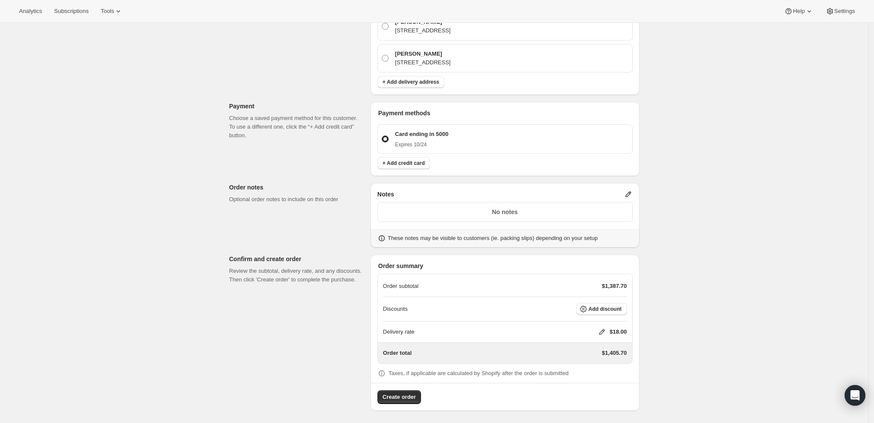
click at [604, 331] on icon at bounding box center [602, 332] width 9 height 9
click at [601, 367] on input "0" at bounding box center [606, 364] width 78 height 14
type input "0"
click at [601, 385] on span "Save" at bounding box center [600, 383] width 12 height 7
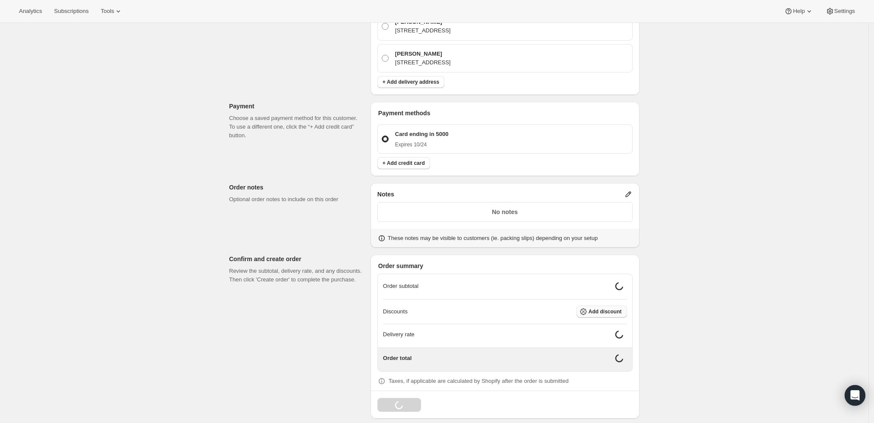
click at [602, 309] on span "Add discount" at bounding box center [604, 311] width 33 height 7
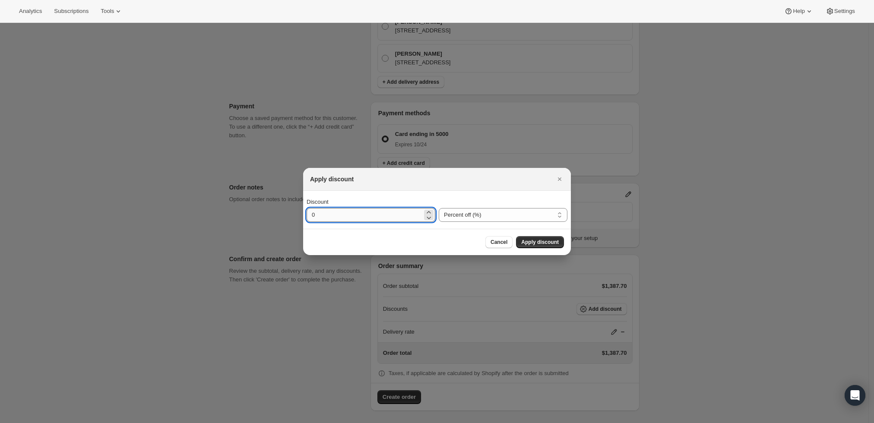
click at [382, 216] on input "0" at bounding box center [365, 215] width 116 height 14
type input "10"
click at [530, 242] on span "Apply discount" at bounding box center [540, 242] width 38 height 7
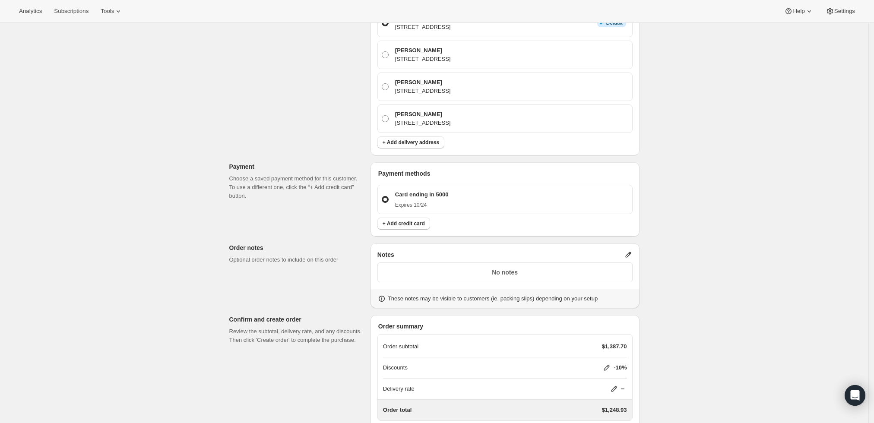
scroll to position [308, 0]
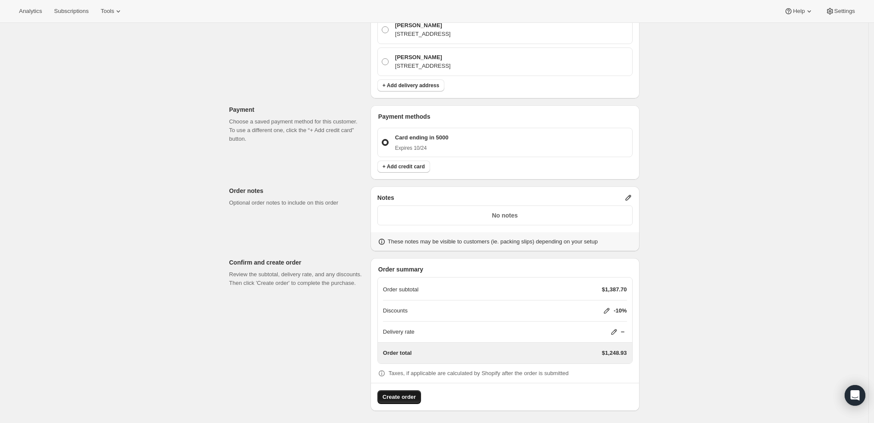
click at [406, 394] on span "Create order" at bounding box center [399, 397] width 33 height 9
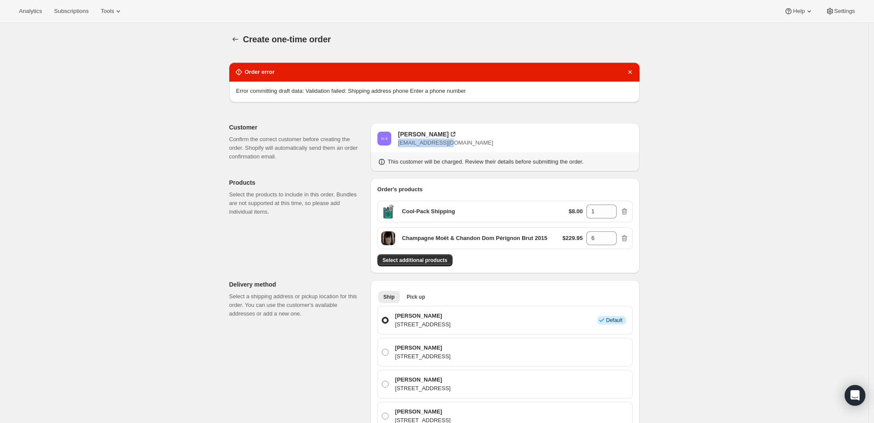
drag, startPoint x: 451, startPoint y: 142, endPoint x: 400, endPoint y: 144, distance: 51.0
click at [400, 144] on div "m k michael kelly mkelly@getkbi.com" at bounding box center [504, 138] width 255 height 17
copy span "[EMAIL_ADDRESS][DOMAIN_NAME]"
click at [631, 71] on icon "Dismiss notification" at bounding box center [629, 71] width 3 height 3
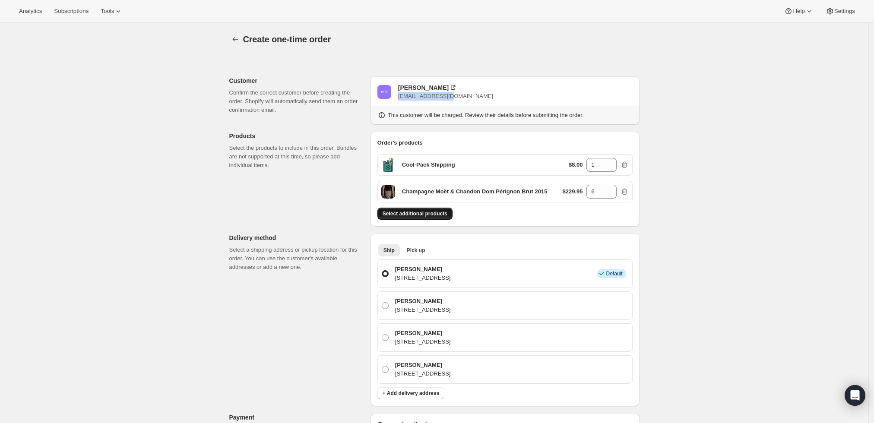
click at [435, 215] on span "Select additional products" at bounding box center [415, 213] width 65 height 7
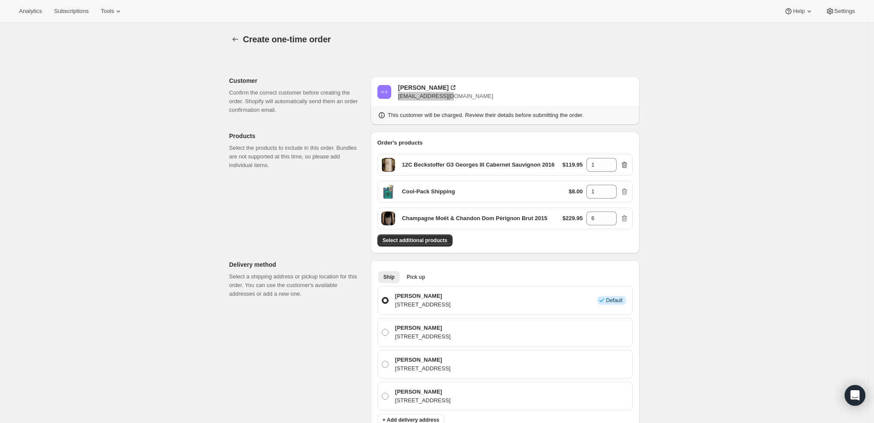
click at [623, 163] on icon "button" at bounding box center [624, 165] width 9 height 9
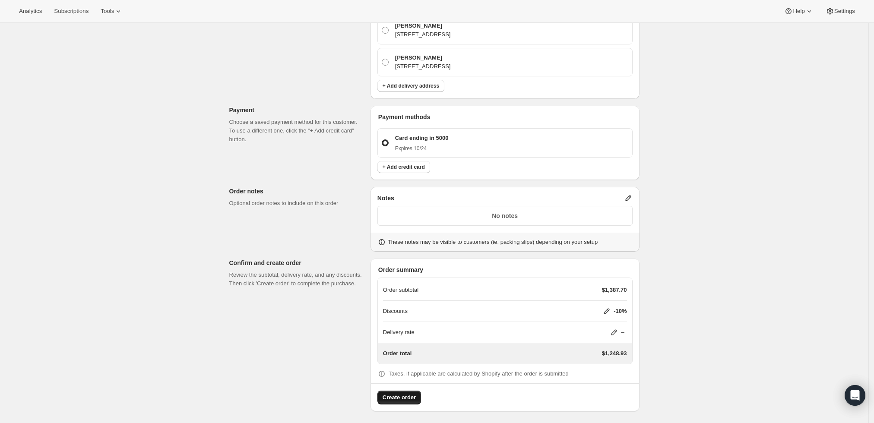
scroll to position [308, 0]
click at [414, 396] on span "Create order" at bounding box center [399, 397] width 33 height 9
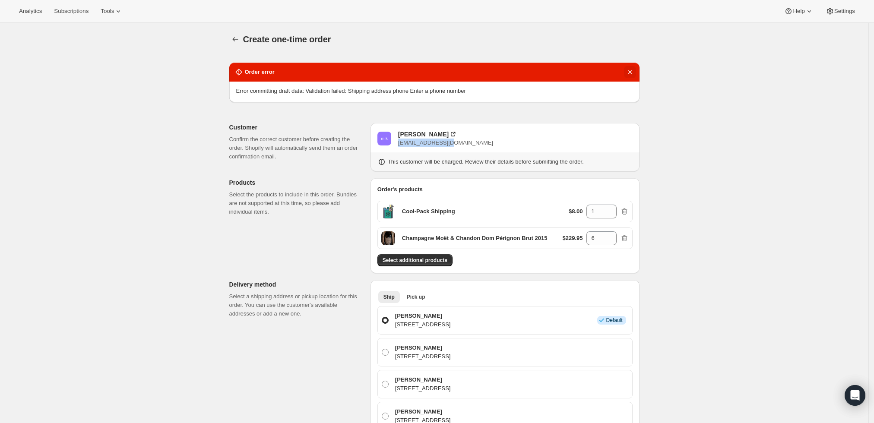
click at [628, 72] on icon "Dismiss notification" at bounding box center [630, 72] width 9 height 9
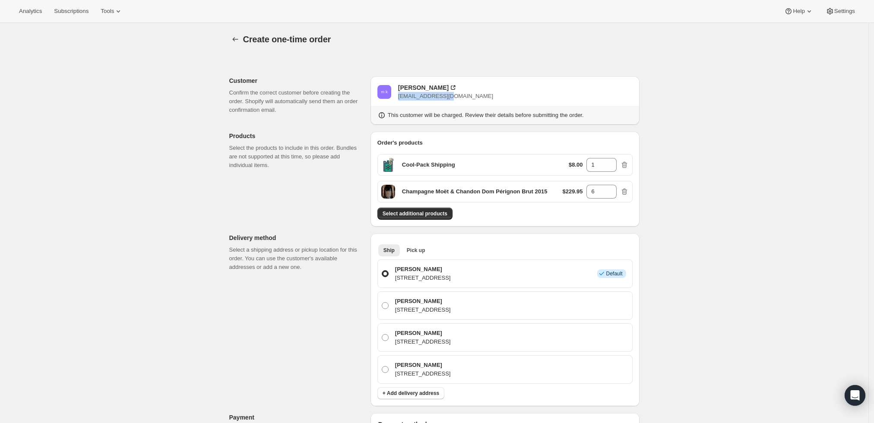
copy span "[EMAIL_ADDRESS][DOMAIN_NAME]"
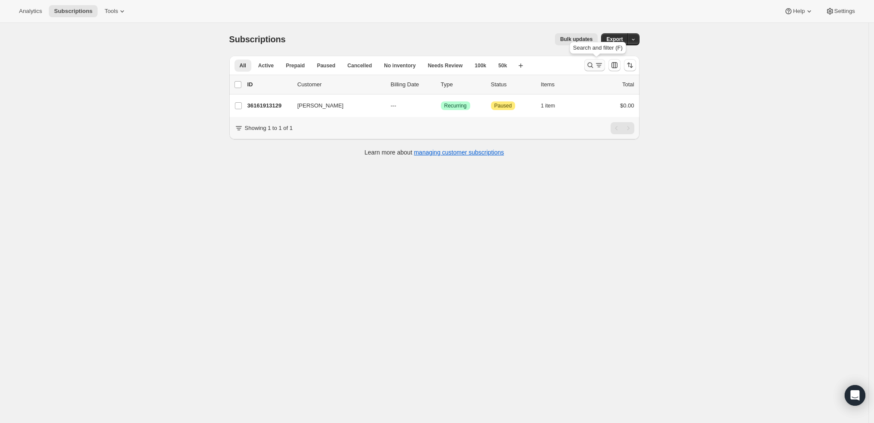
click at [595, 65] on icon "Search and filter results" at bounding box center [590, 65] width 9 height 9
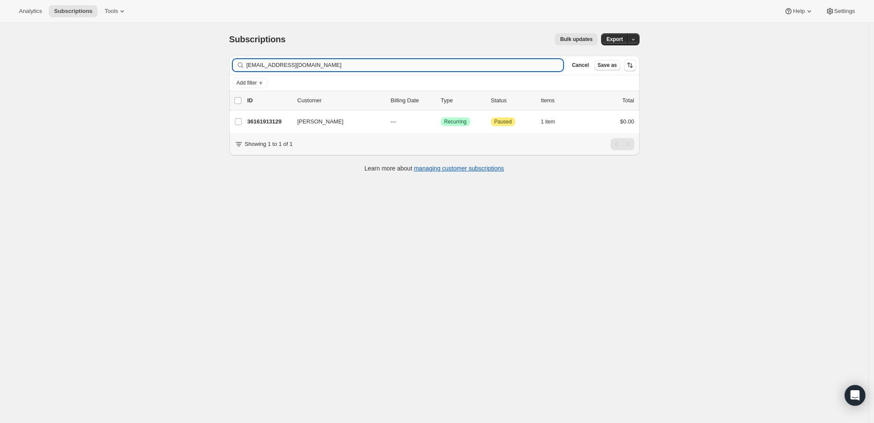
click at [349, 65] on input "[EMAIL_ADDRESS][DOMAIN_NAME]" at bounding box center [405, 65] width 317 height 12
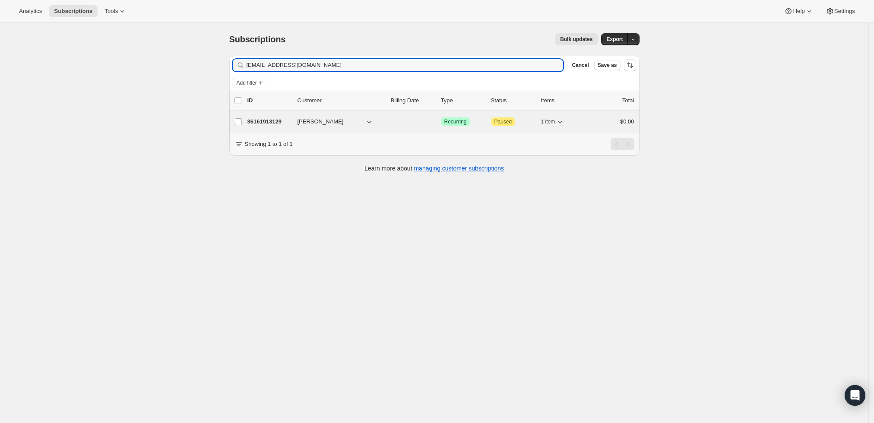
click at [275, 121] on p "36161913129" at bounding box center [268, 121] width 43 height 9
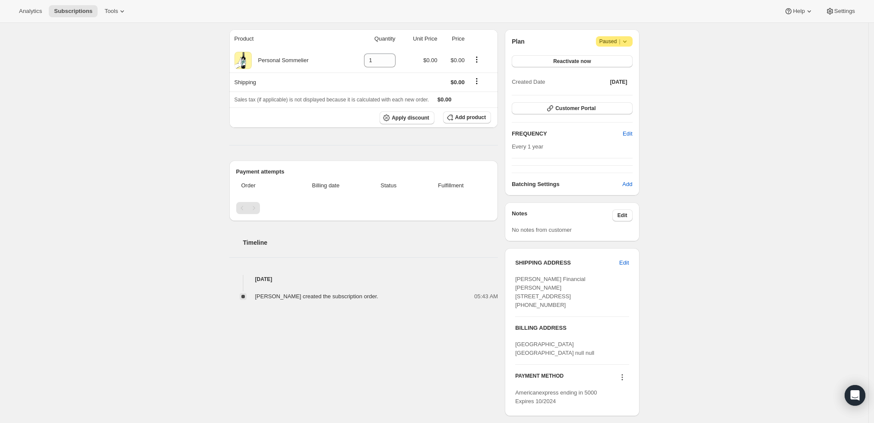
scroll to position [96, 0]
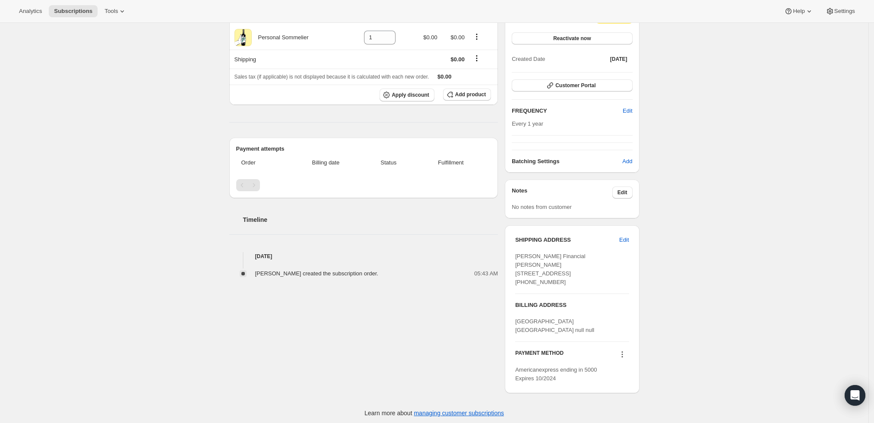
drag, startPoint x: 557, startPoint y: 299, endPoint x: 525, endPoint y: 300, distance: 31.5
click at [525, 287] on div "Kelly Financial michael kelly 810 E College Pkwy Annapolis MD, 21409 United Sta…" at bounding box center [572, 269] width 114 height 35
copy span "2403757165"
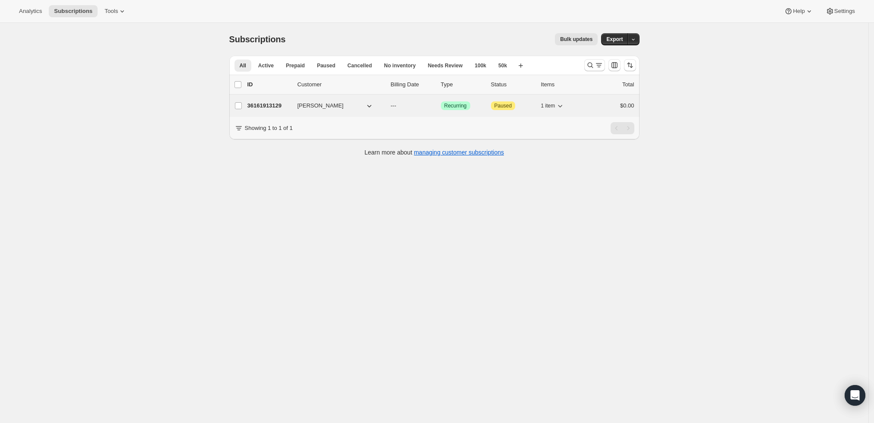
click at [269, 106] on p "36161913129" at bounding box center [268, 105] width 43 height 9
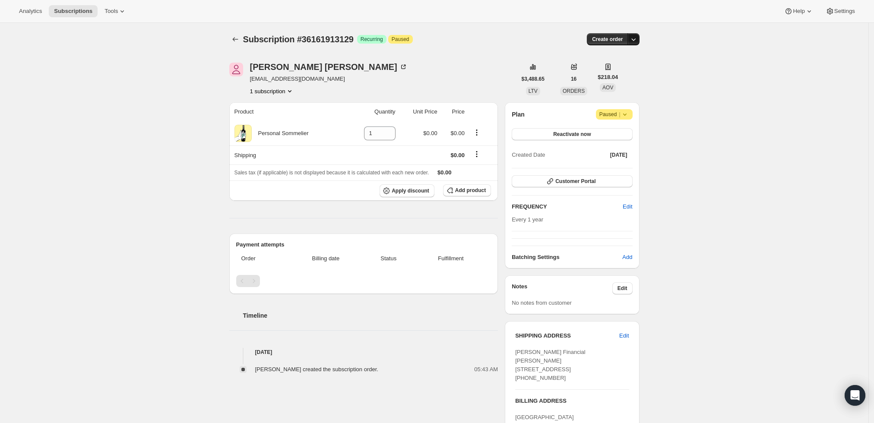
click at [638, 38] on icon "button" at bounding box center [633, 39] width 9 height 9
click at [621, 72] on span "Create custom one-time order" at bounding box center [599, 71] width 75 height 6
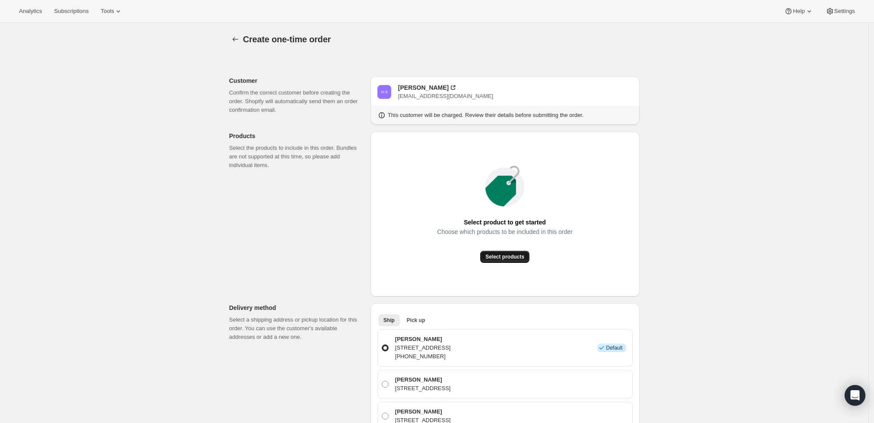
click at [508, 258] on span "Select products" at bounding box center [504, 256] width 39 height 7
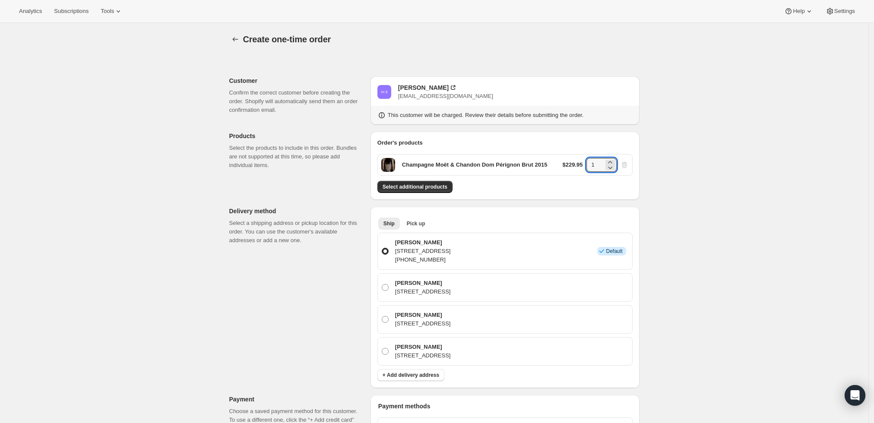
drag, startPoint x: 600, startPoint y: 167, endPoint x: 587, endPoint y: 165, distance: 12.6
click at [587, 165] on div "$229.95 1" at bounding box center [596, 165] width 66 height 14
type input "6"
click at [680, 195] on div "Create one-time order. This page is ready Create one-time order Customer Confir…" at bounding box center [434, 374] width 868 height 703
click at [426, 185] on span "Select additional products" at bounding box center [415, 186] width 65 height 7
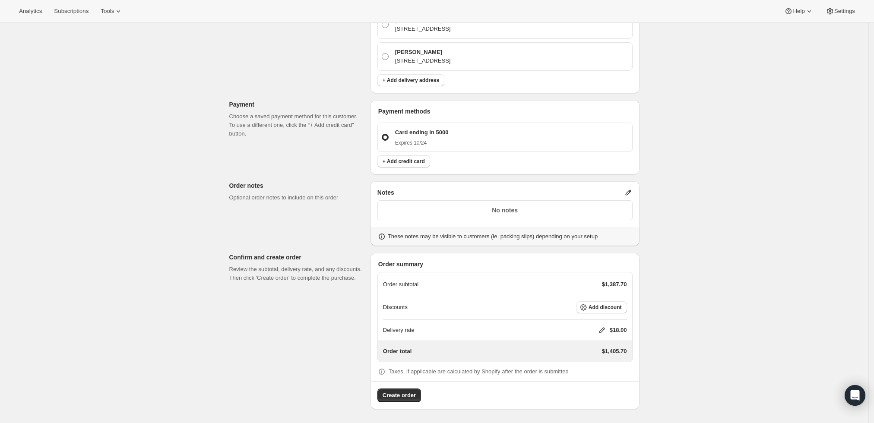
scroll to position [320, 0]
click at [604, 309] on span "Add discount" at bounding box center [604, 308] width 33 height 7
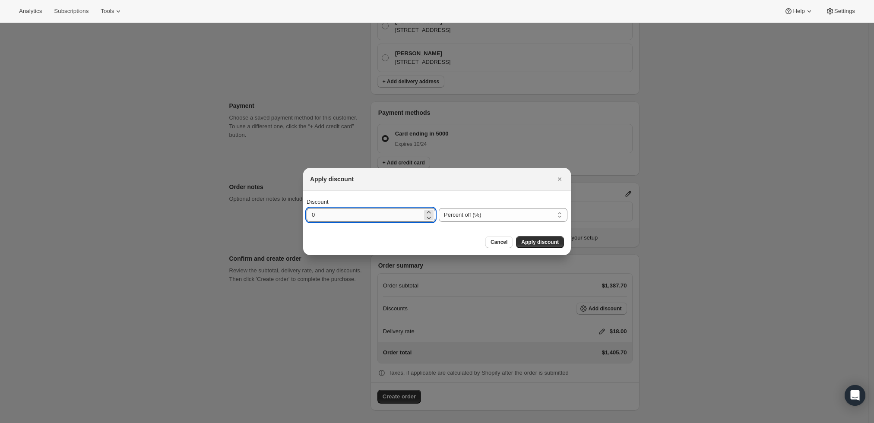
click at [349, 216] on input "0" at bounding box center [365, 215] width 116 height 14
type input "10"
click at [550, 245] on span "Apply discount" at bounding box center [540, 242] width 38 height 7
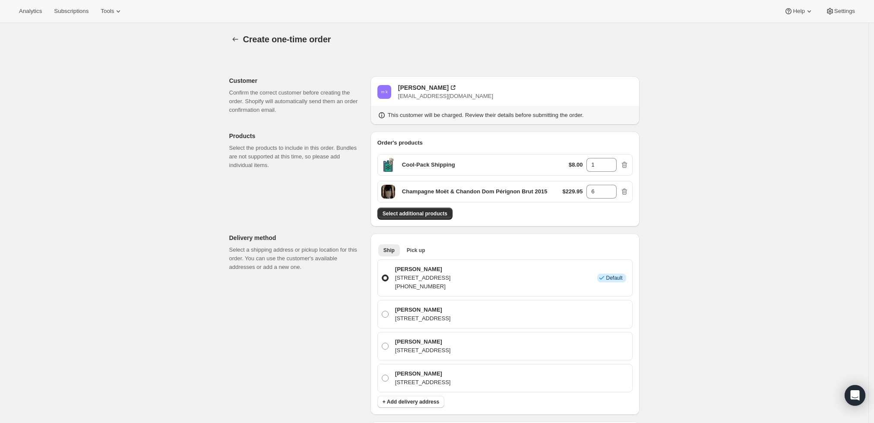
scroll to position [317, 0]
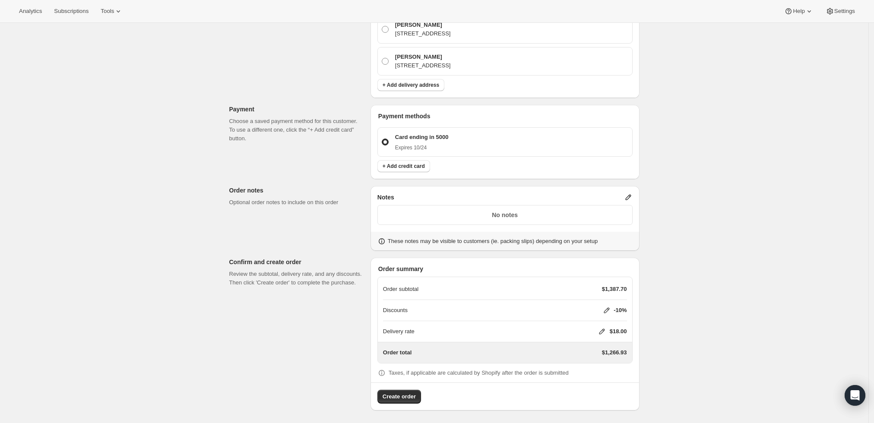
click at [603, 332] on icon at bounding box center [602, 332] width 6 height 6
click at [573, 364] on input "0" at bounding box center [606, 363] width 78 height 14
type input "0"
click at [595, 379] on button "Save" at bounding box center [600, 383] width 22 height 12
click at [393, 400] on span "Create order" at bounding box center [399, 396] width 33 height 9
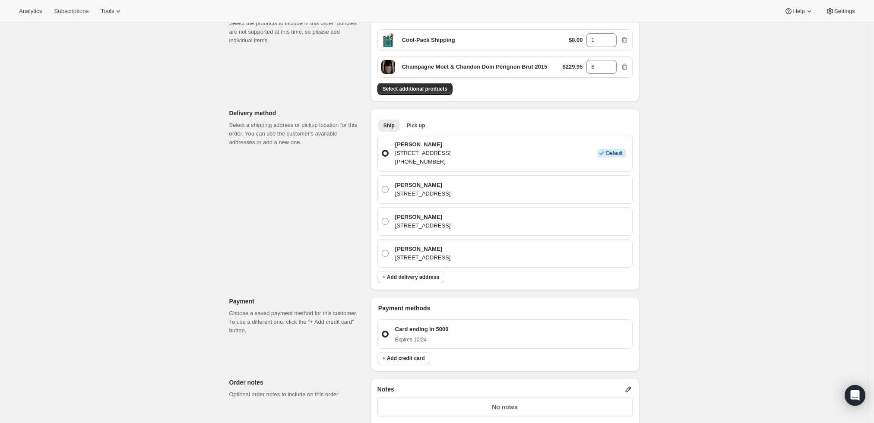
scroll to position [0, 0]
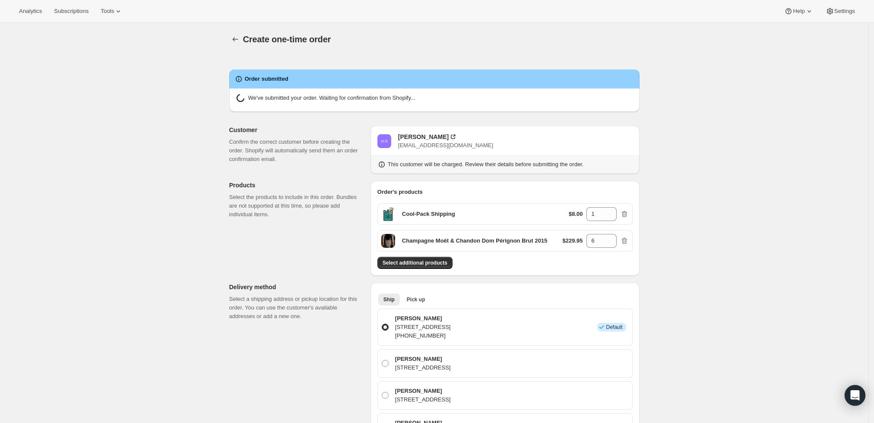
radio input "true"
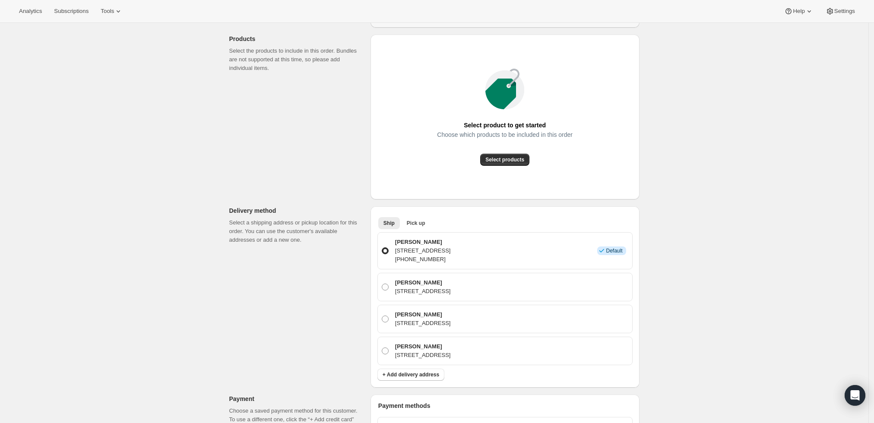
scroll to position [335, 0]
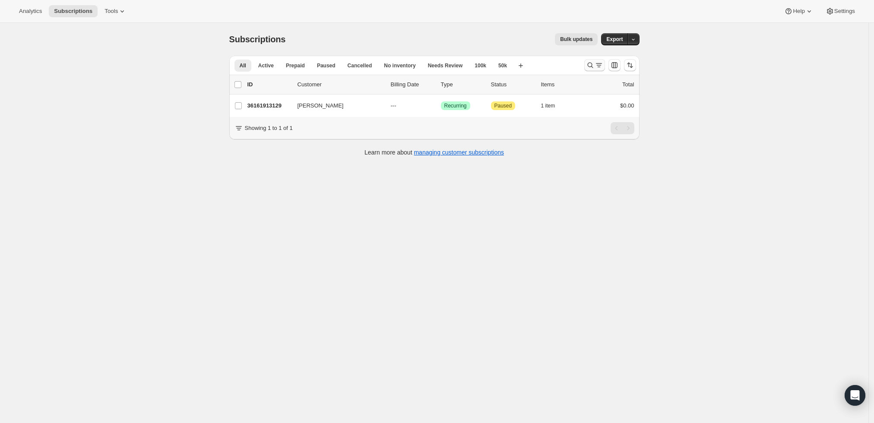
click at [591, 62] on icon "Search and filter results" at bounding box center [590, 65] width 9 height 9
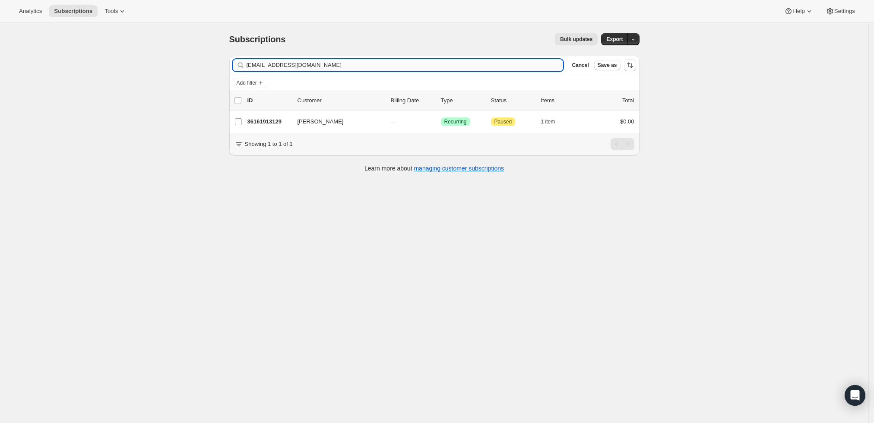
click at [348, 61] on input "[EMAIL_ADDRESS][DOMAIN_NAME]" at bounding box center [405, 65] width 317 height 12
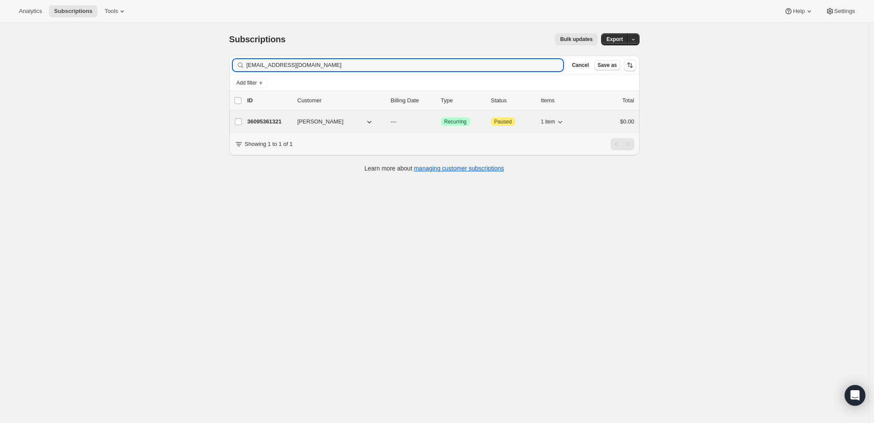
type input "[EMAIL_ADDRESS][DOMAIN_NAME]"
click at [262, 123] on p "36095361321" at bounding box center [268, 121] width 43 height 9
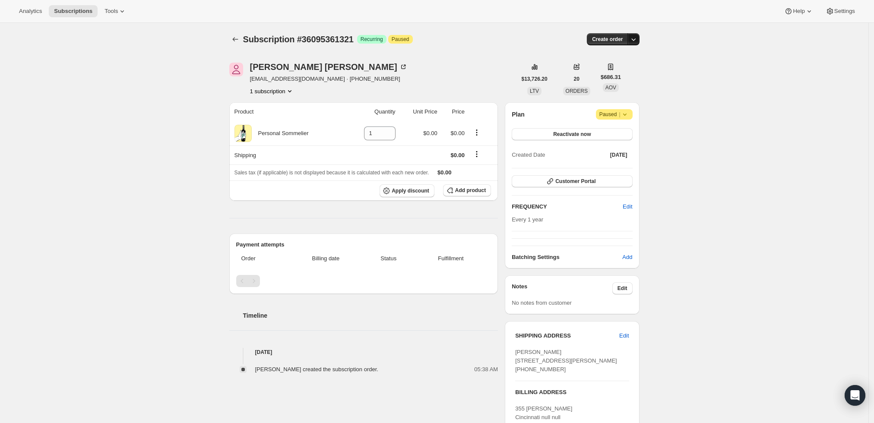
click at [635, 39] on icon "button" at bounding box center [633, 39] width 9 height 9
click at [622, 71] on span "Create custom one-time order" at bounding box center [599, 71] width 75 height 6
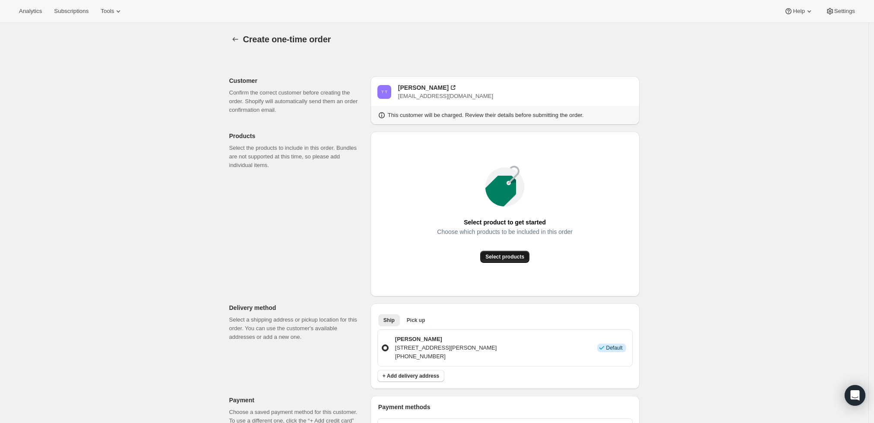
click at [501, 253] on button "Select products" at bounding box center [504, 257] width 49 height 12
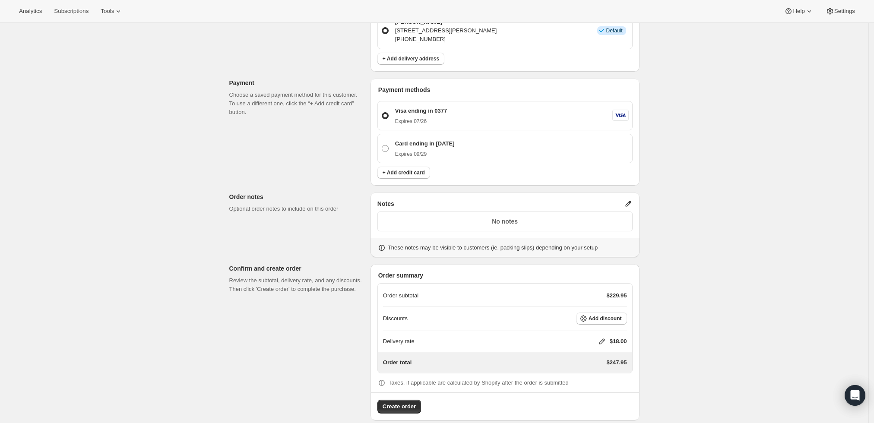
scroll to position [231, 0]
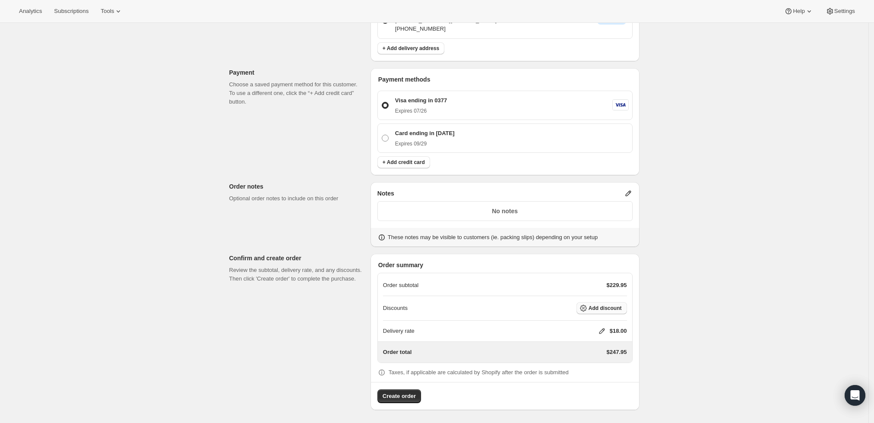
click at [597, 307] on span "Add discount" at bounding box center [604, 308] width 33 height 7
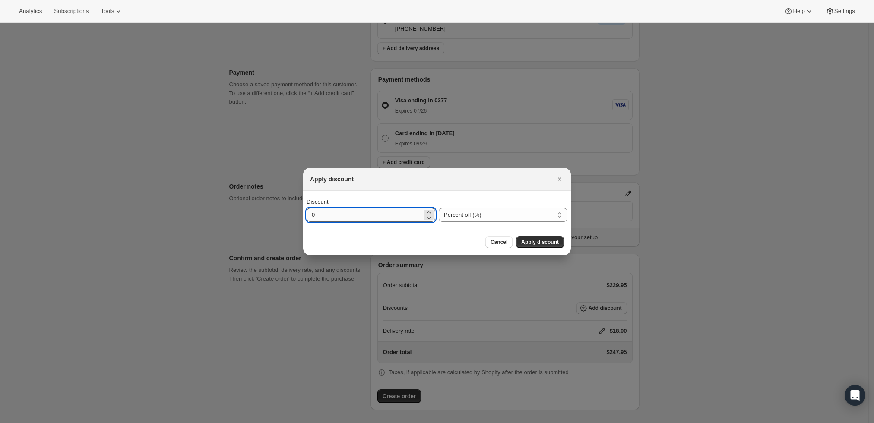
click at [414, 216] on input "0" at bounding box center [365, 215] width 116 height 14
type input "10"
click at [495, 217] on select "Percent off (%) Amount off ($)" at bounding box center [503, 215] width 129 height 14
click at [490, 212] on select "Percent off (%) Amount off ($)" at bounding box center [503, 215] width 129 height 14
click at [556, 241] on span "Apply discount" at bounding box center [540, 242] width 38 height 7
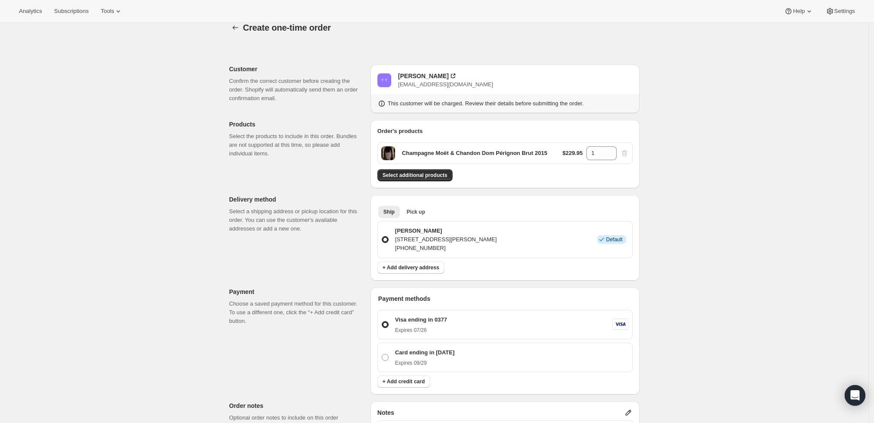
scroll to position [0, 0]
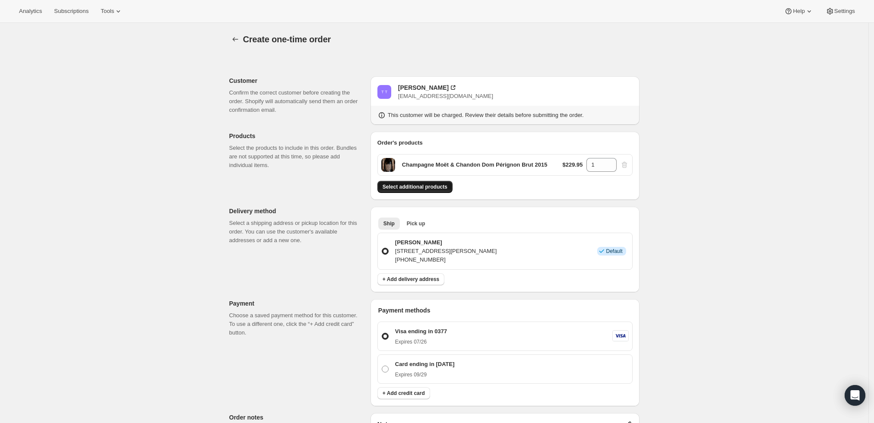
click at [412, 185] on span "Select additional products" at bounding box center [415, 186] width 65 height 7
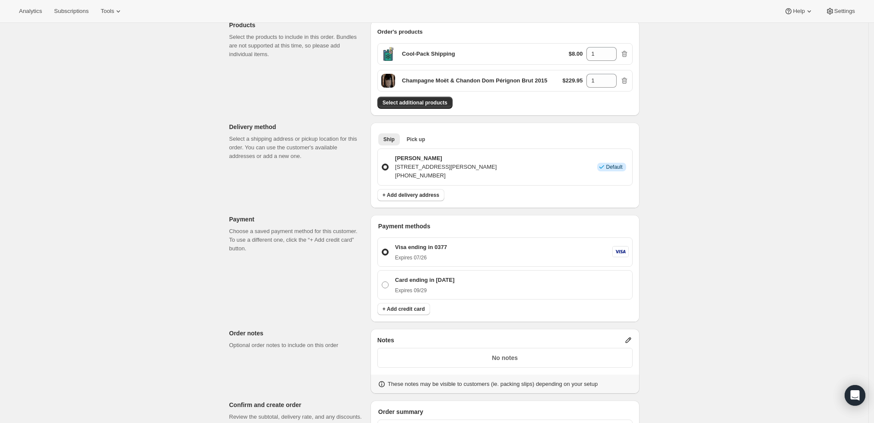
scroll to position [110, 0]
click at [631, 341] on icon at bounding box center [628, 341] width 9 height 9
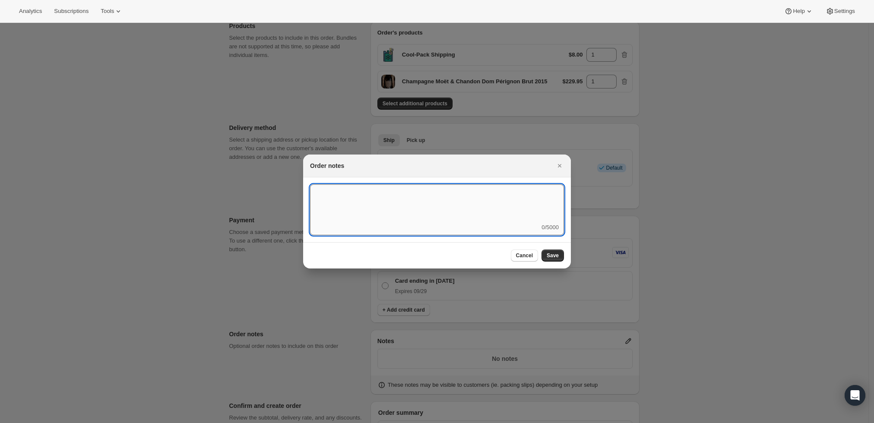
click at [433, 188] on textarea ":r3v:" at bounding box center [437, 203] width 254 height 39
type textarea "Temp Control"
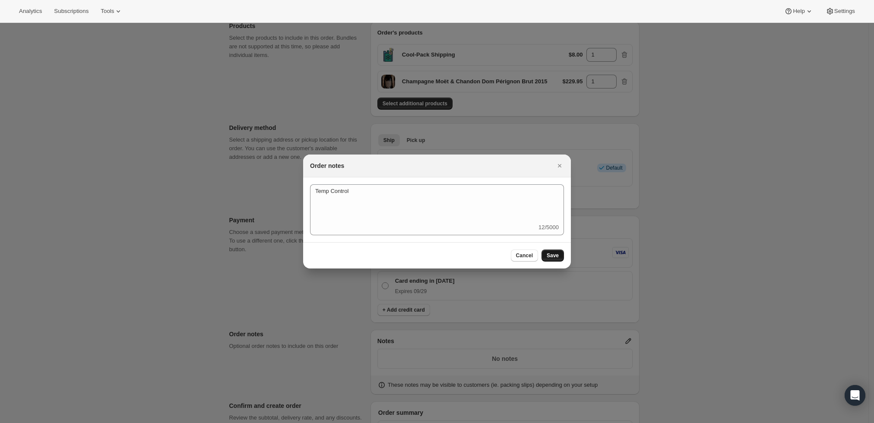
click at [558, 257] on span "Save" at bounding box center [553, 255] width 12 height 7
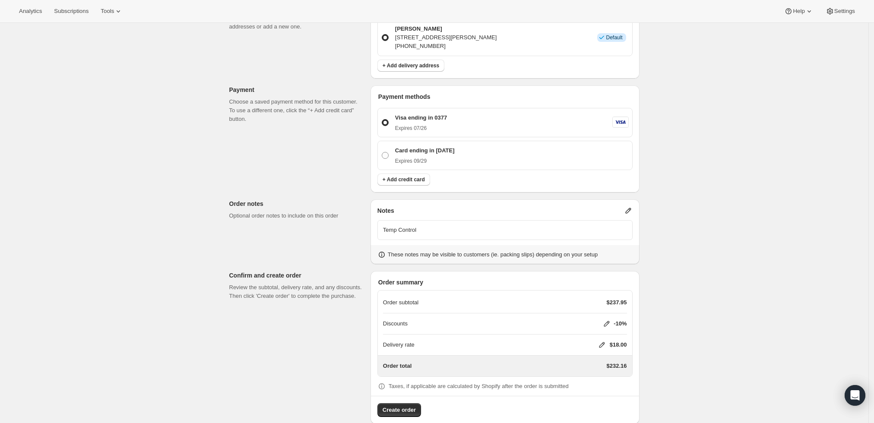
scroll to position [254, 0]
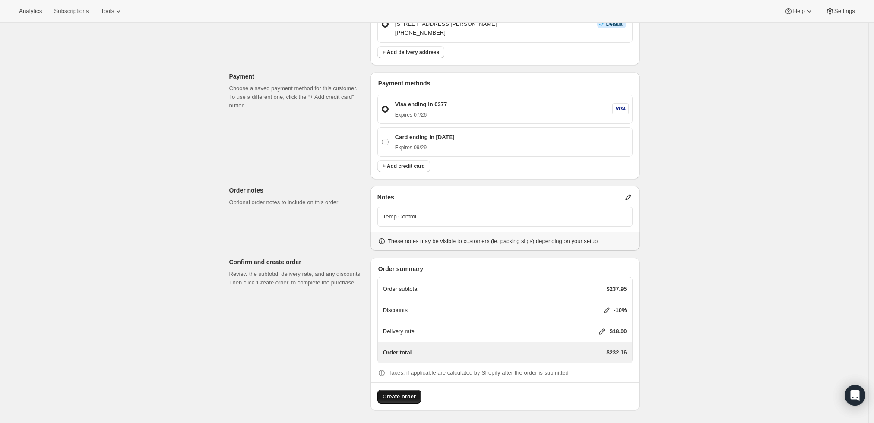
click at [397, 396] on span "Create order" at bounding box center [399, 396] width 33 height 9
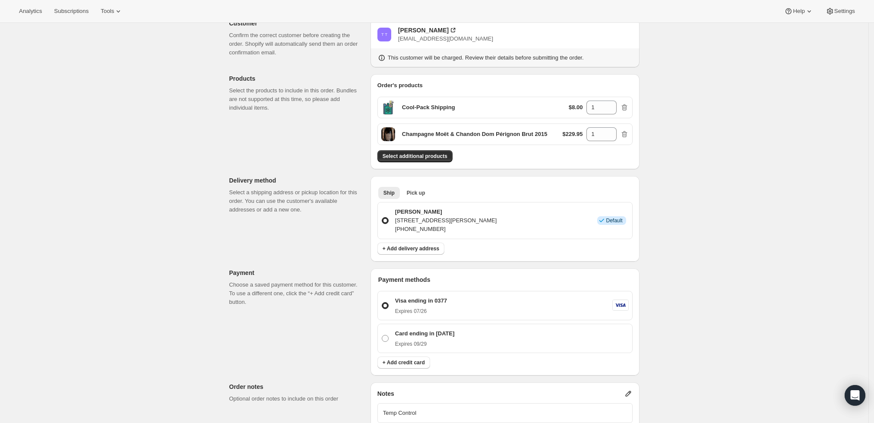
scroll to position [0, 0]
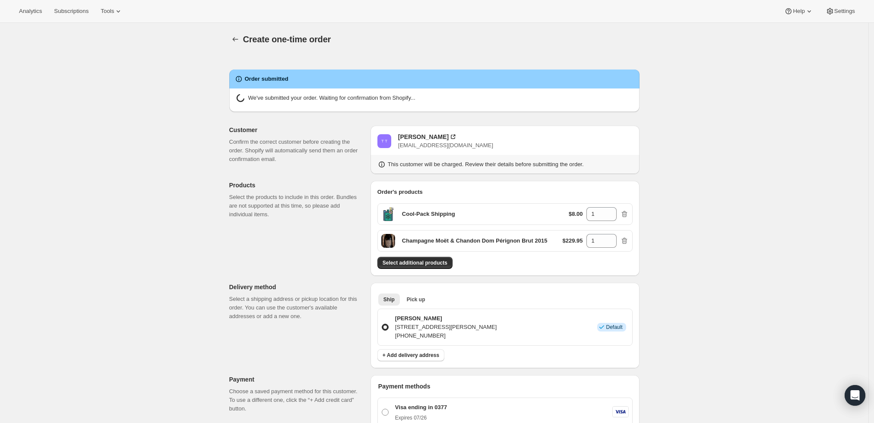
radio input "true"
